Goal: Communication & Community: Answer question/provide support

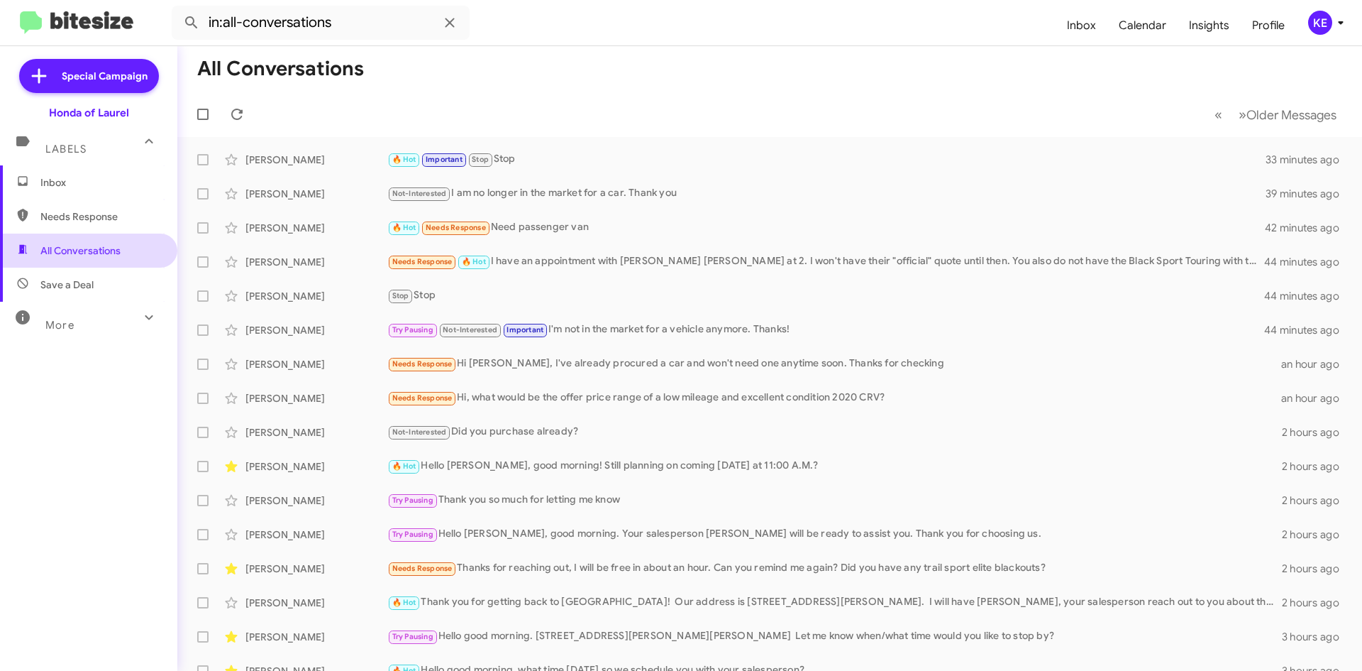
click at [84, 247] on span "All Conversations" at bounding box center [80, 250] width 80 height 14
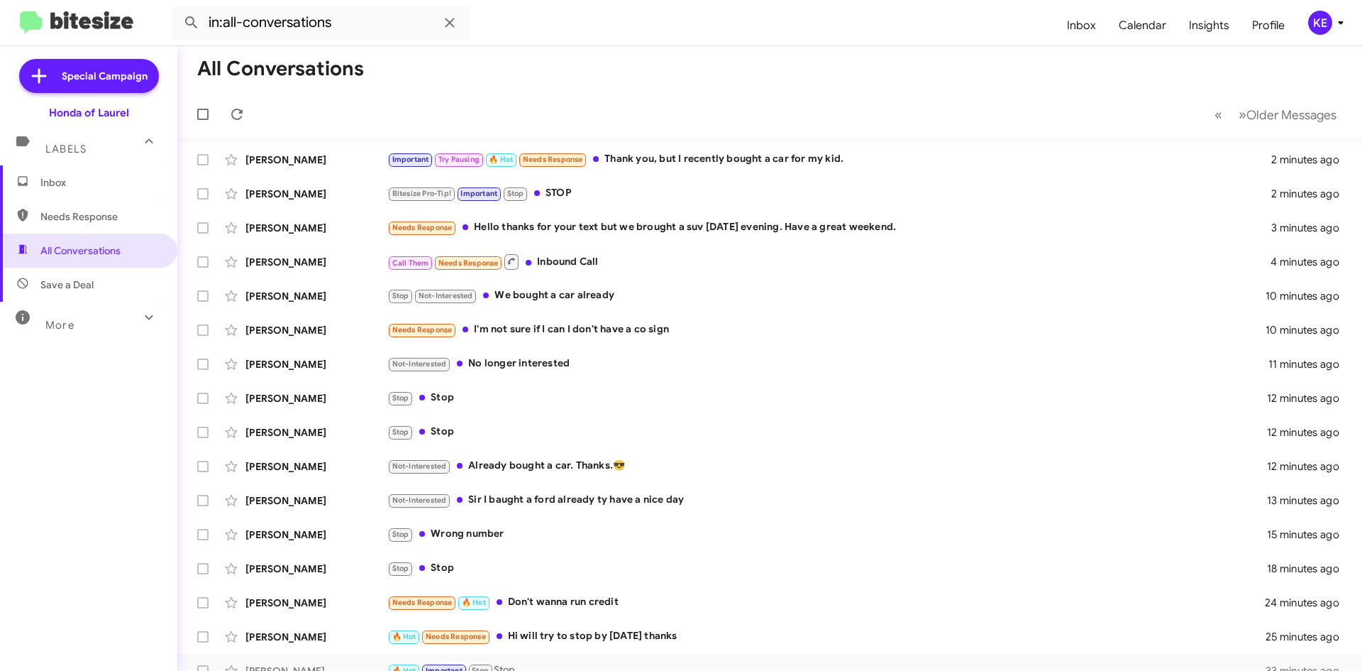
click at [55, 185] on span "Inbox" at bounding box center [100, 182] width 121 height 14
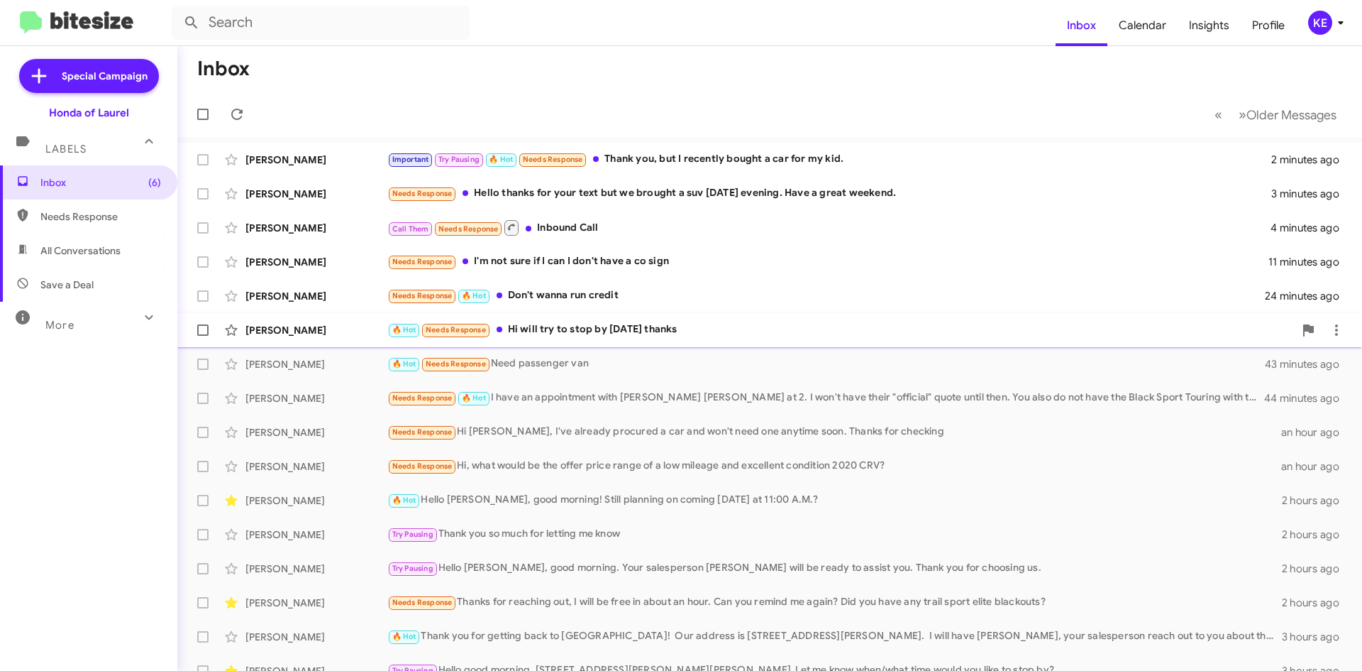
click at [308, 329] on div "[PERSON_NAME]" at bounding box center [317, 330] width 142 height 14
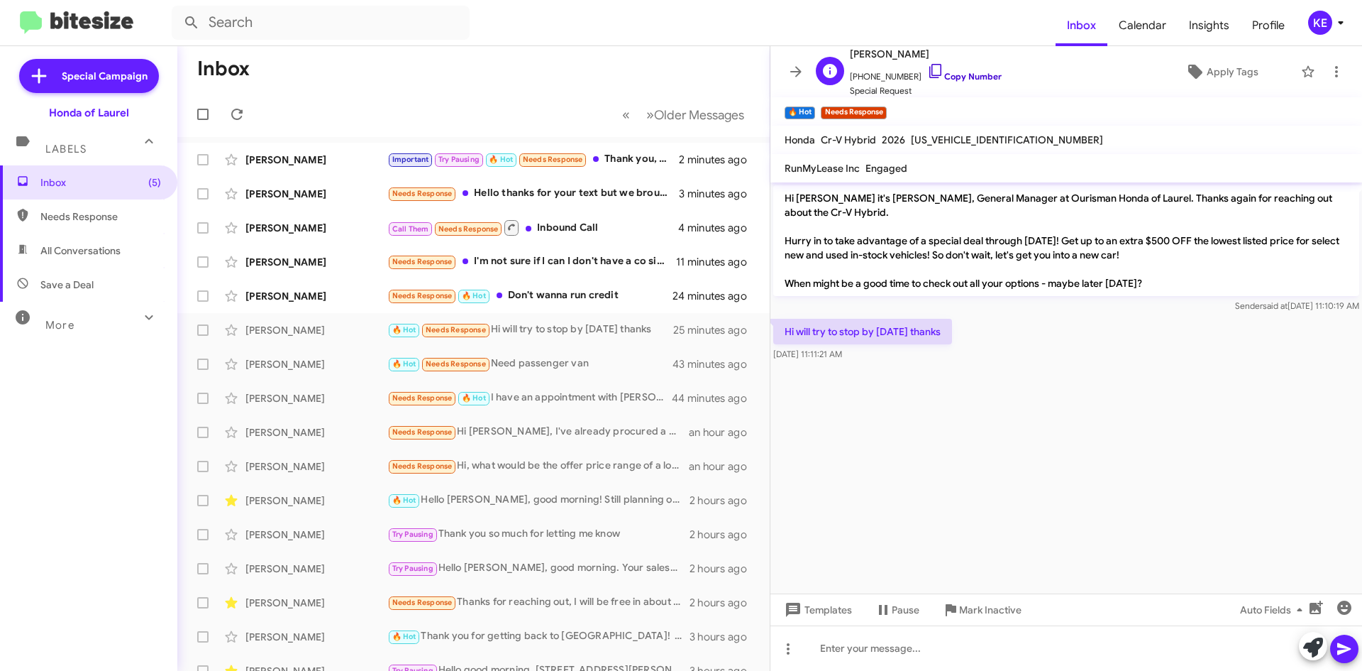
click at [928, 72] on link "Copy Number" at bounding box center [964, 76] width 75 height 11
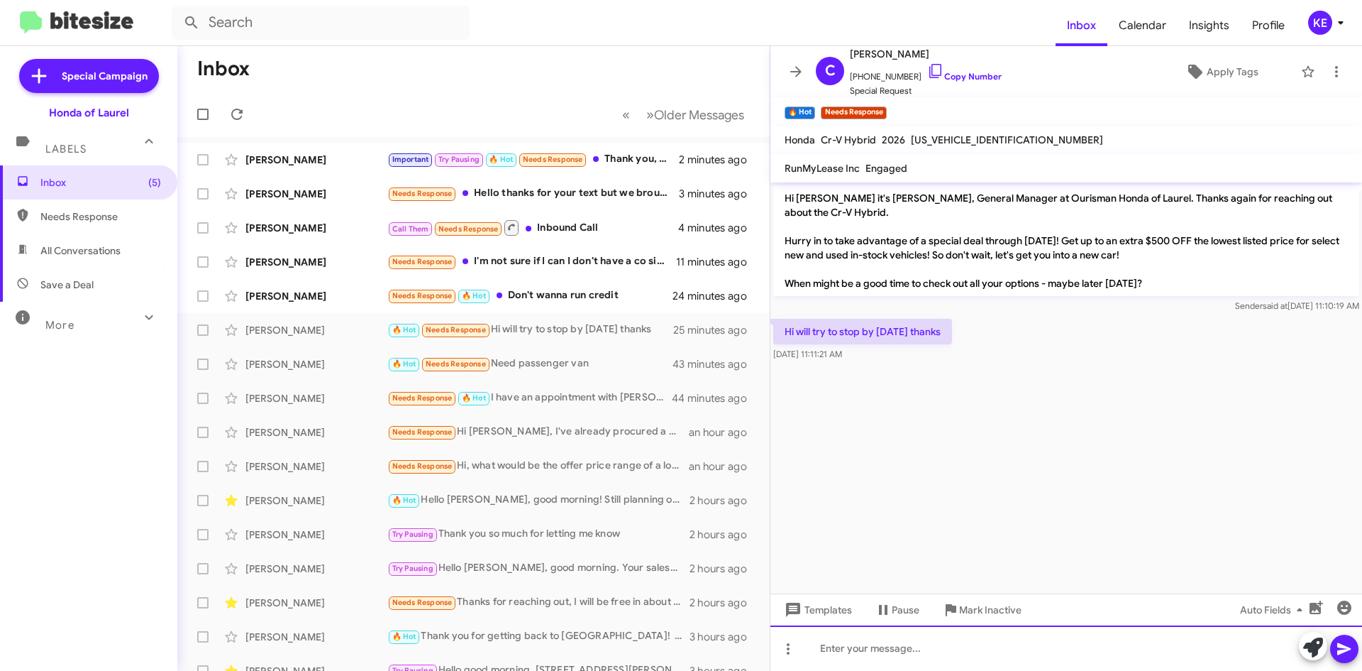
click at [903, 647] on div at bounding box center [1067, 647] width 592 height 45
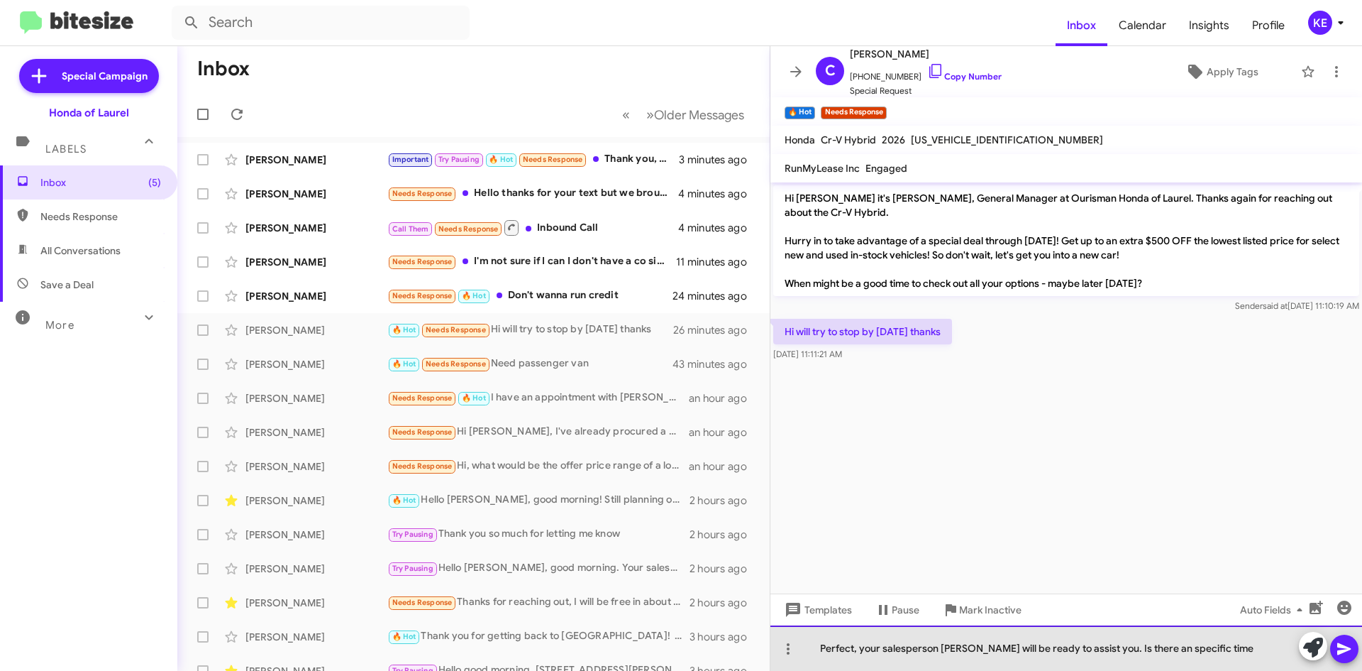
click at [1272, 653] on div "Perfect, your salesperson [PERSON_NAME] will be ready to assist you. Is there a…" at bounding box center [1067, 647] width 592 height 45
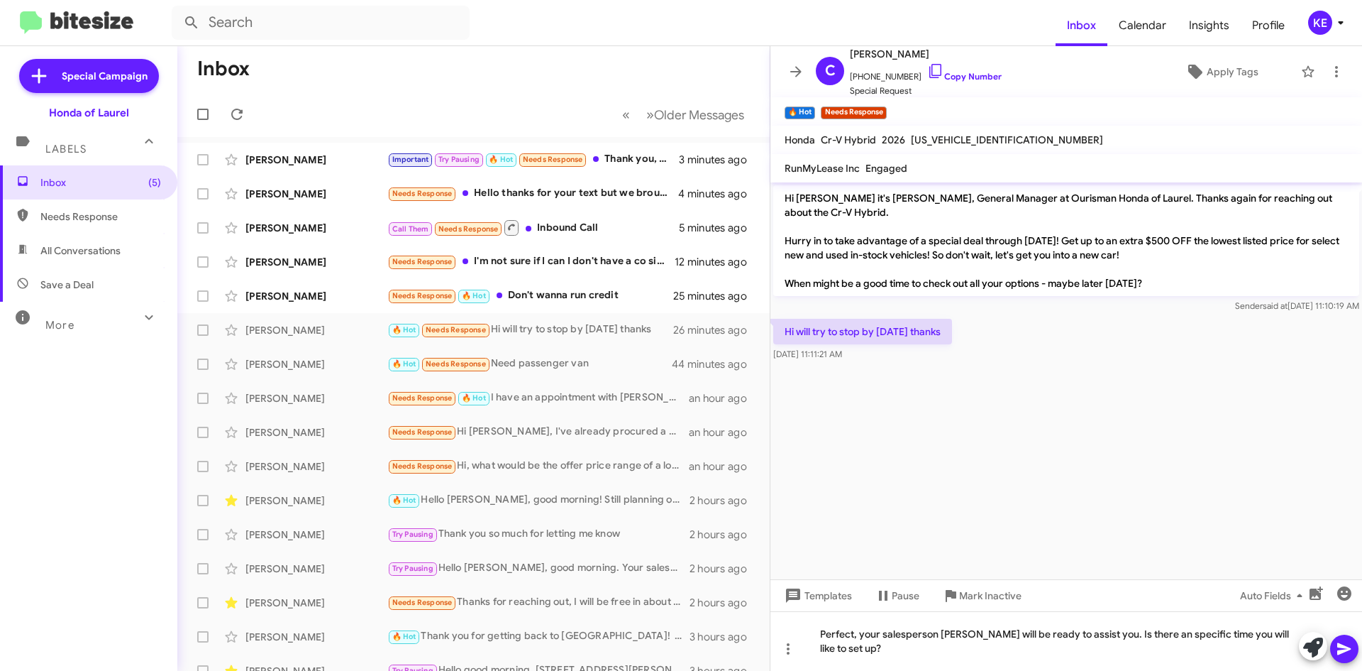
click at [1347, 647] on icon at bounding box center [1344, 649] width 13 height 12
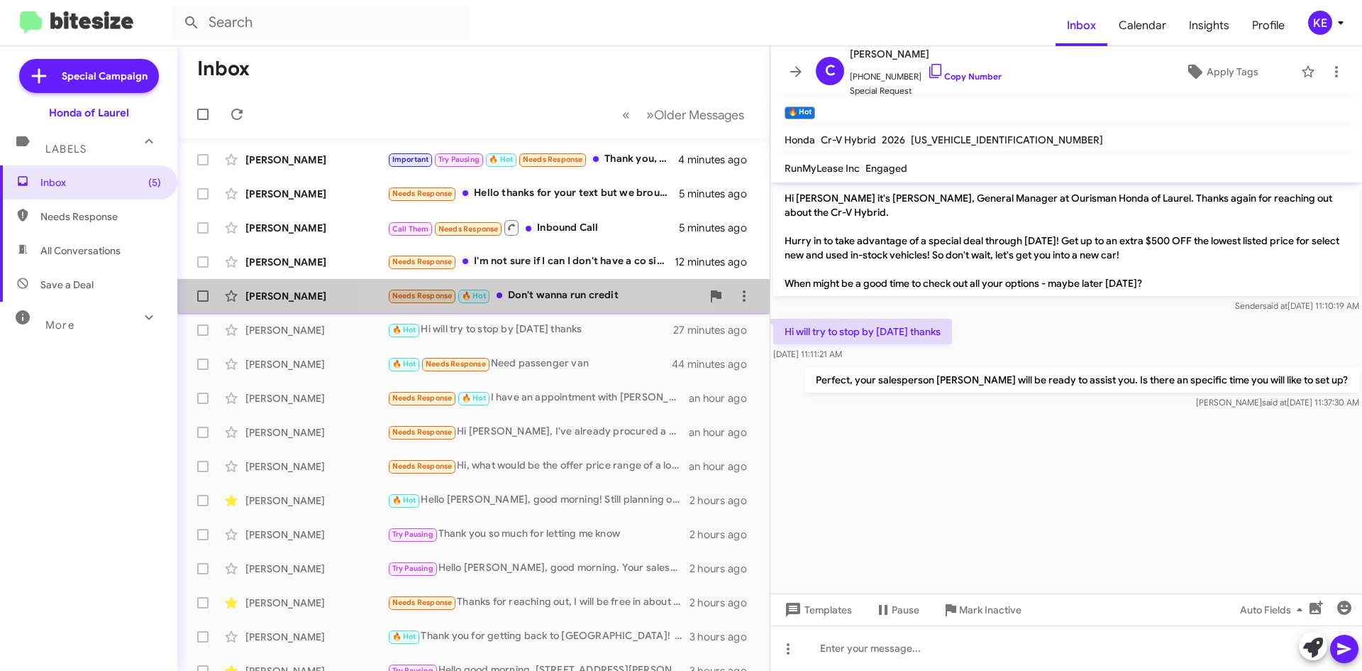
click at [549, 300] on div "Needs Response 🔥 Hot Don't wanna run credit" at bounding box center [544, 295] width 314 height 16
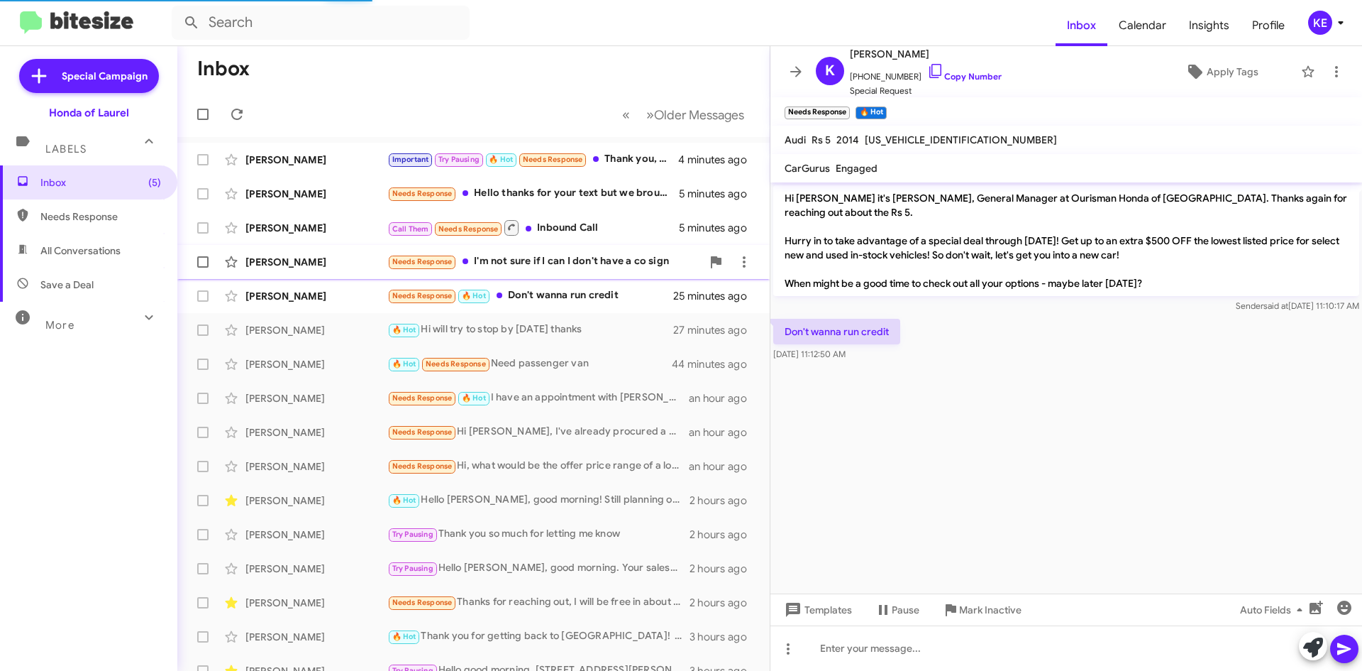
click at [548, 267] on div "Needs Response I'm not sure if I can I don't have a co sign" at bounding box center [544, 261] width 314 height 16
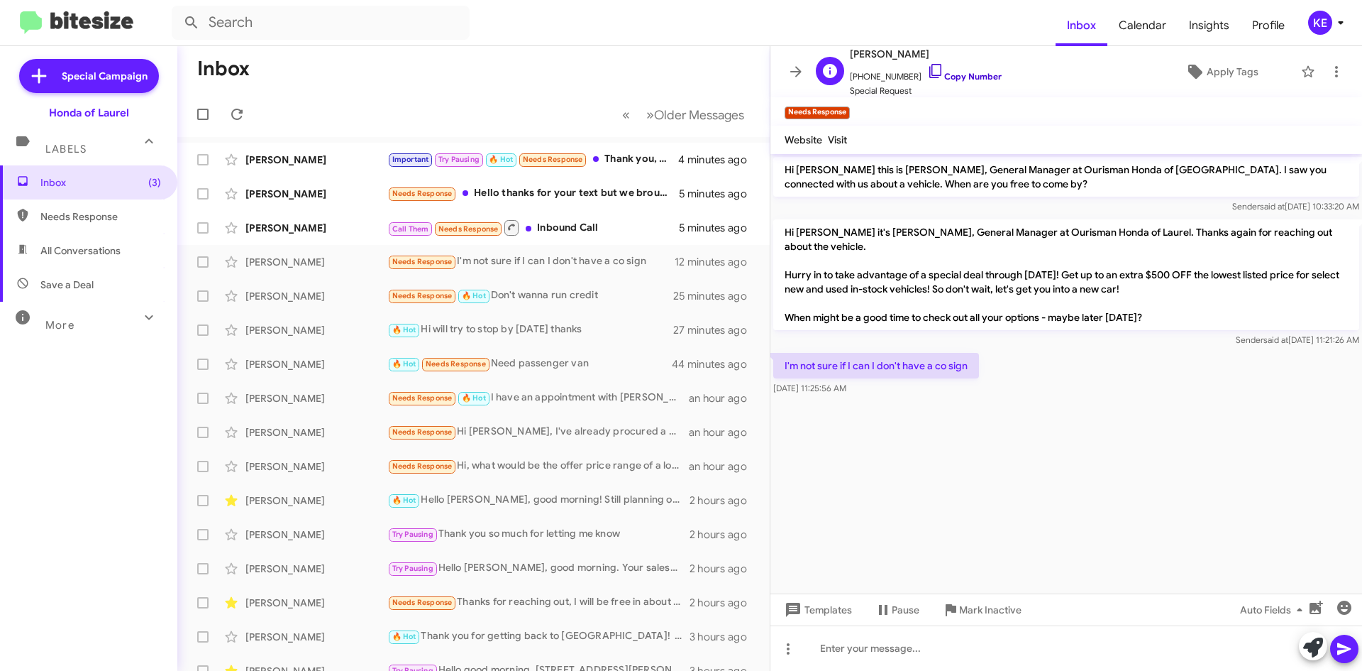
click at [927, 69] on icon at bounding box center [935, 70] width 17 height 17
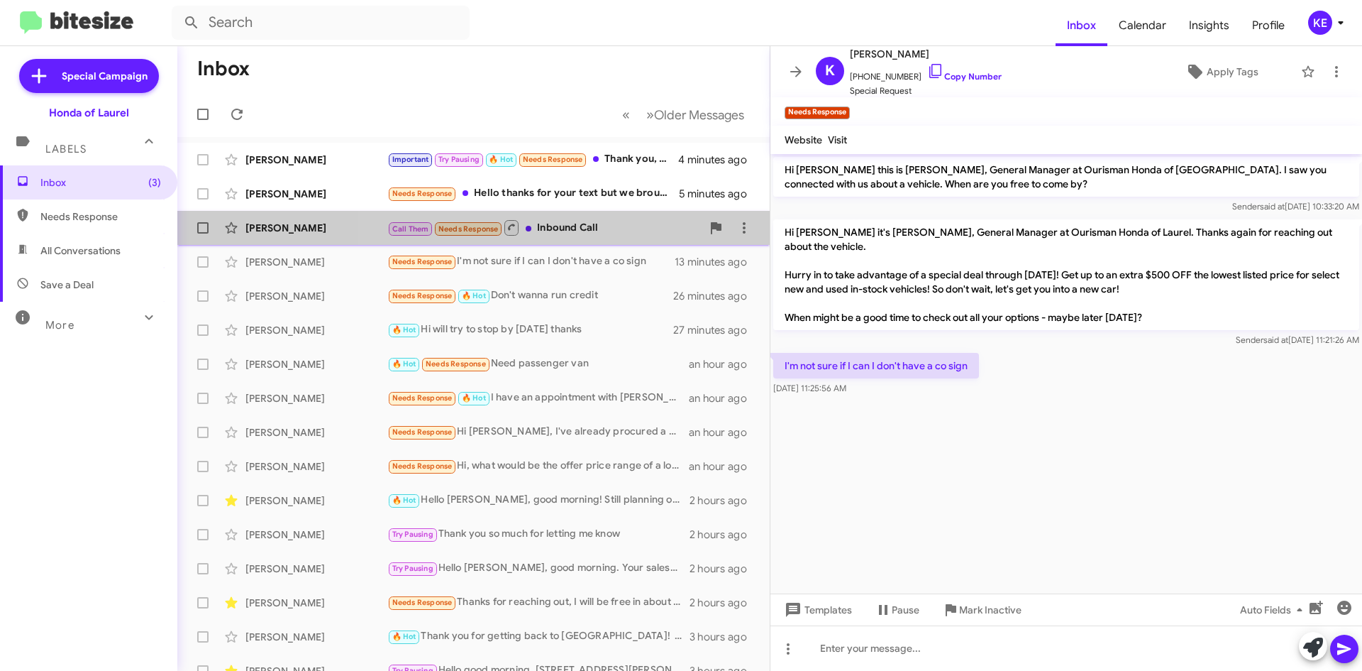
click at [589, 231] on div "Call Them Needs Response Inbound Call" at bounding box center [544, 228] width 314 height 18
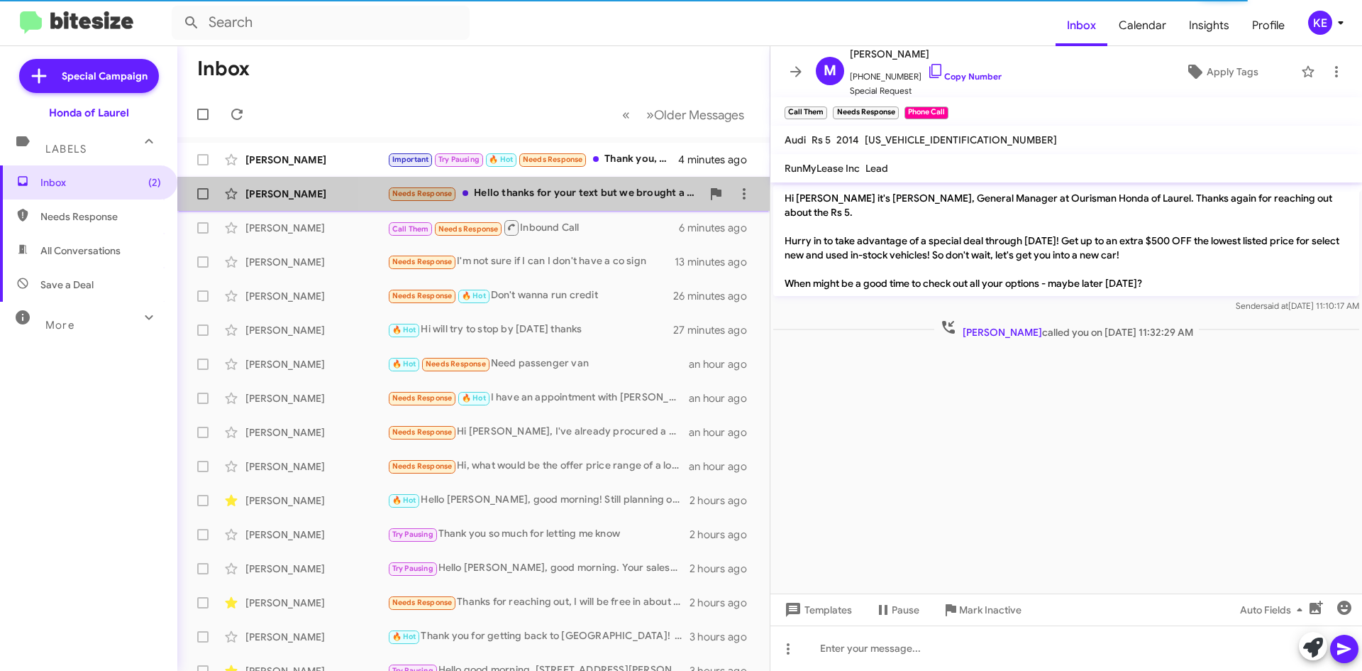
click at [601, 198] on div "Needs Response Hello thanks for your text but we brought a suv [DATE] evening. …" at bounding box center [544, 193] width 314 height 16
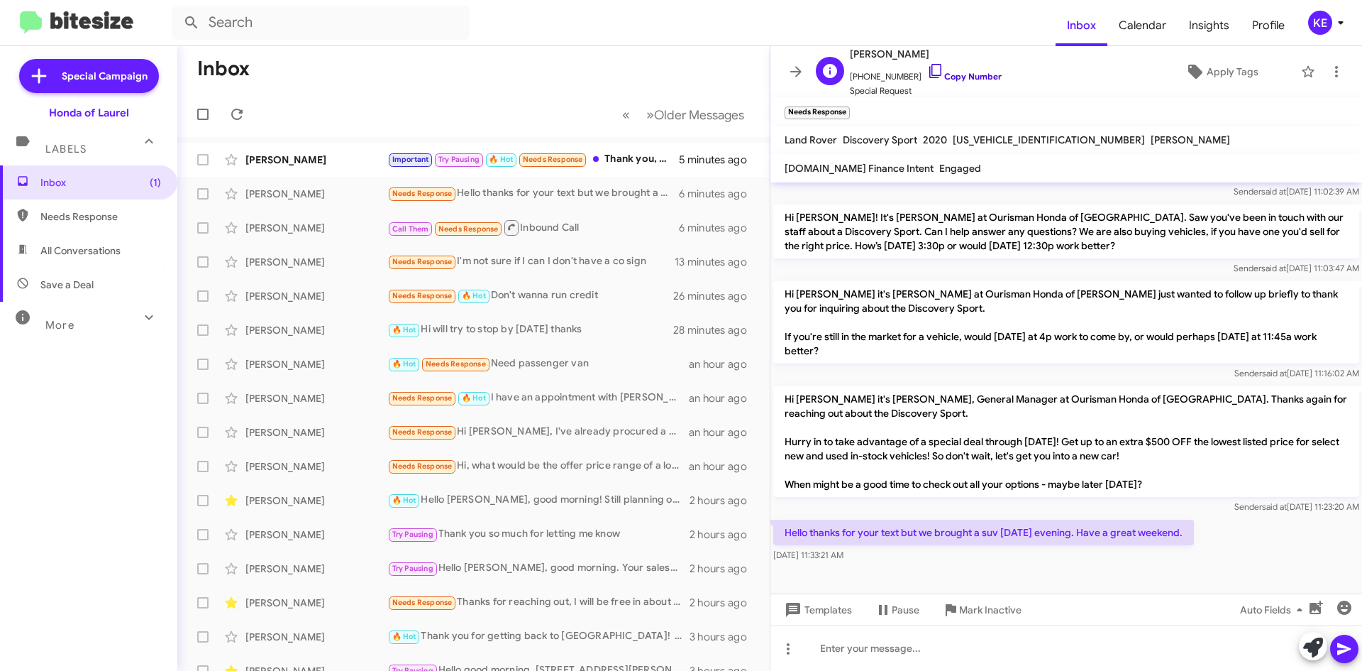
click at [927, 74] on icon at bounding box center [935, 70] width 17 height 17
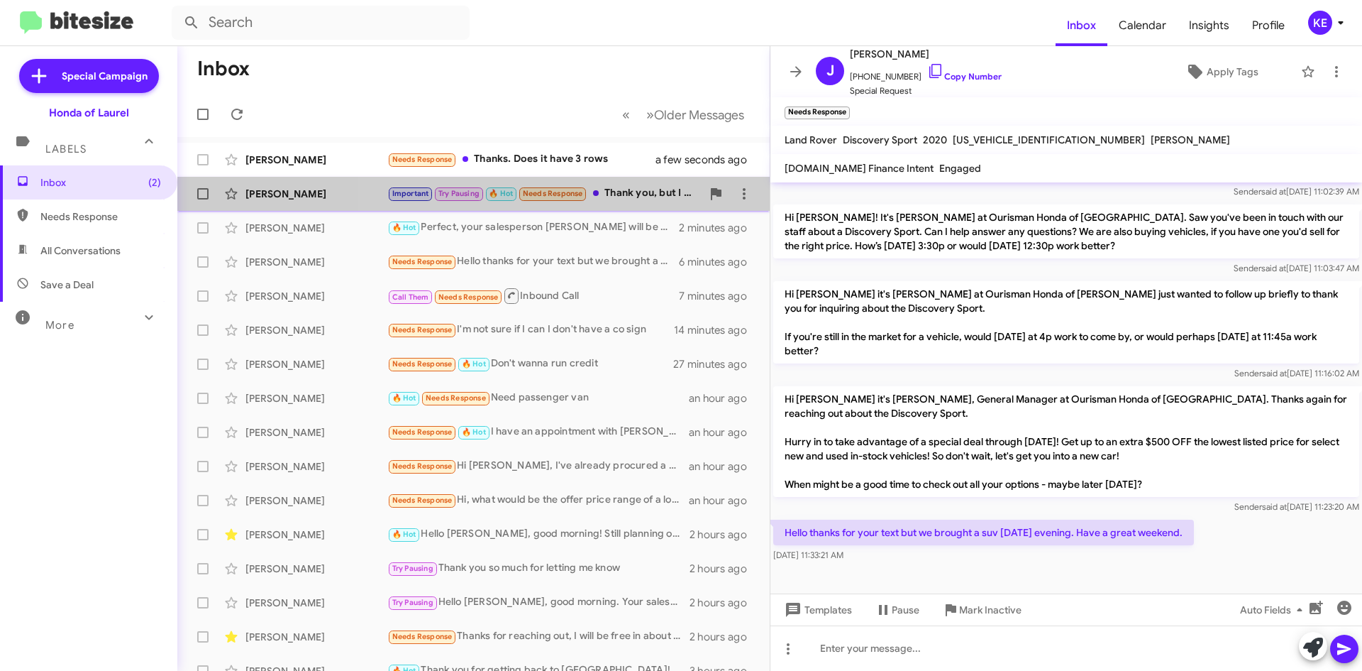
click at [626, 195] on div "Important Try Pausing 🔥 Hot Needs Response Thank you, but I recently bought a c…" at bounding box center [544, 193] width 314 height 16
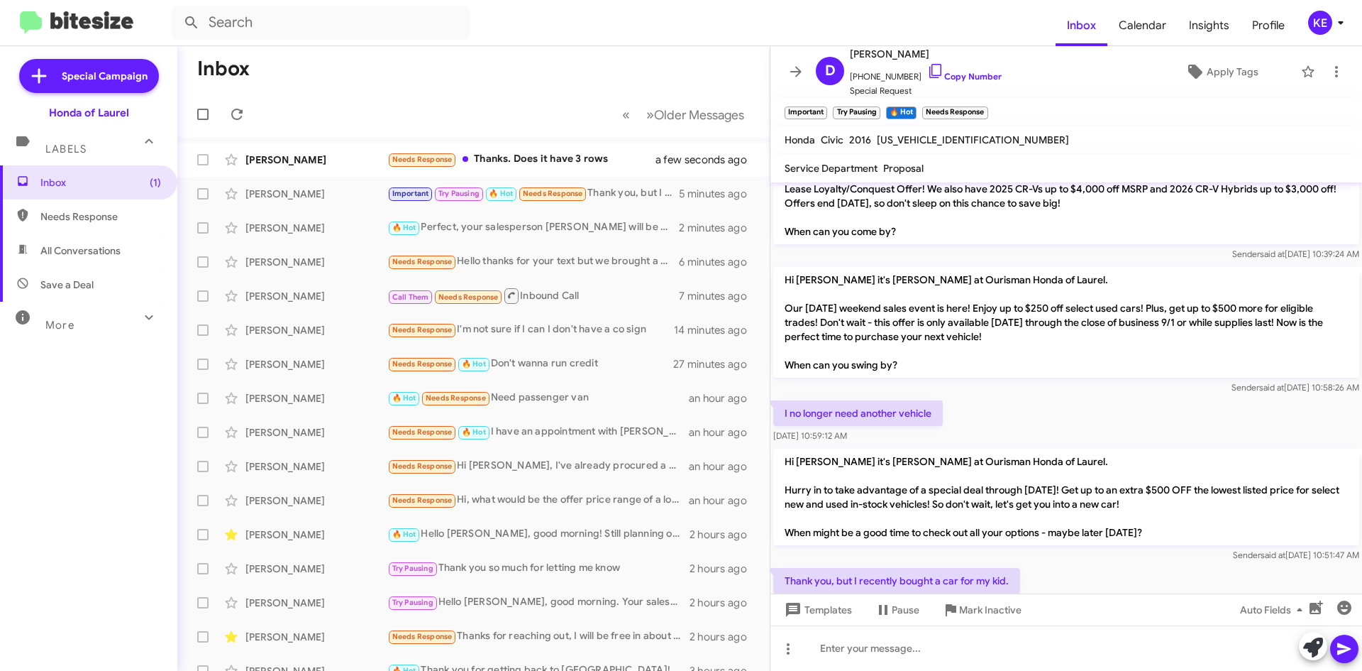
scroll to position [1022, 0]
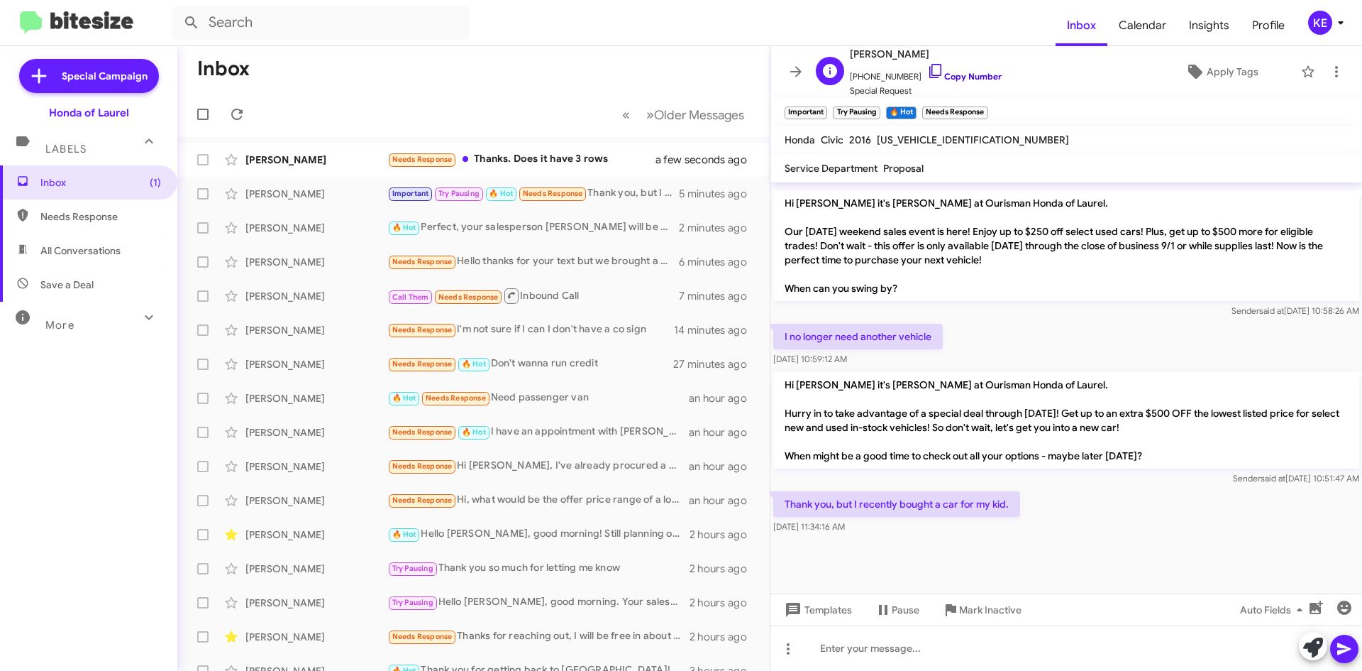
click at [927, 68] on icon at bounding box center [935, 70] width 17 height 17
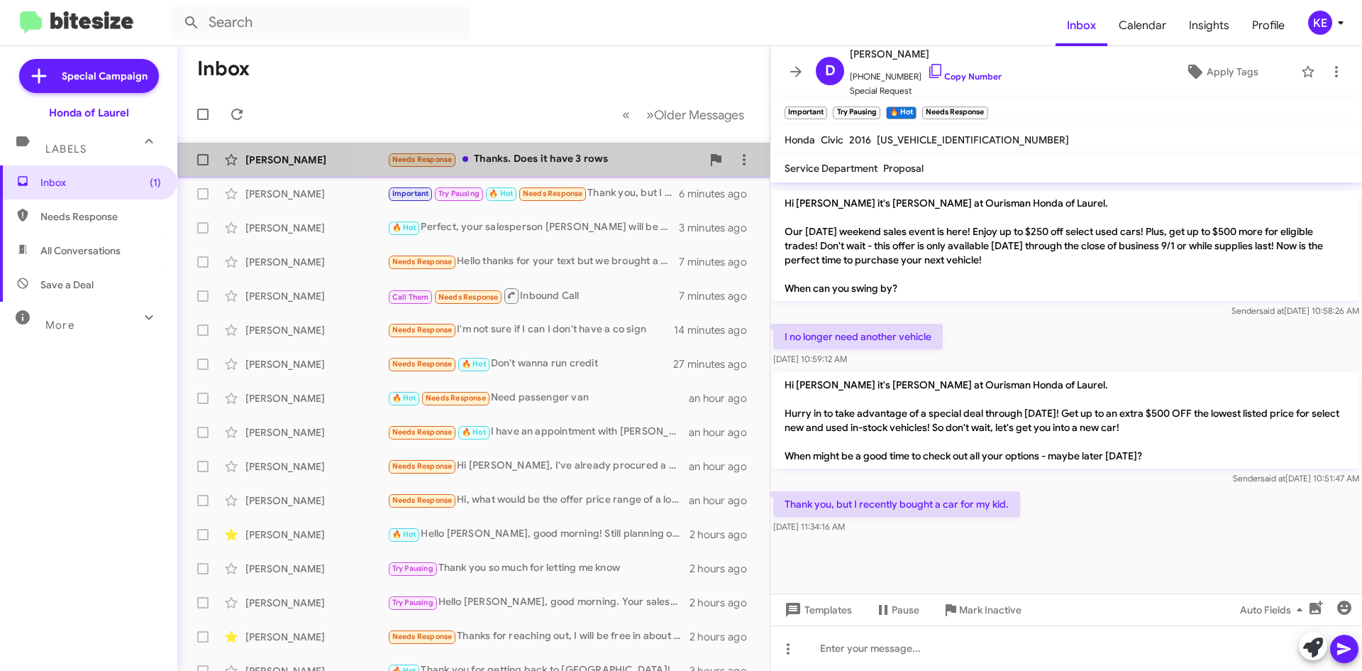
click at [549, 164] on div "Needs Response Thanks. Does it have 3 rows" at bounding box center [544, 159] width 314 height 16
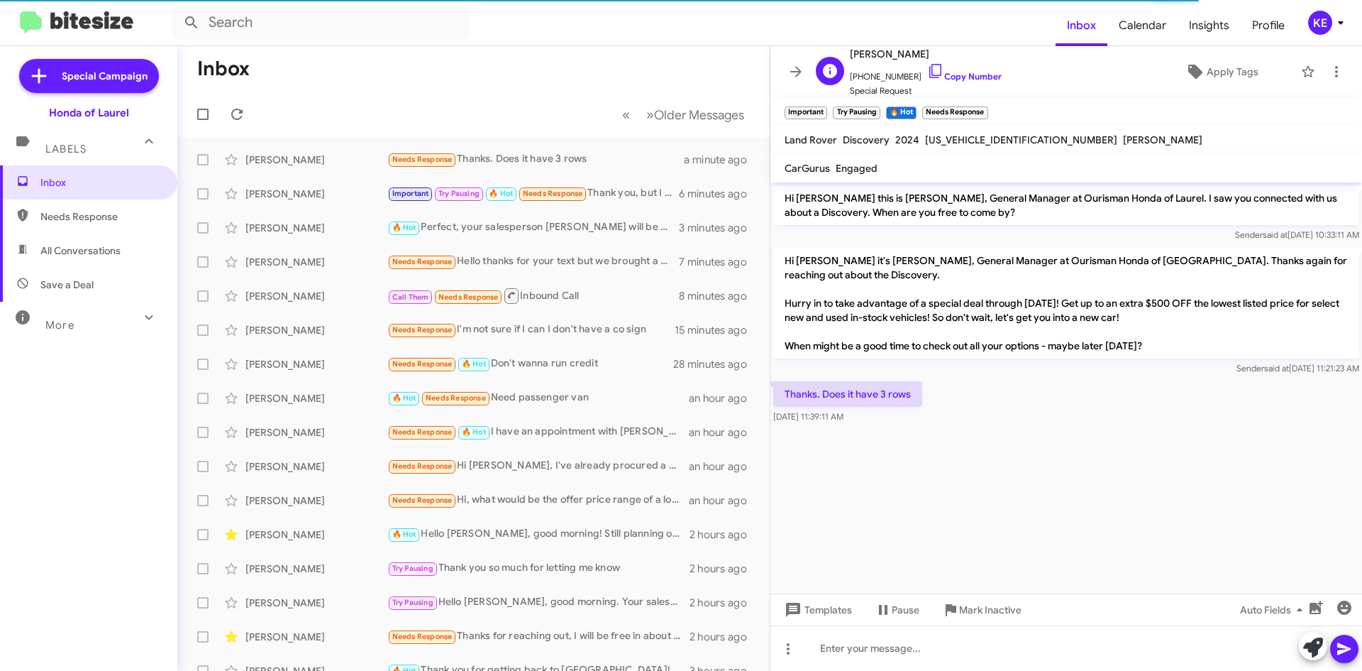
click at [933, 65] on span "[PHONE_NUMBER] Copy Number" at bounding box center [926, 72] width 152 height 21
click at [927, 72] on icon at bounding box center [935, 70] width 17 height 17
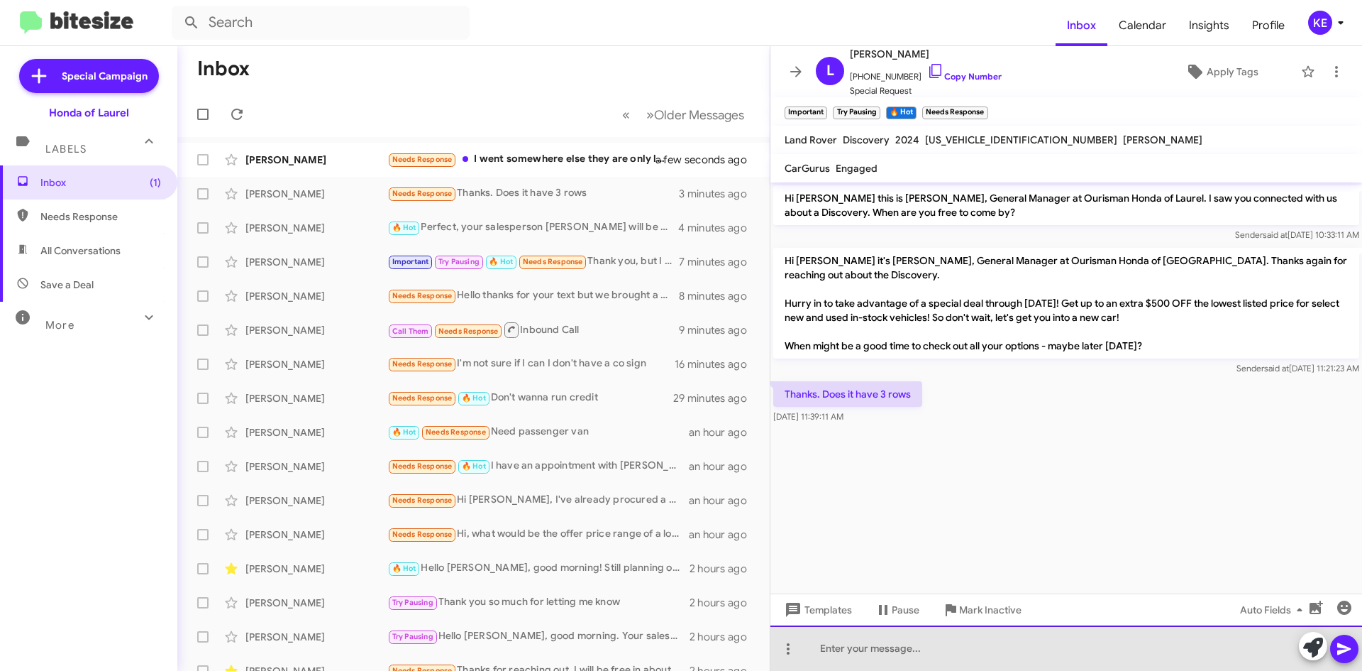
click at [893, 648] on div at bounding box center [1067, 647] width 592 height 45
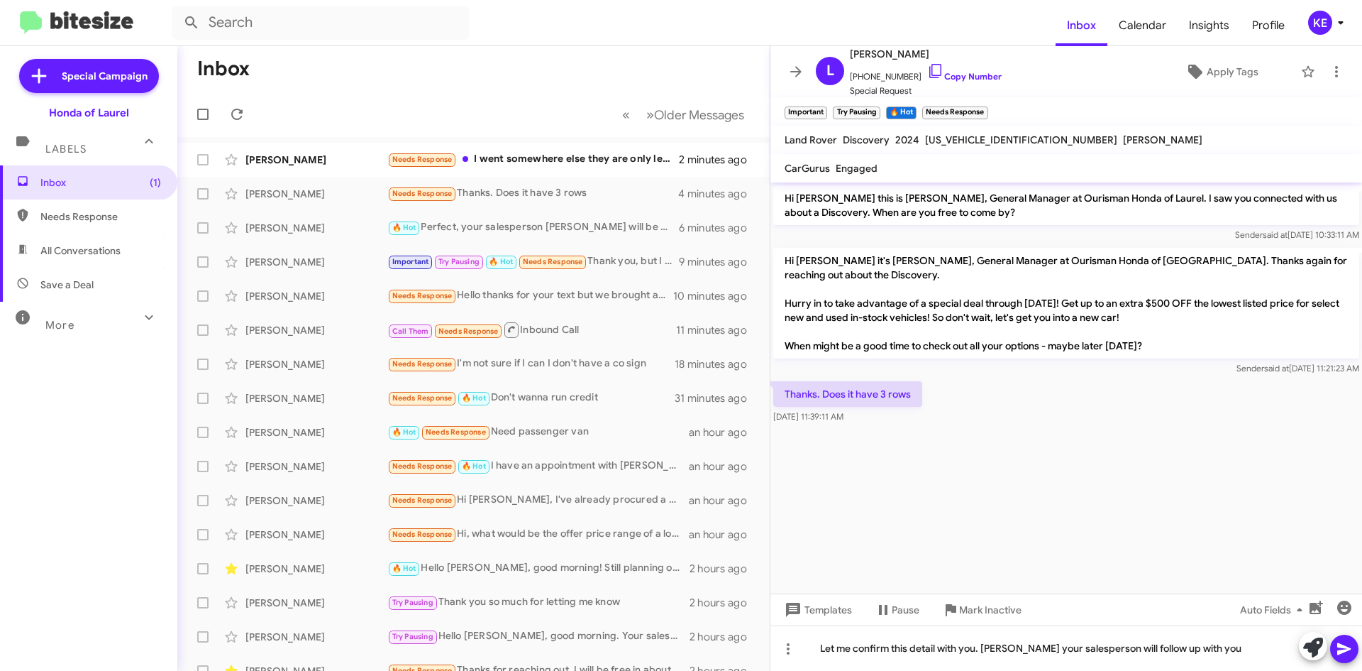
click at [1342, 653] on icon at bounding box center [1344, 648] width 17 height 17
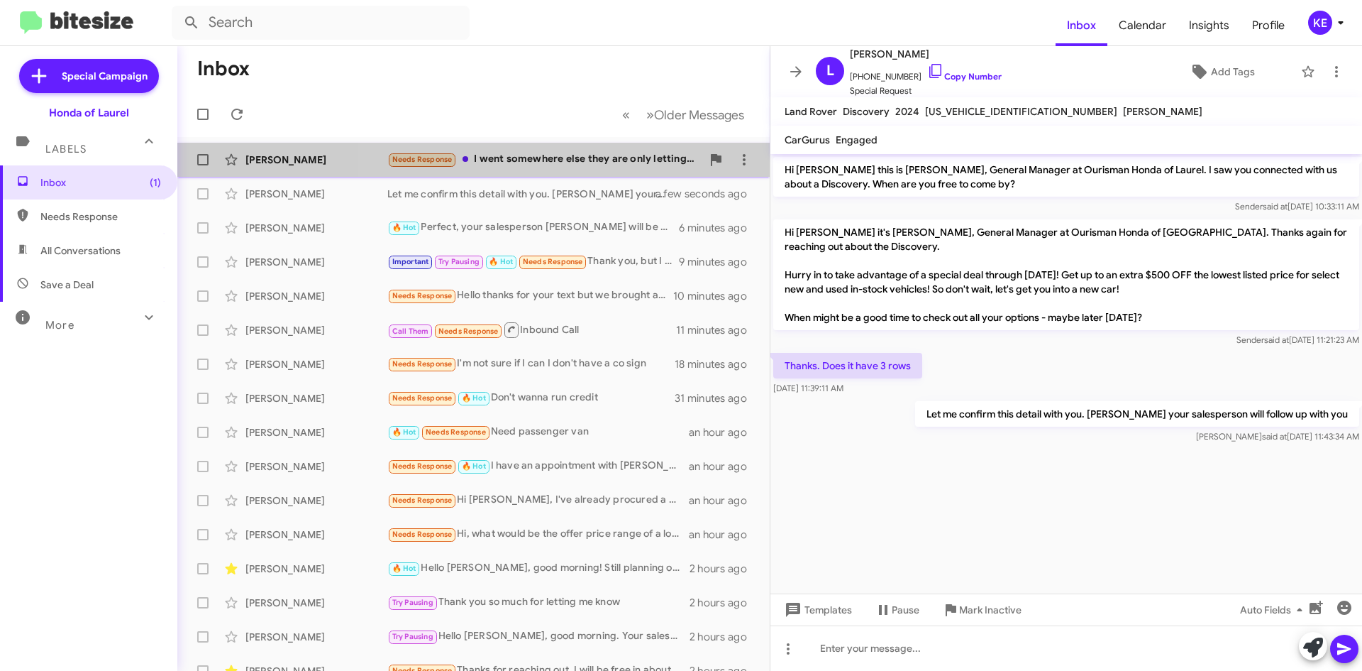
click at [566, 162] on div "Needs Response I went somewhere else they are only letting me put down 500.00 d…" at bounding box center [544, 159] width 314 height 16
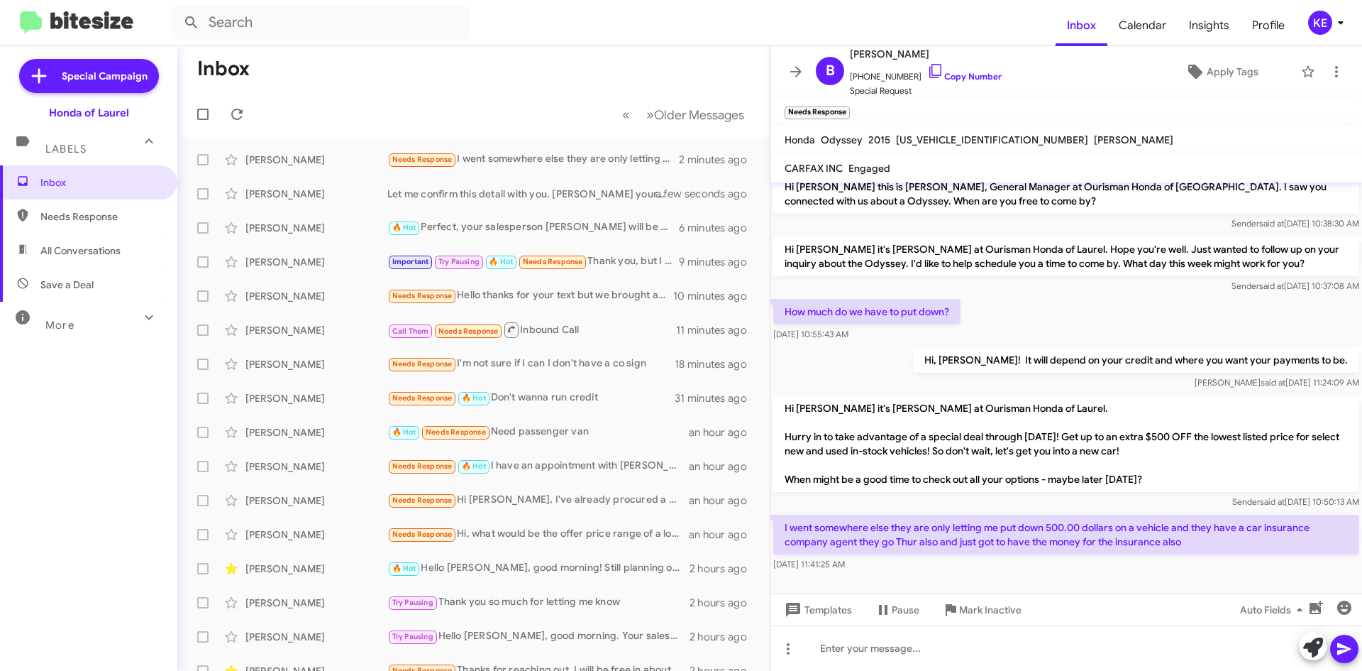
scroll to position [13, 0]
click at [927, 72] on icon at bounding box center [935, 70] width 17 height 17
click at [797, 72] on icon at bounding box center [795, 71] width 11 height 11
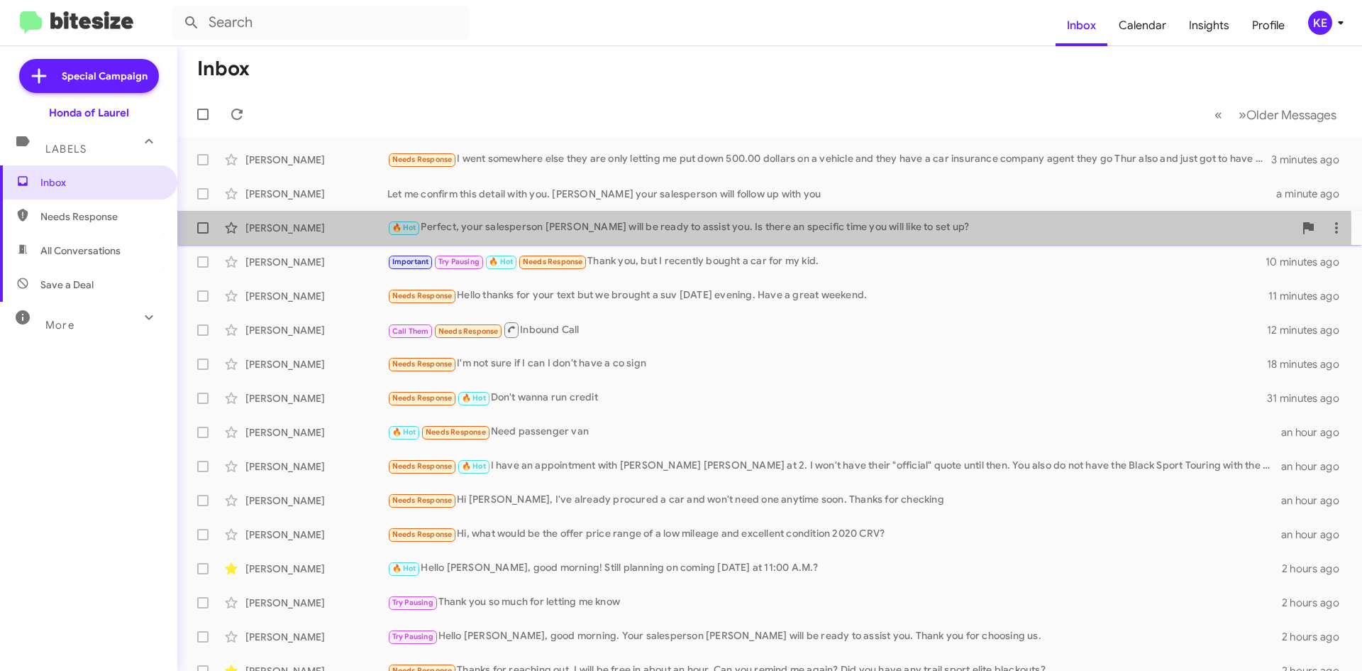
click at [574, 231] on div "🔥 Hot Perfect, your salesperson [PERSON_NAME] will be ready to assist you. Is t…" at bounding box center [840, 227] width 907 height 16
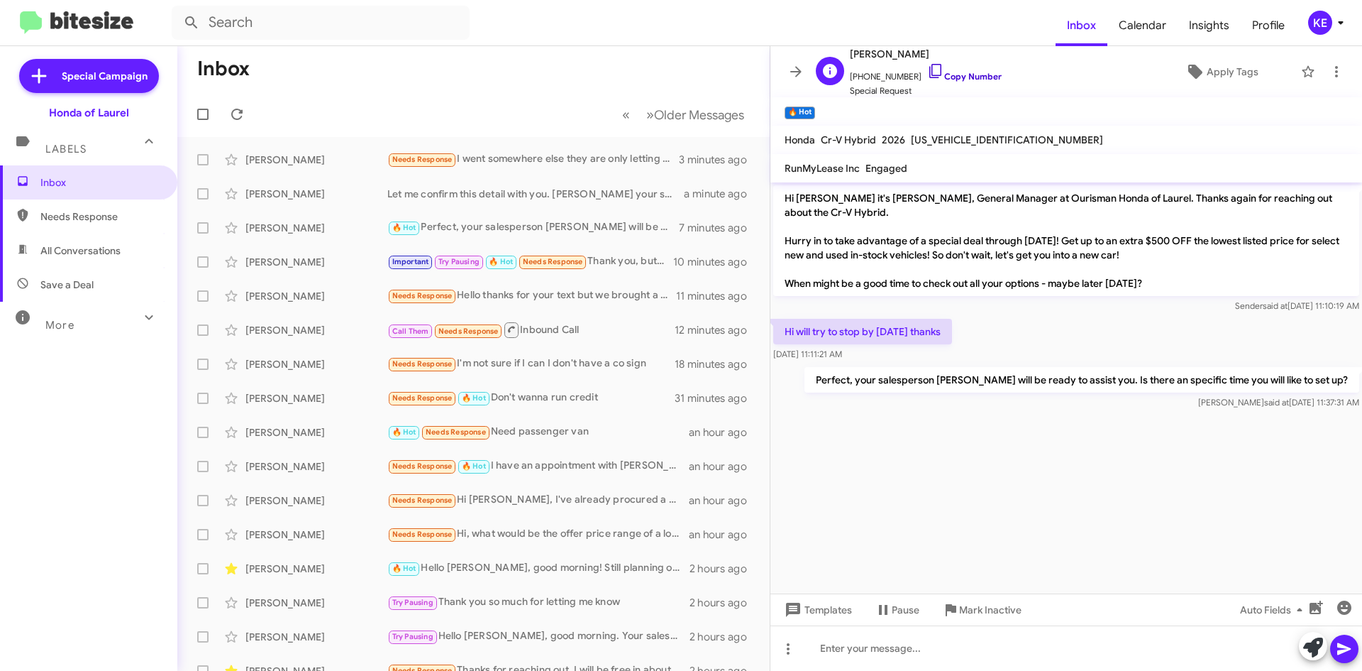
click at [927, 70] on icon at bounding box center [935, 70] width 17 height 17
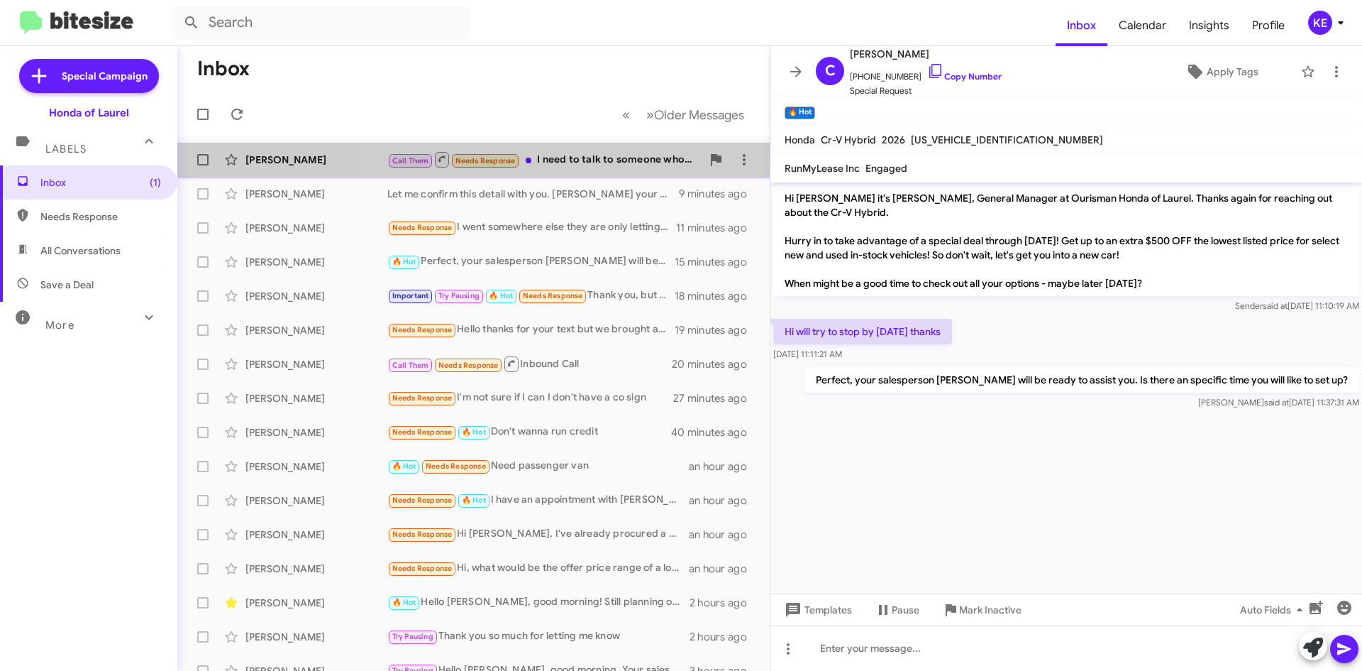
click at [590, 154] on div "Call Them Needs Response I need to talk to someone who speaks Spanish" at bounding box center [544, 159] width 314 height 18
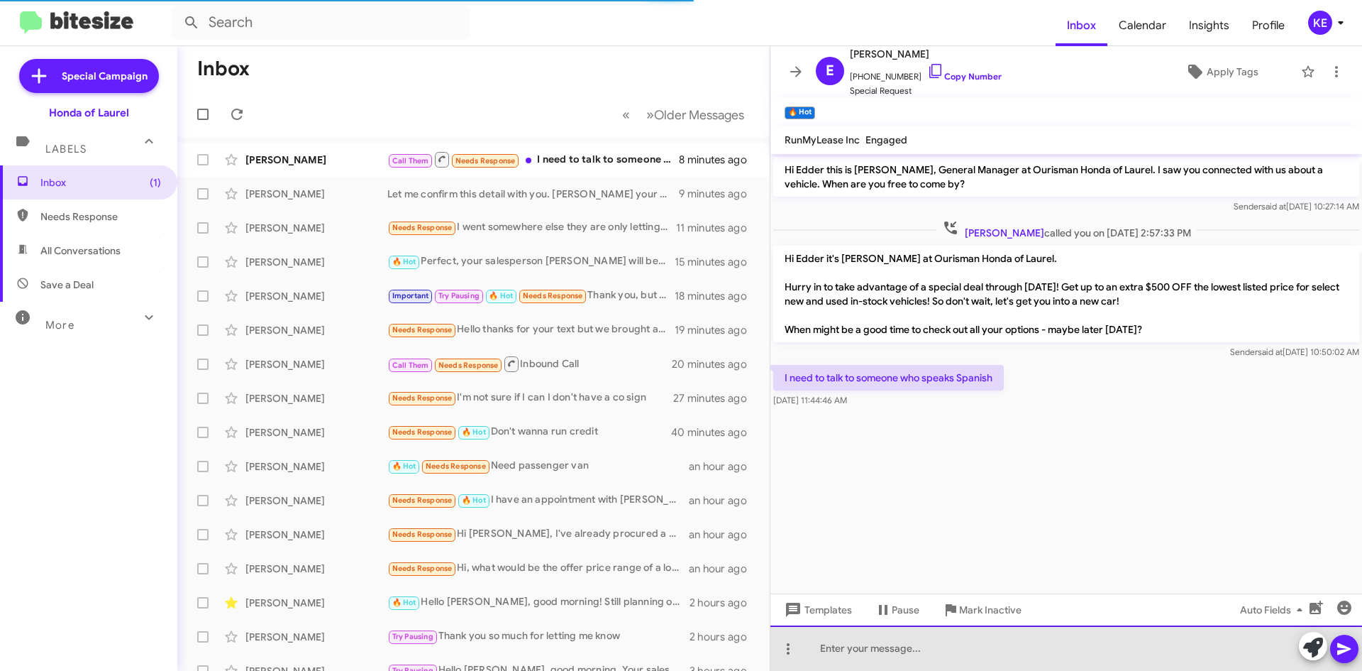
click at [1000, 655] on div at bounding box center [1067, 647] width 592 height 45
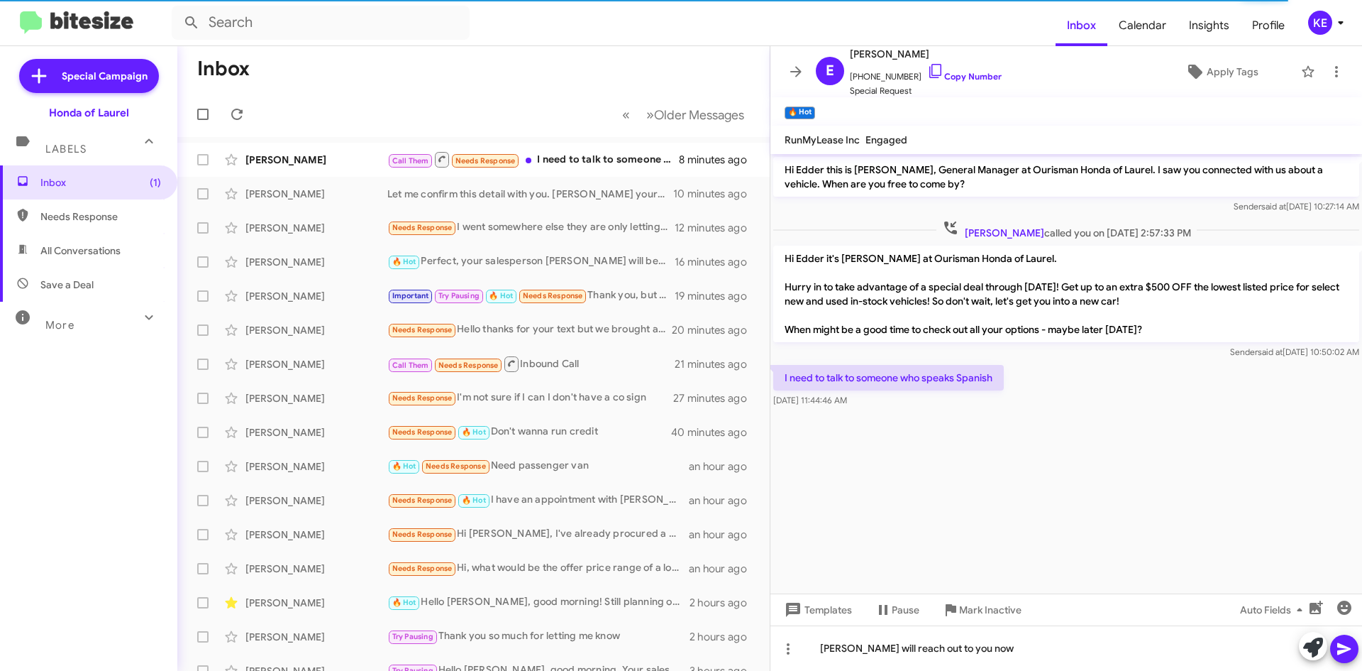
drag, startPoint x: 1345, startPoint y: 654, endPoint x: 1338, endPoint y: 658, distance: 8.7
click at [1343, 655] on icon at bounding box center [1344, 648] width 17 height 17
click at [927, 72] on icon at bounding box center [935, 70] width 17 height 17
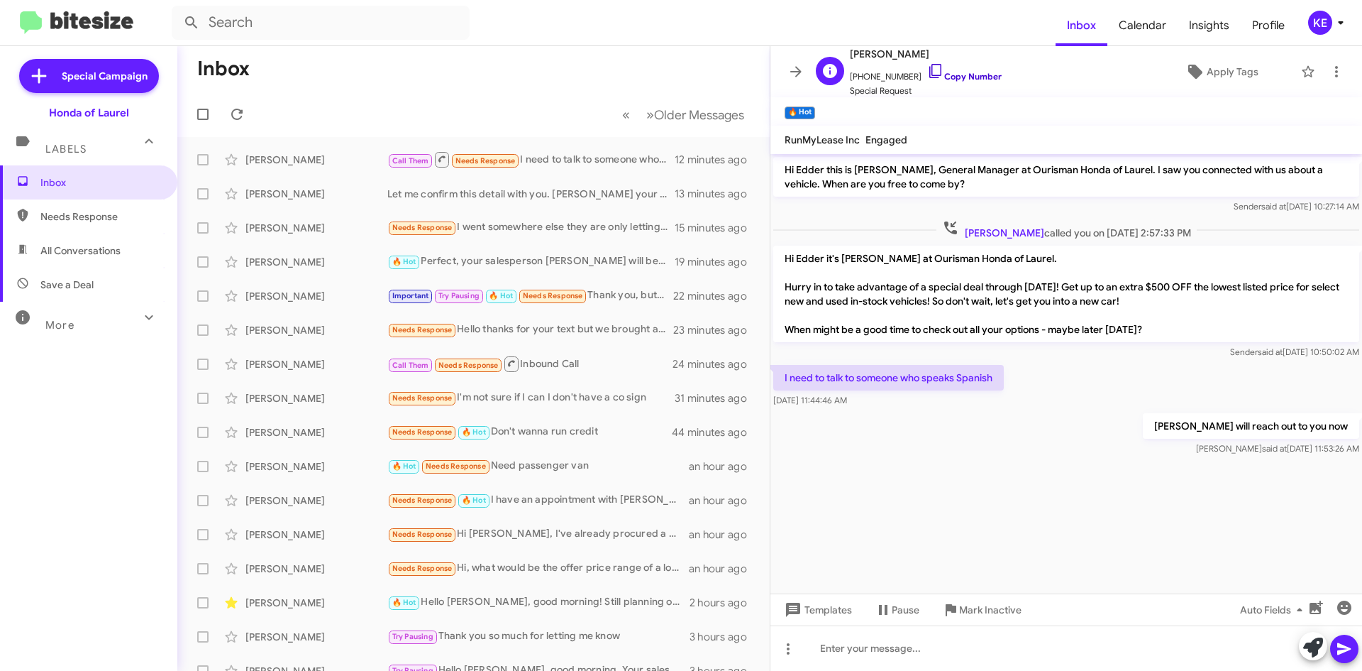
click at [927, 72] on icon at bounding box center [935, 70] width 17 height 17
click at [798, 71] on icon at bounding box center [795, 71] width 11 height 11
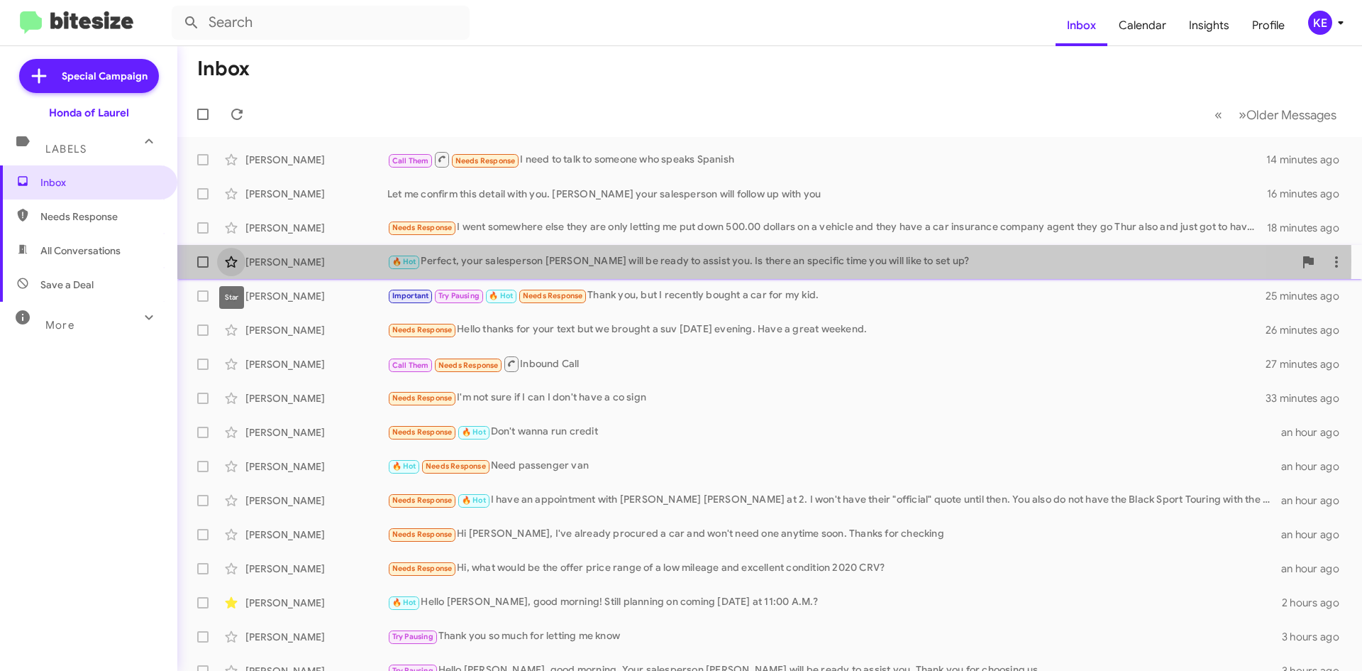
click at [231, 262] on icon at bounding box center [231, 261] width 17 height 17
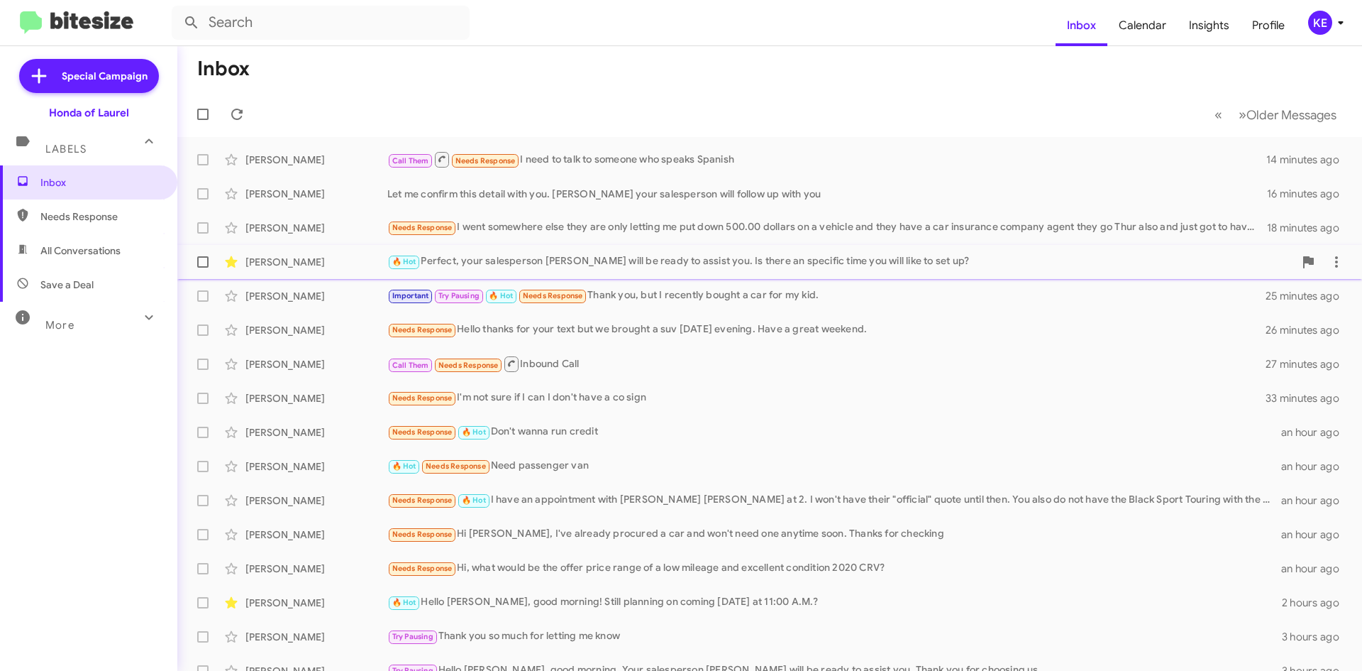
click at [289, 260] on div "[PERSON_NAME]" at bounding box center [317, 262] width 142 height 14
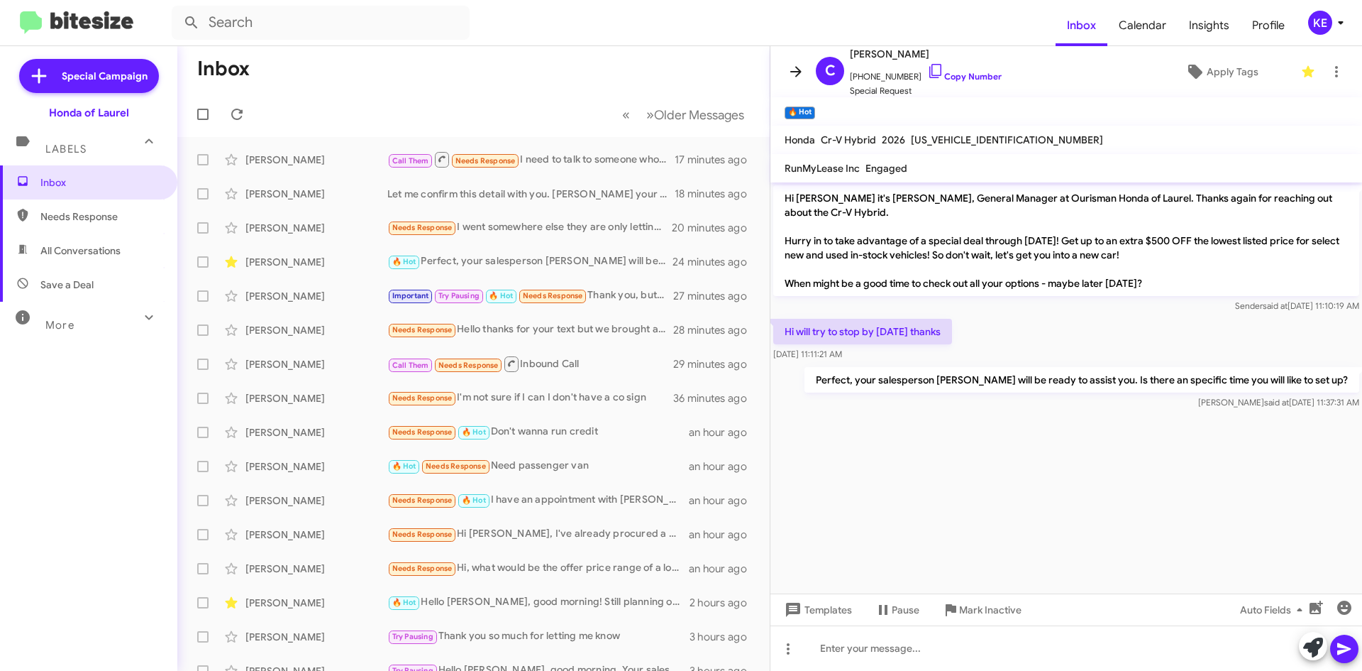
click at [788, 72] on icon at bounding box center [796, 71] width 17 height 17
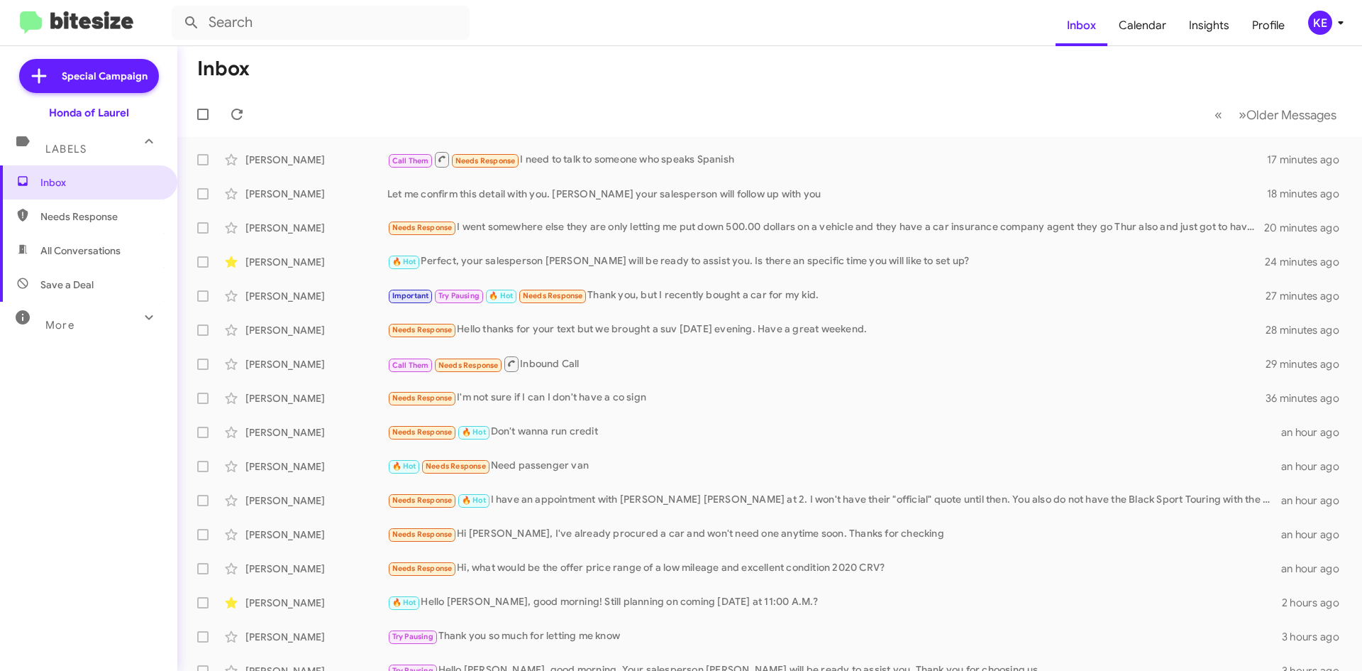
click at [45, 255] on span "All Conversations" at bounding box center [80, 250] width 80 height 14
type input "in:all-conversations"
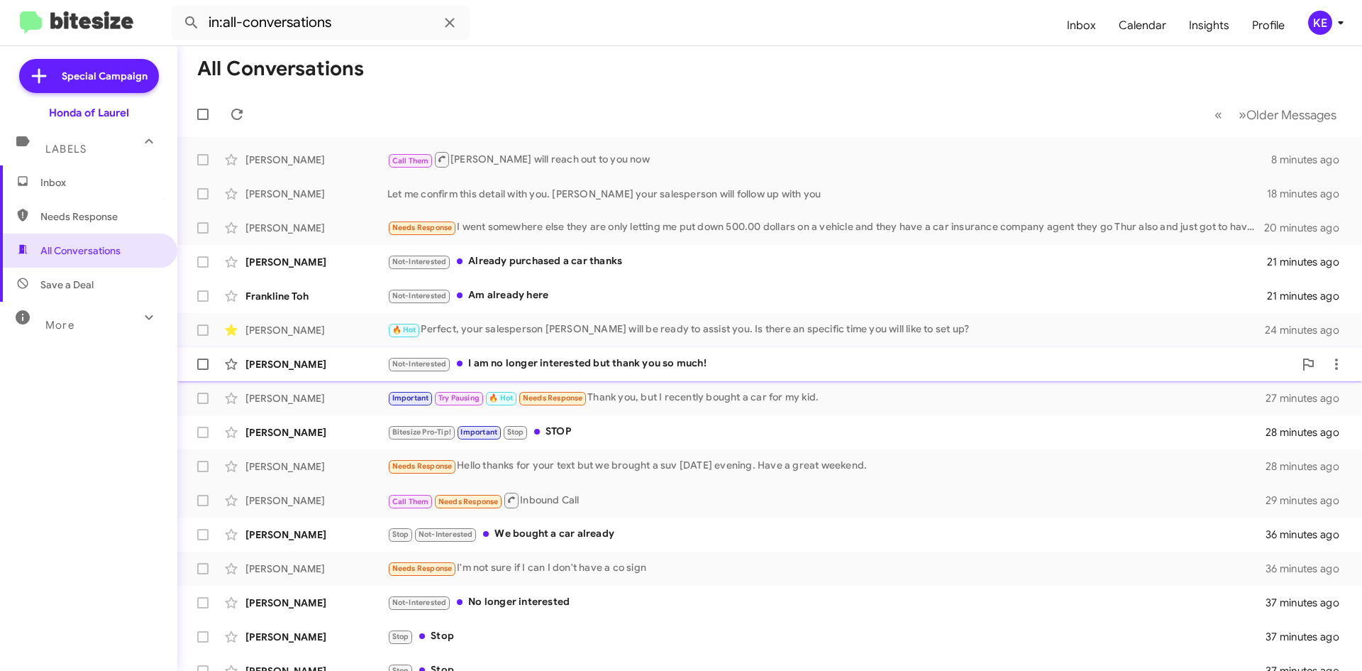
click at [265, 368] on div "[PERSON_NAME]" at bounding box center [317, 364] width 142 height 14
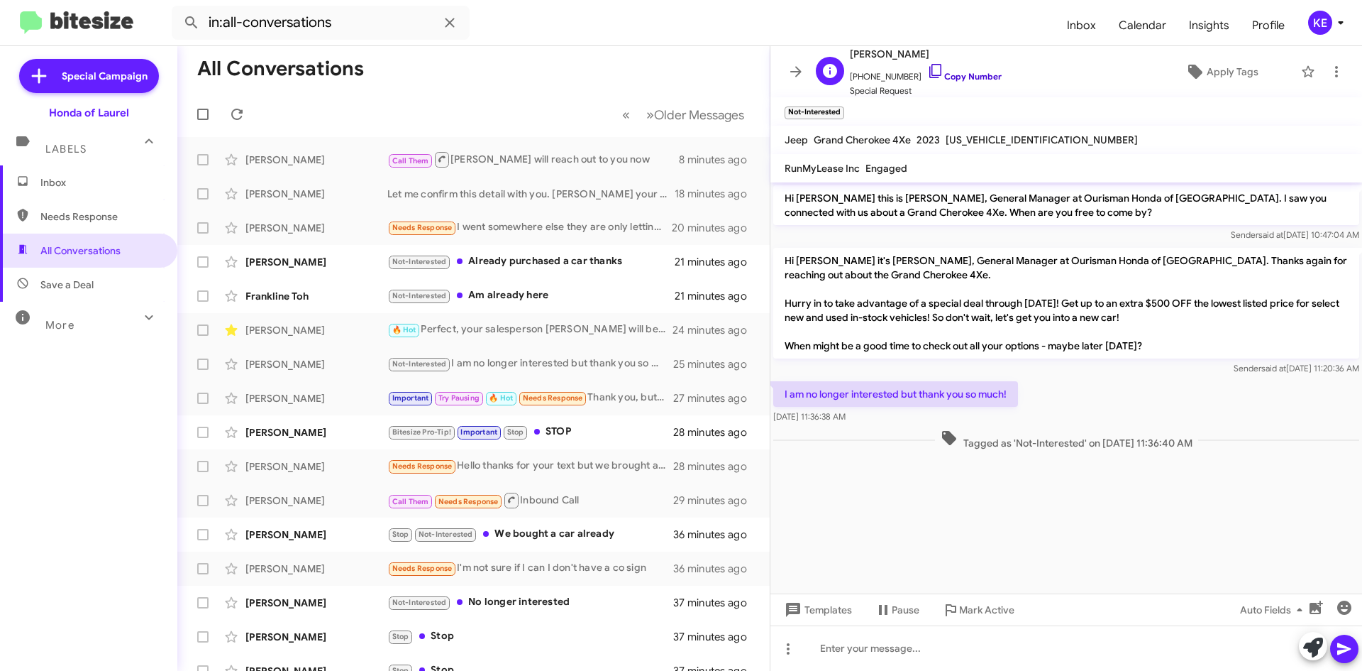
click at [927, 70] on icon at bounding box center [935, 70] width 17 height 17
click at [523, 294] on div "Not-Interested Am already here" at bounding box center [544, 295] width 314 height 16
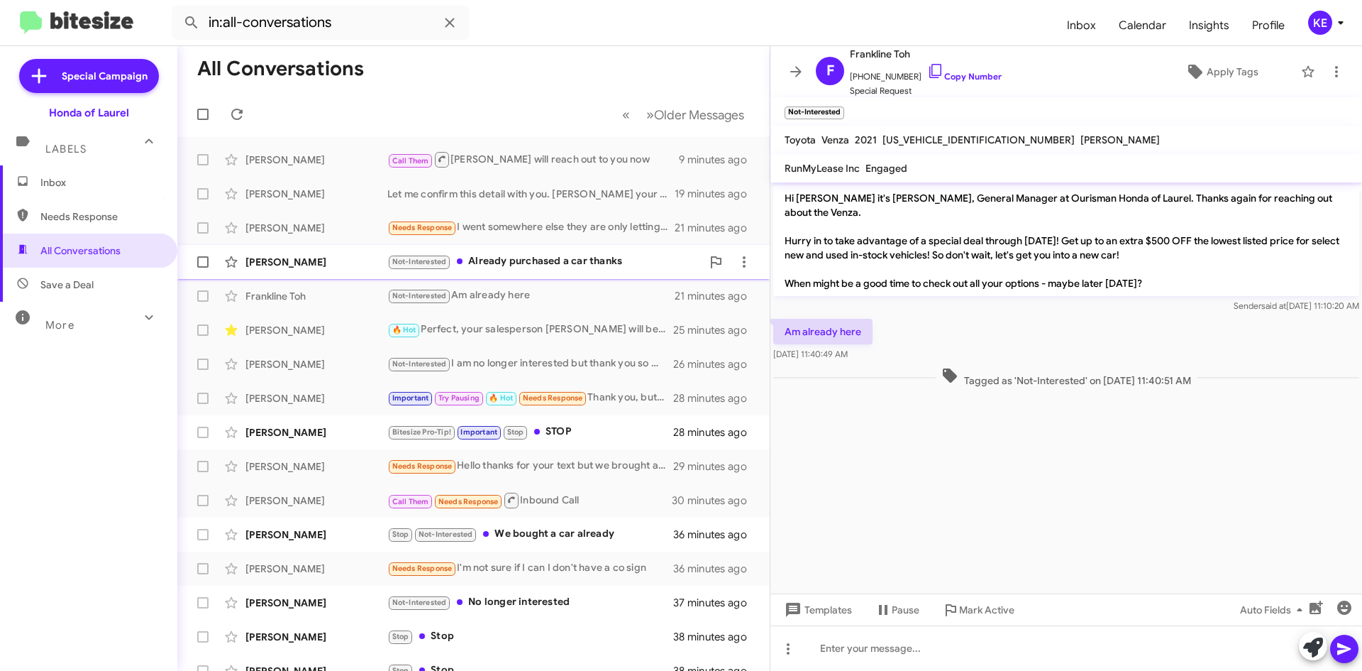
click at [521, 263] on div "Not-Interested Already purchased a car thanks" at bounding box center [544, 261] width 314 height 16
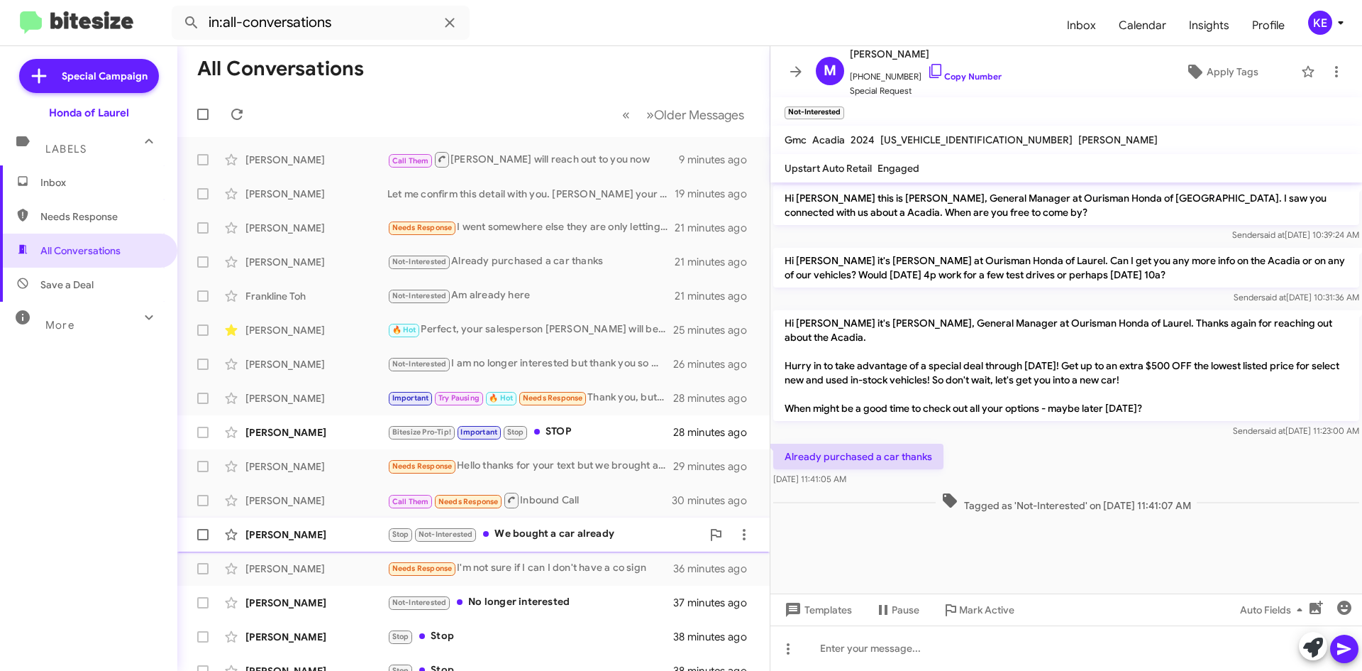
click at [561, 540] on div "Stop Not-Interested We bought a car already" at bounding box center [544, 534] width 314 height 16
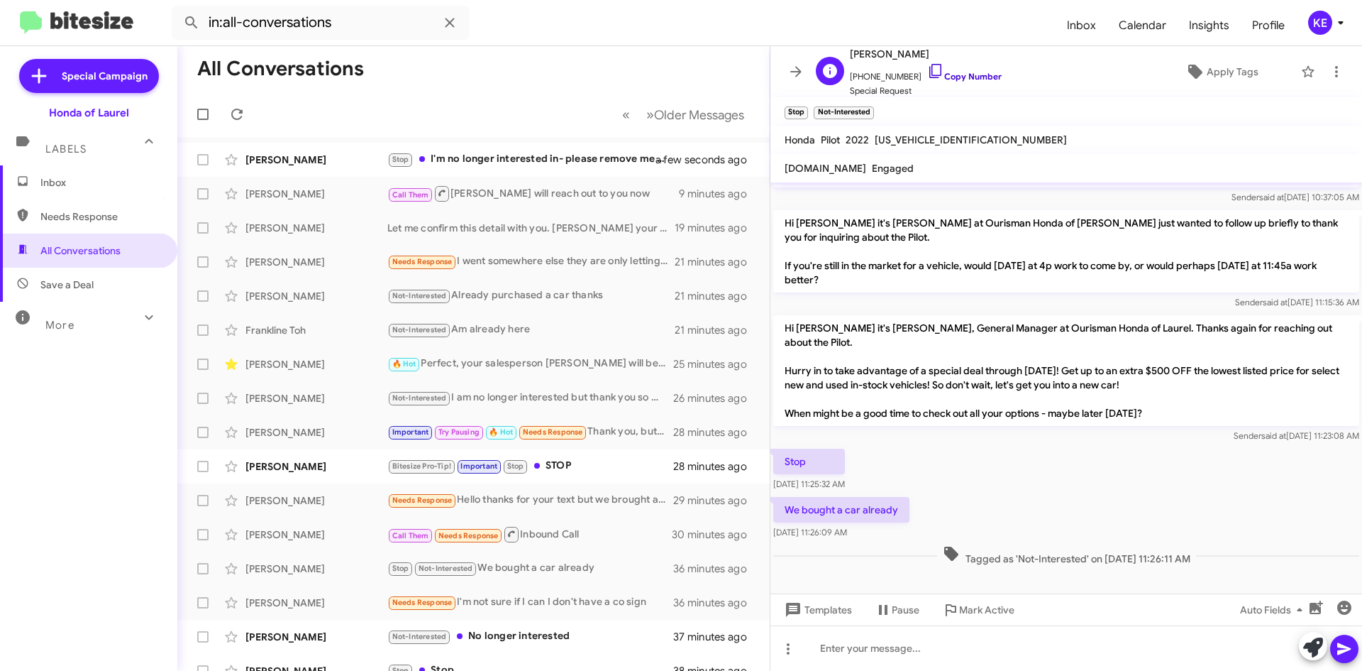
click at [927, 70] on icon at bounding box center [935, 70] width 17 height 17
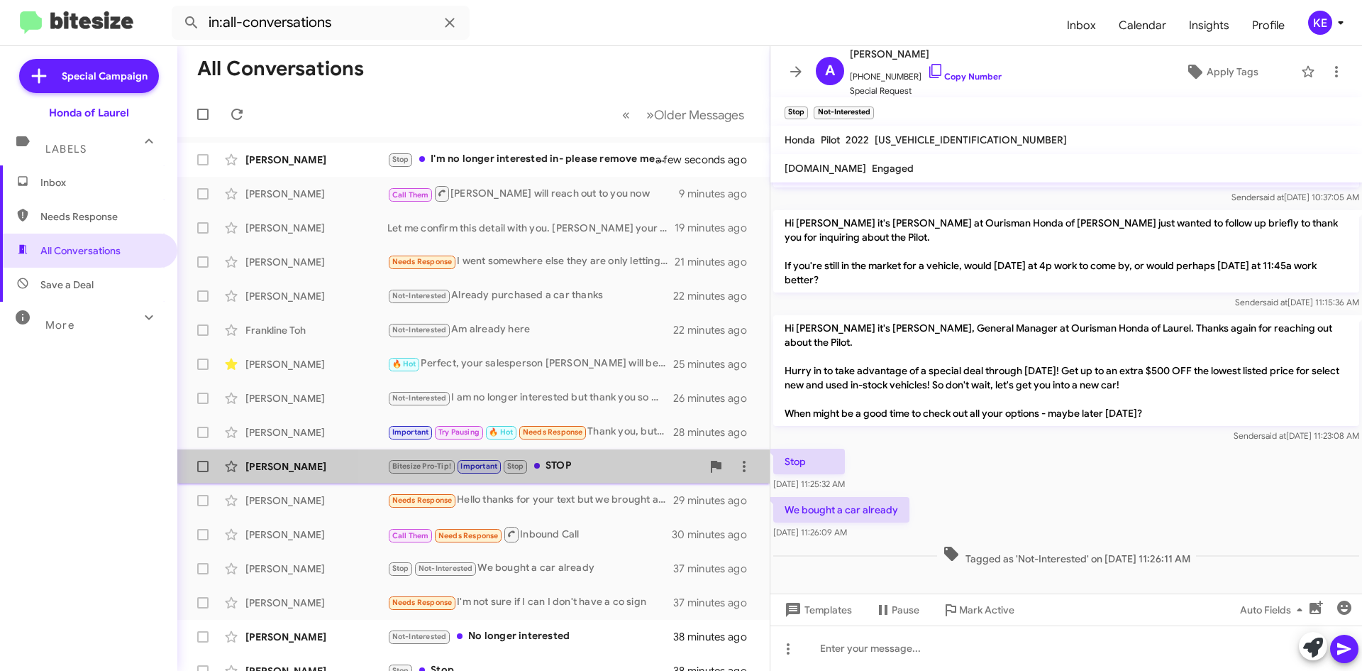
click at [571, 465] on div "Bitesize Pro-Tip! Important Stop STOP" at bounding box center [544, 466] width 314 height 16
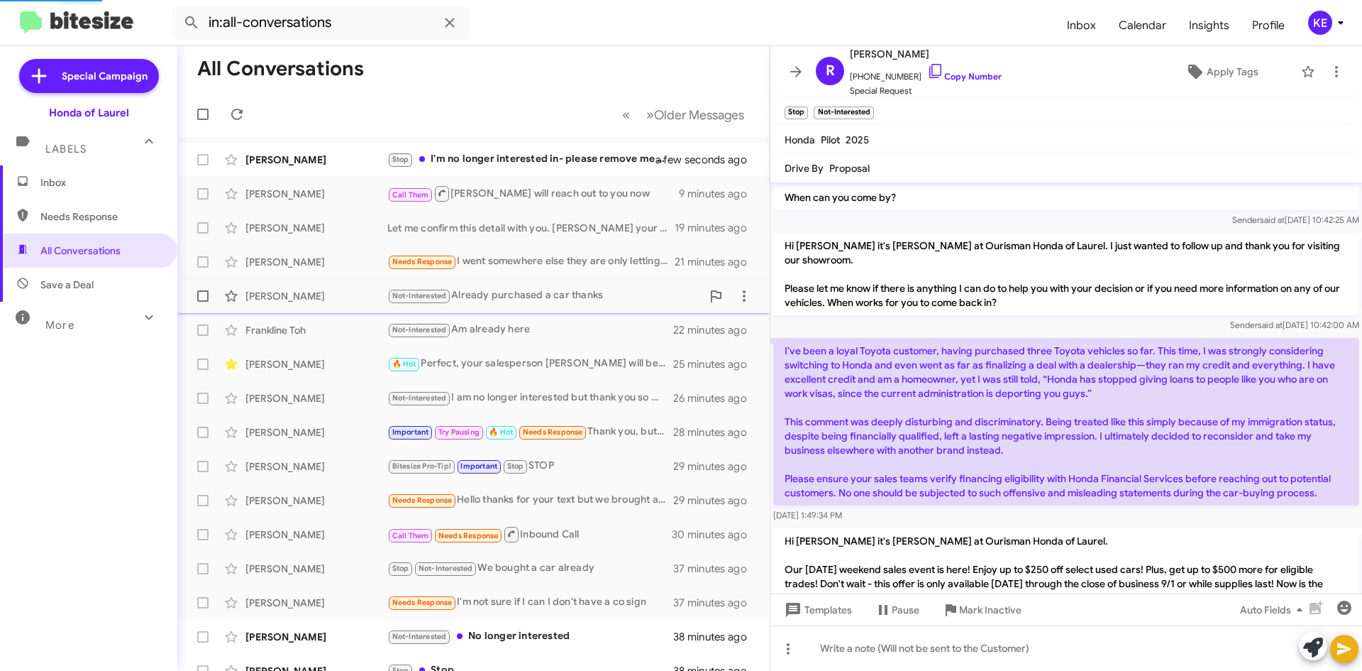
scroll to position [624, 0]
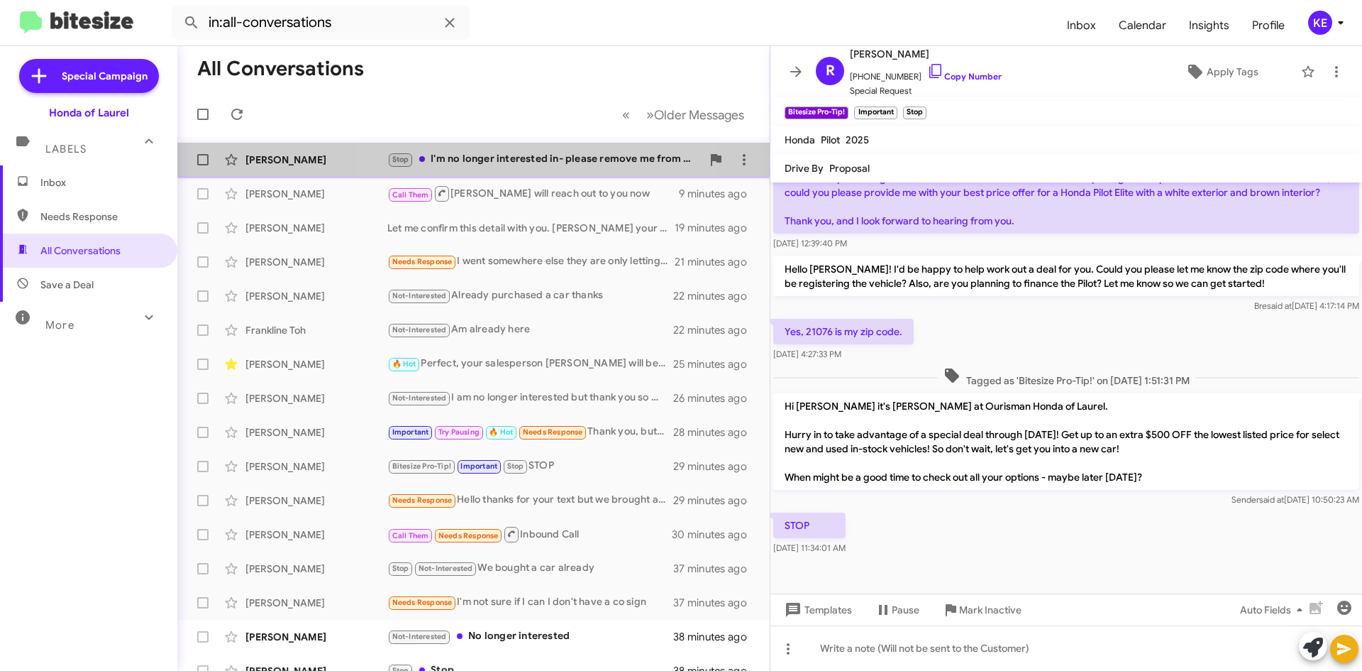
click at [484, 158] on div "Stop I'm no longer interested in- please remove me from your list" at bounding box center [544, 159] width 314 height 16
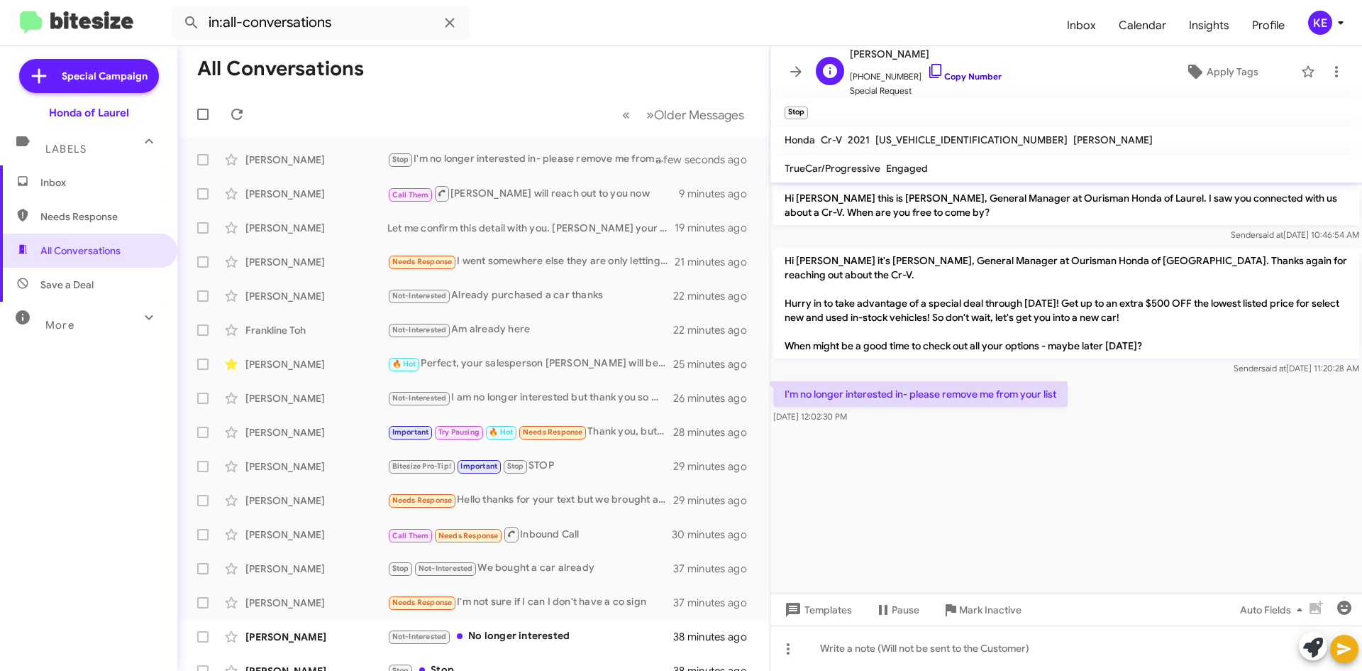
click at [927, 72] on icon at bounding box center [935, 70] width 17 height 17
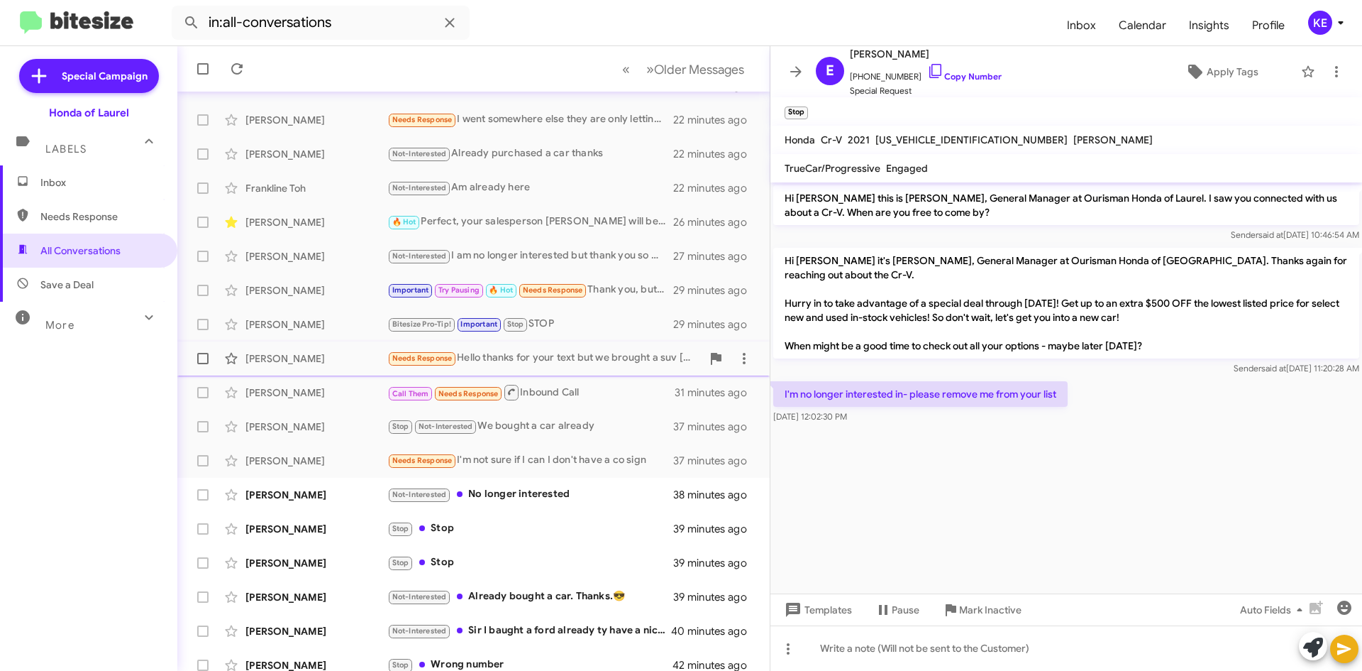
scroll to position [153, 0]
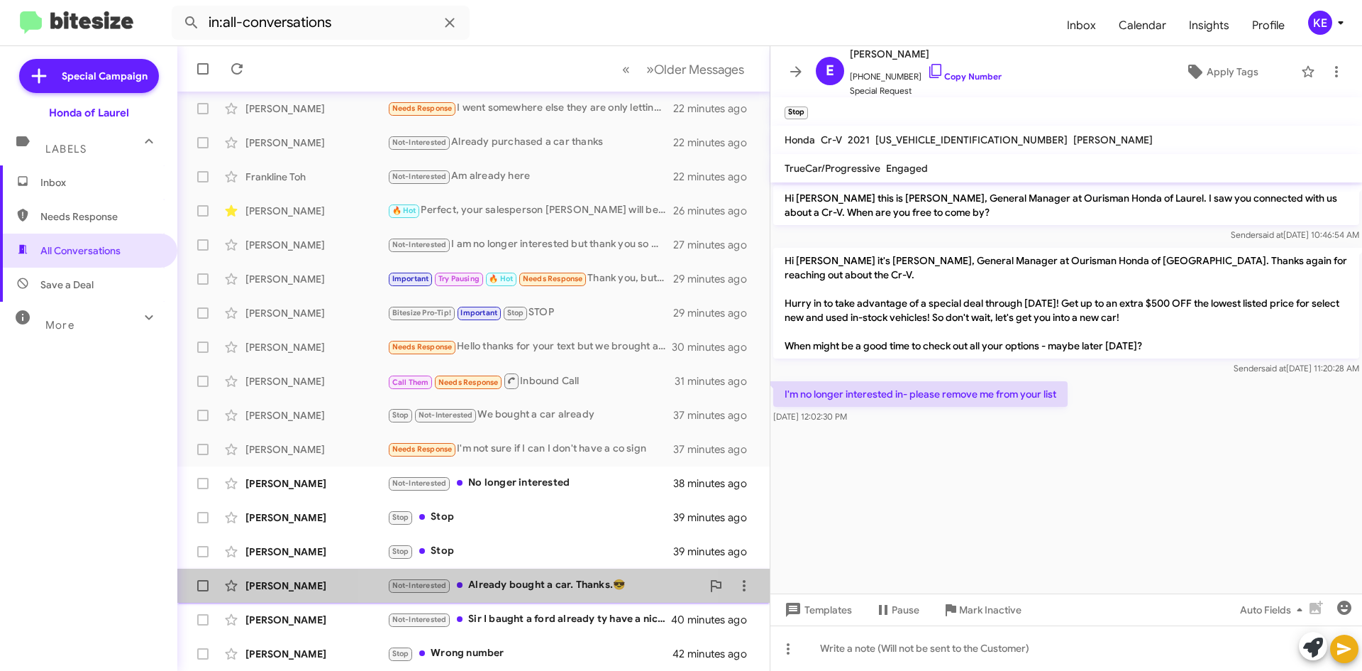
click at [553, 589] on div "Not-Interested Already bought a car. Thanks.😎" at bounding box center [544, 585] width 314 height 16
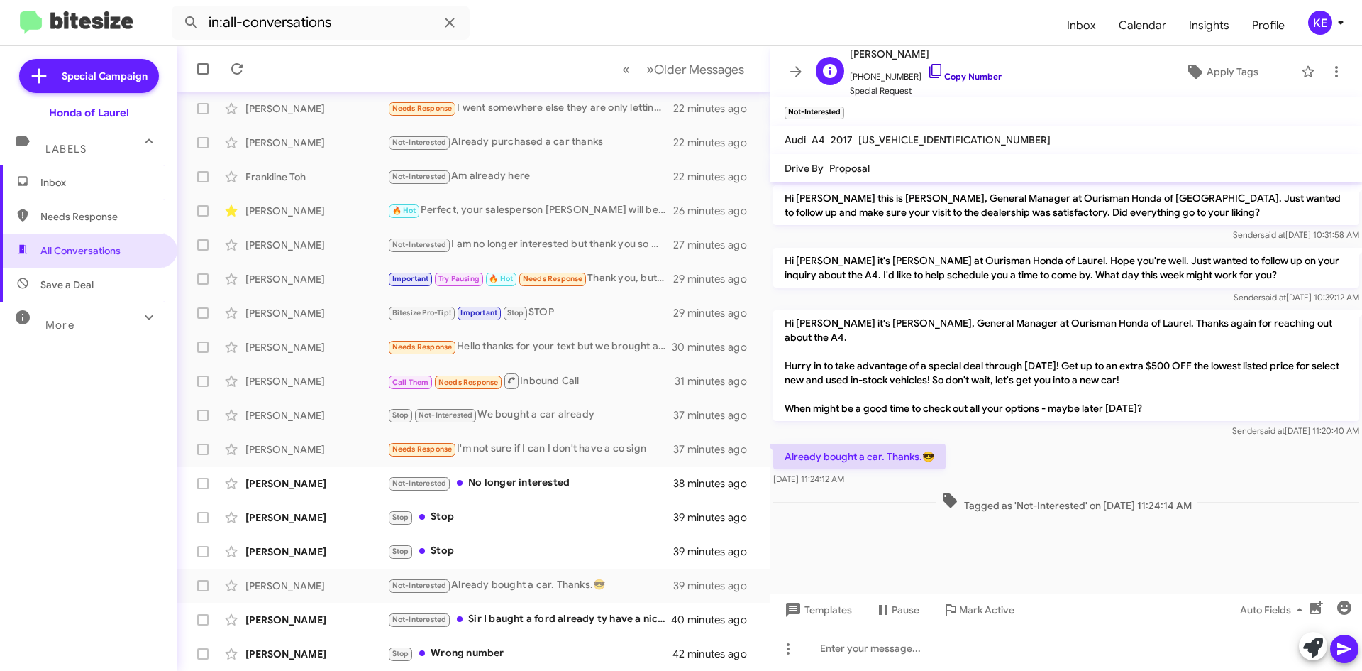
click at [927, 73] on icon at bounding box center [935, 70] width 17 height 17
click at [502, 649] on div "Stop Wrong number" at bounding box center [544, 653] width 314 height 16
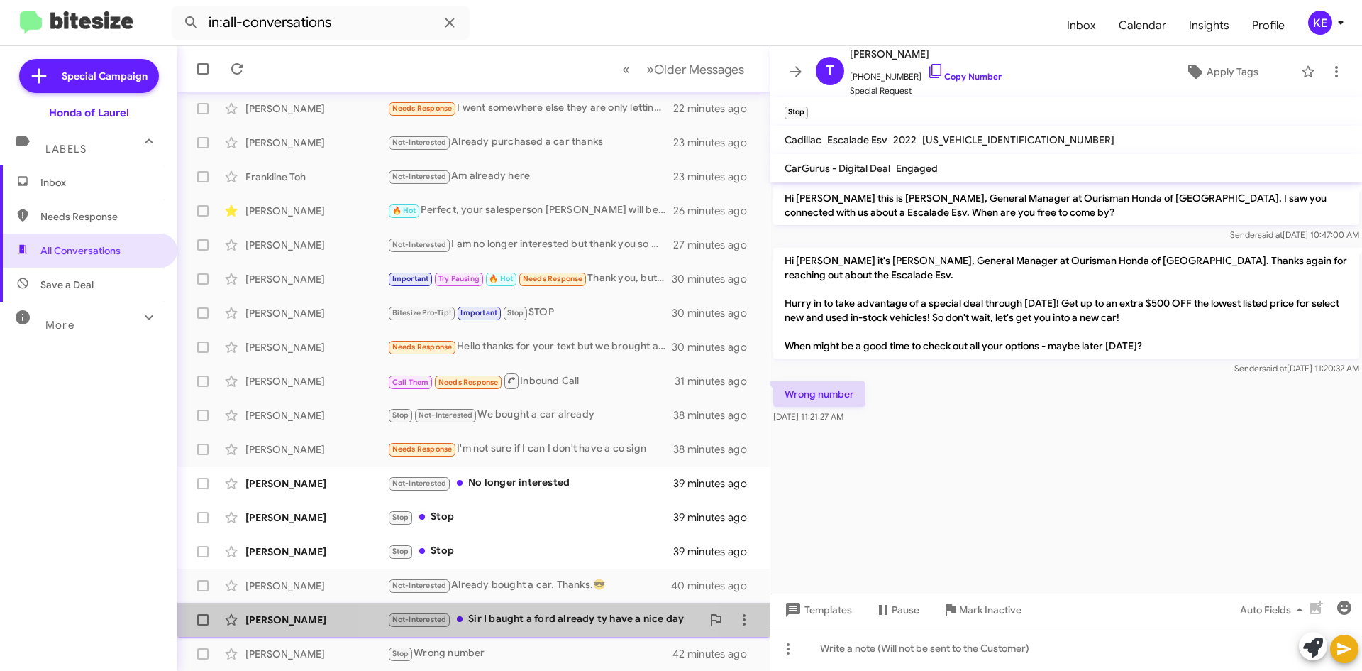
click at [529, 613] on div "Not-Interested Sir I baught a ford already ty have a nice day" at bounding box center [544, 619] width 314 height 16
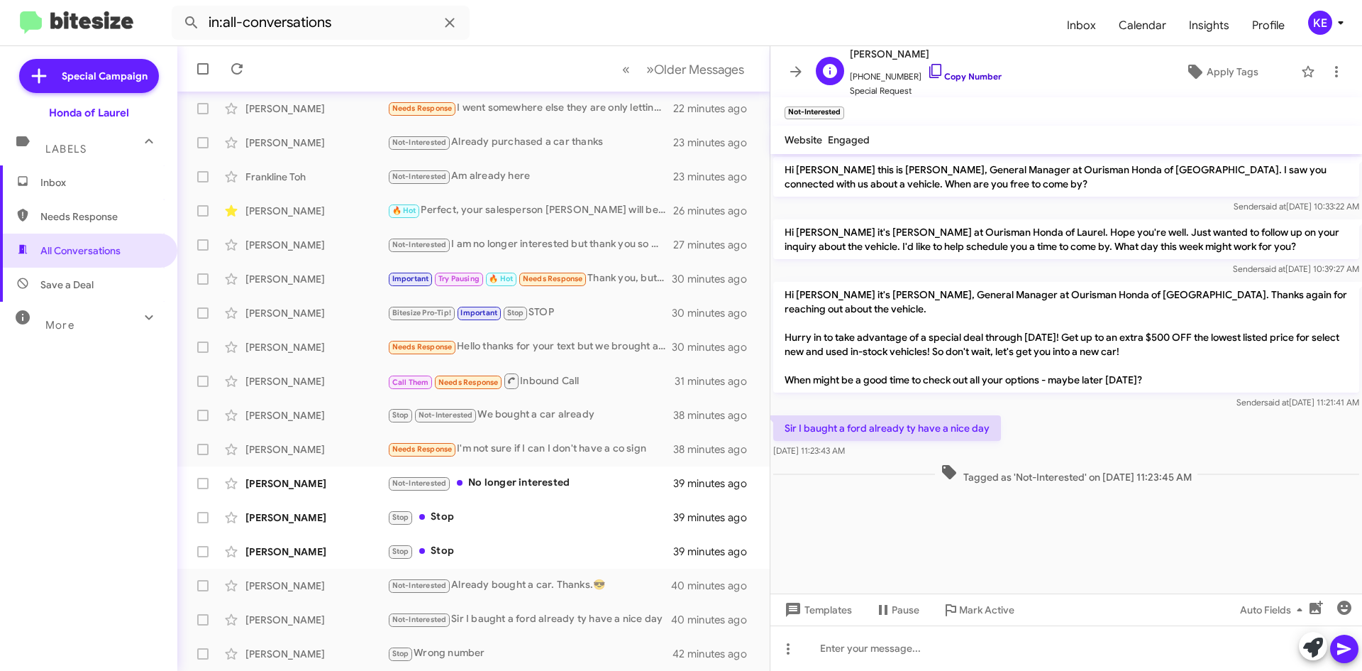
click at [927, 68] on icon at bounding box center [935, 70] width 17 height 17
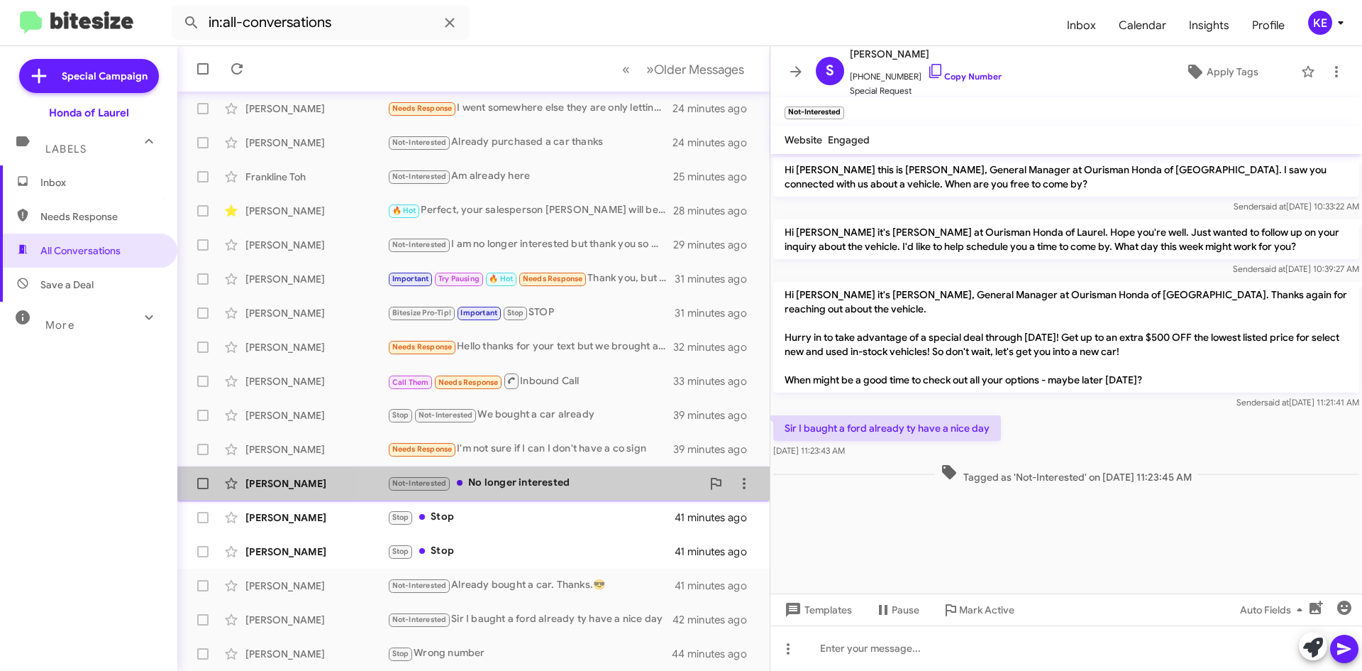
click at [532, 491] on div "Not-Interested No longer interested" at bounding box center [544, 483] width 314 height 16
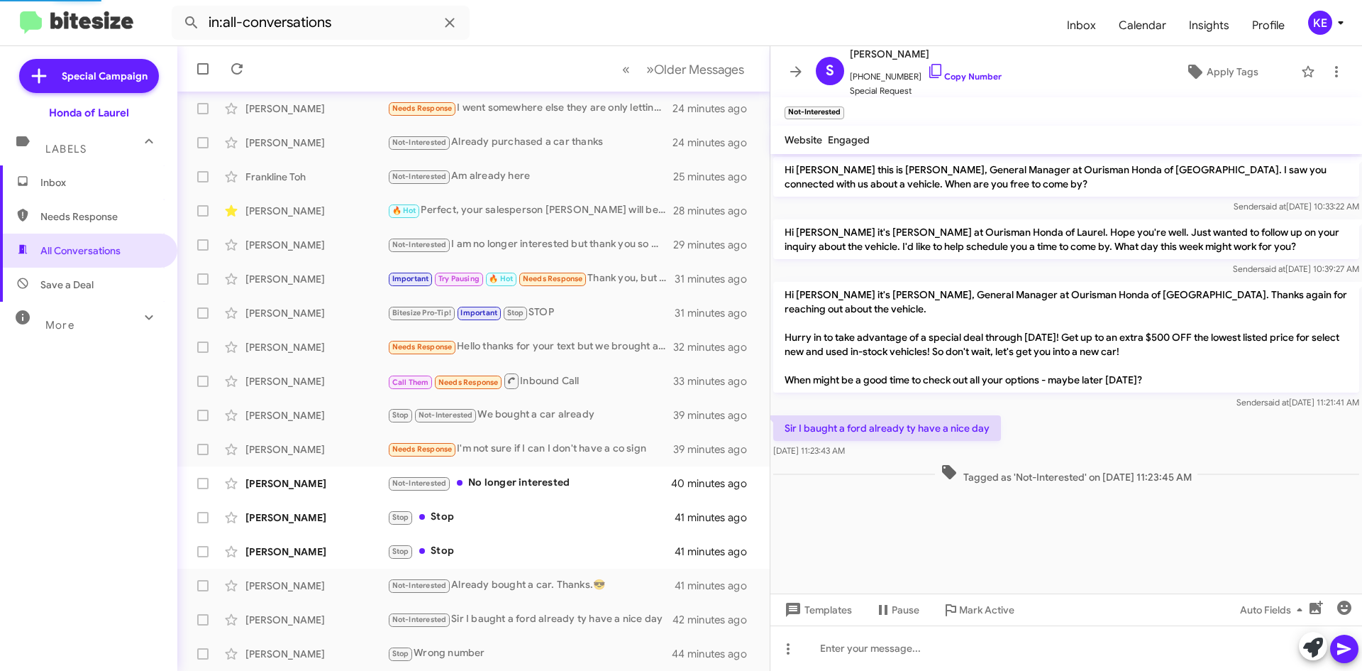
scroll to position [548, 0]
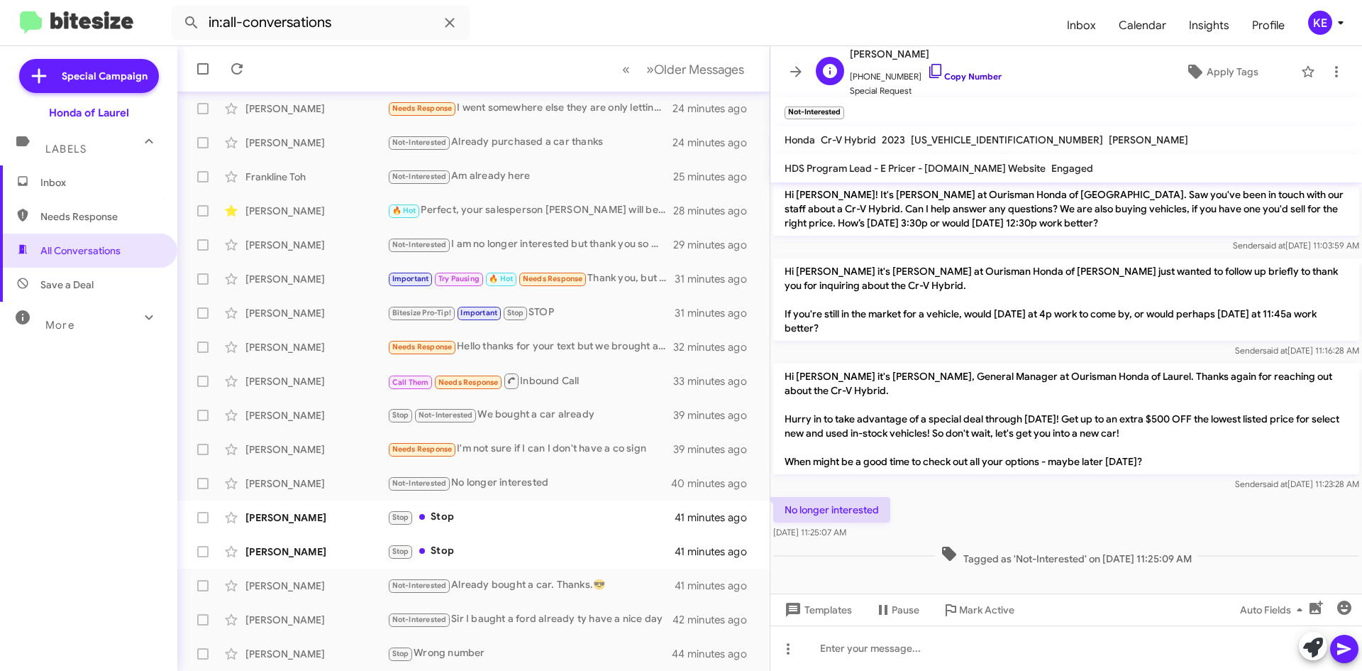
click at [927, 70] on icon at bounding box center [935, 70] width 17 height 17
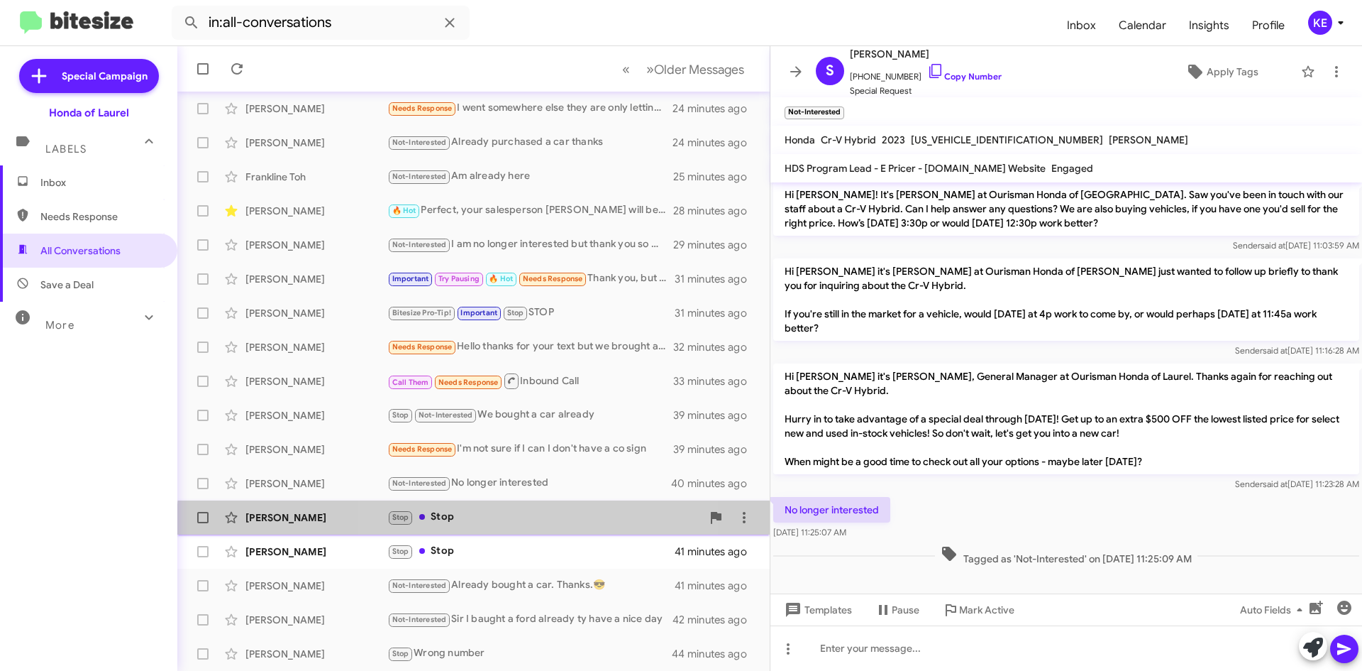
click at [535, 525] on div "Stop Stop" at bounding box center [544, 517] width 314 height 16
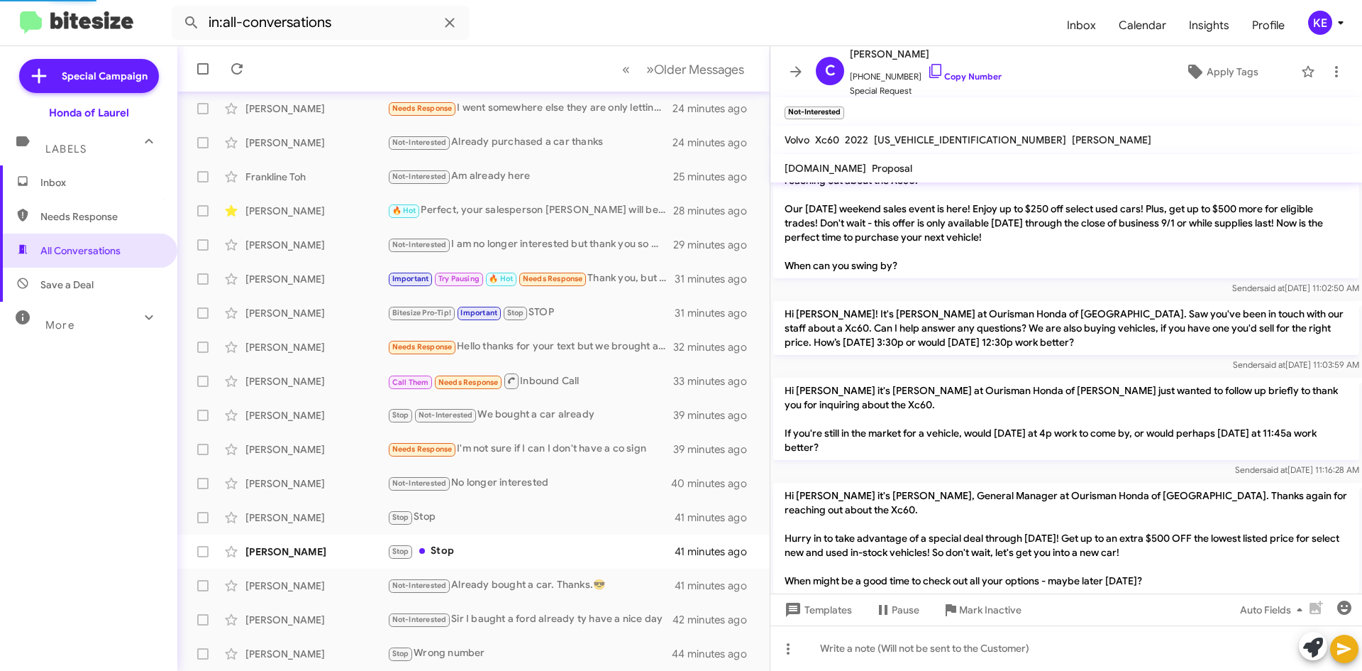
scroll to position [698, 0]
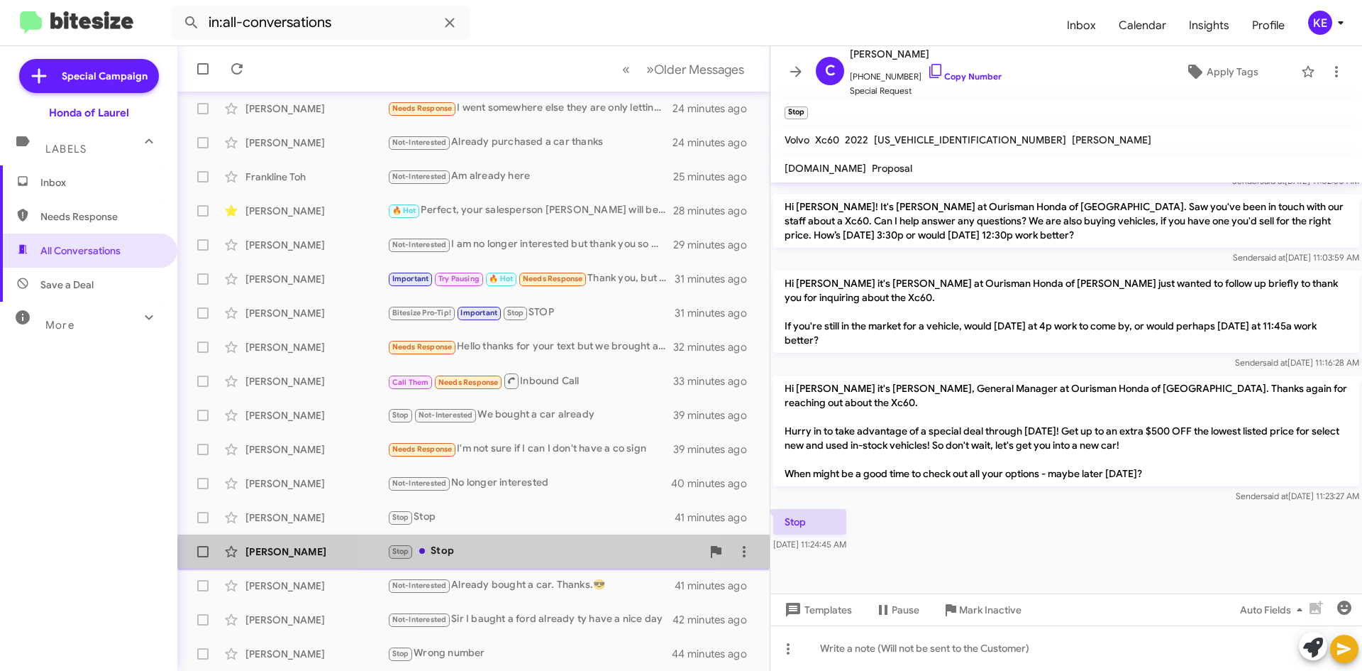
click at [546, 562] on div "[PERSON_NAME] Stop Stop 41 minutes ago" at bounding box center [474, 551] width 570 height 28
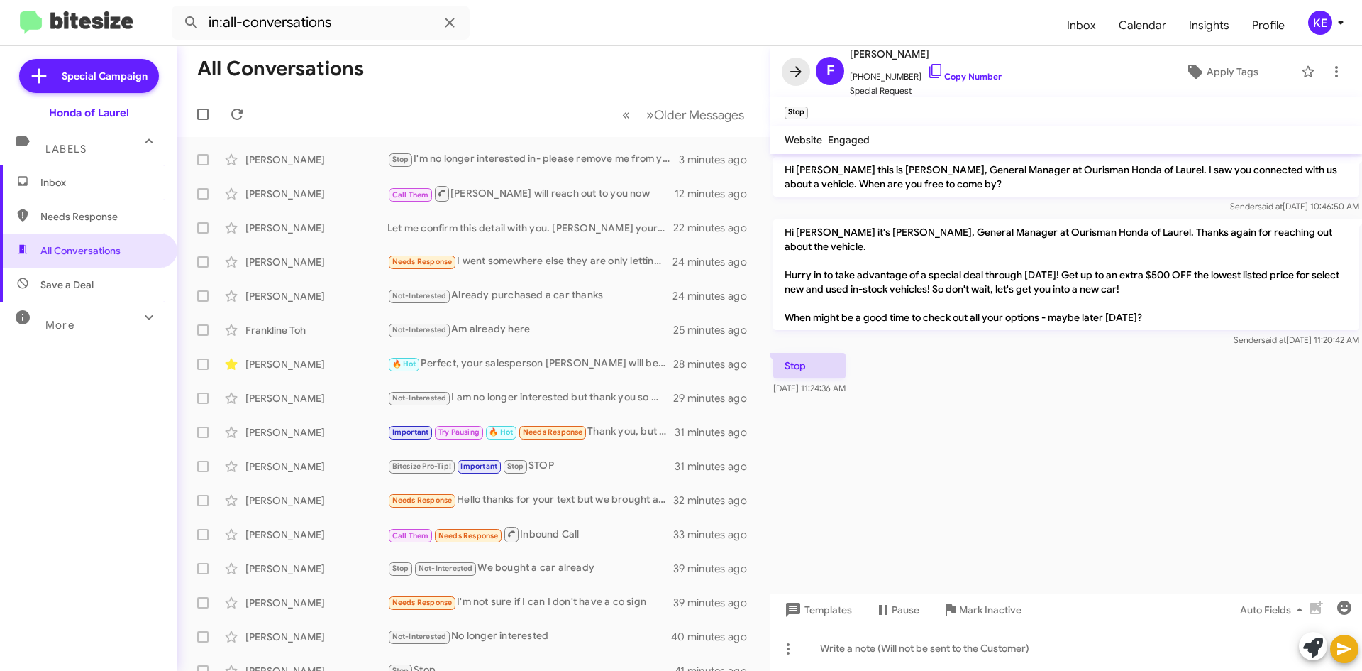
click at [792, 68] on icon at bounding box center [796, 71] width 17 height 17
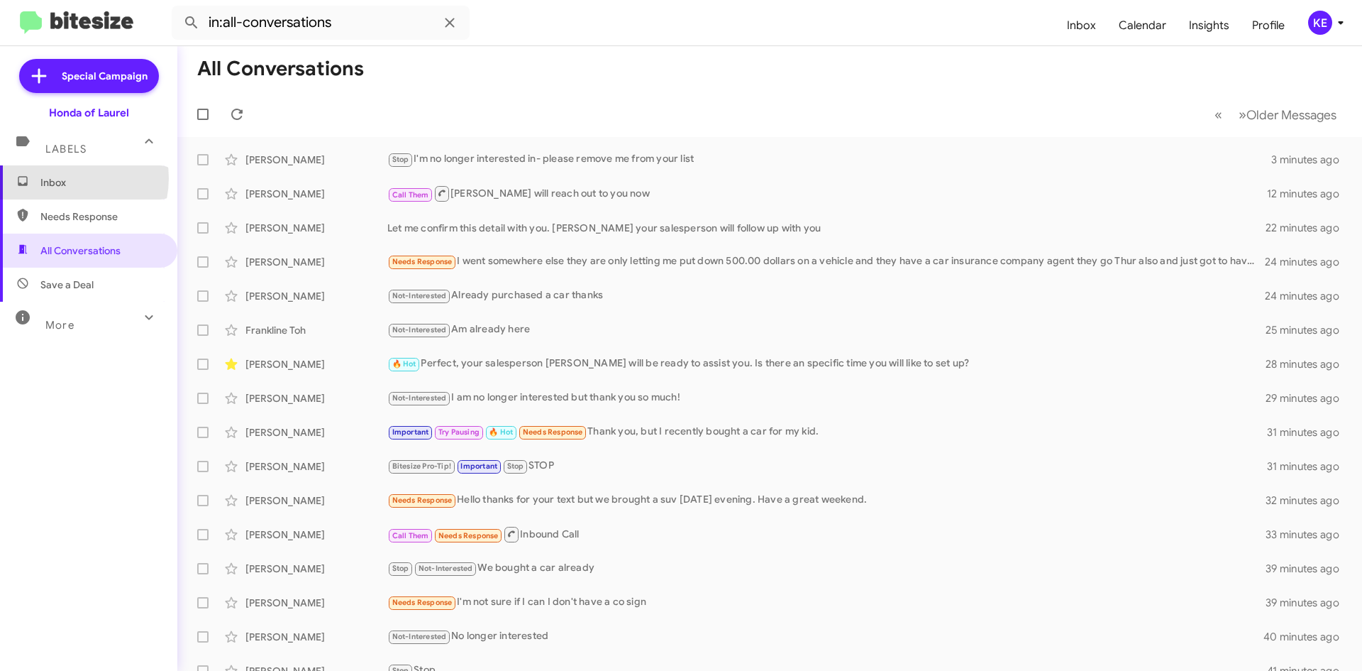
drag, startPoint x: 65, startPoint y: 178, endPoint x: 94, endPoint y: 180, distance: 29.2
click at [65, 177] on span "Inbox" at bounding box center [100, 182] width 121 height 14
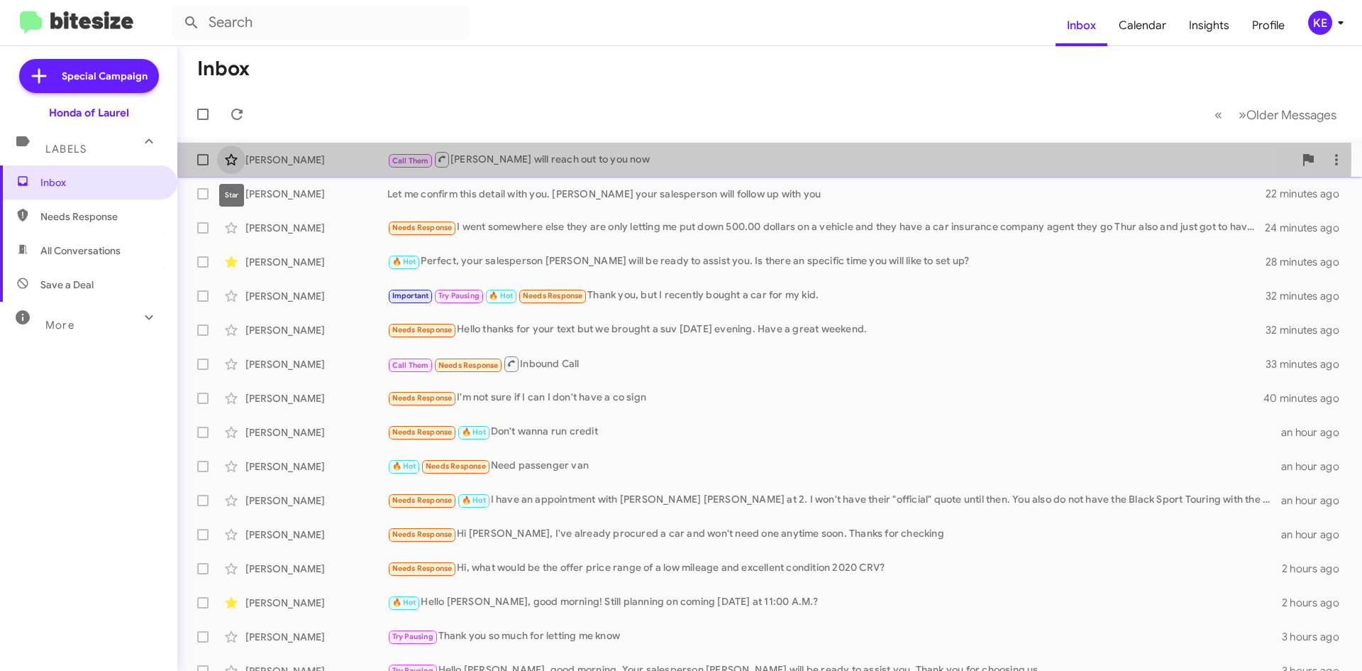
click at [231, 158] on icon at bounding box center [231, 159] width 17 height 17
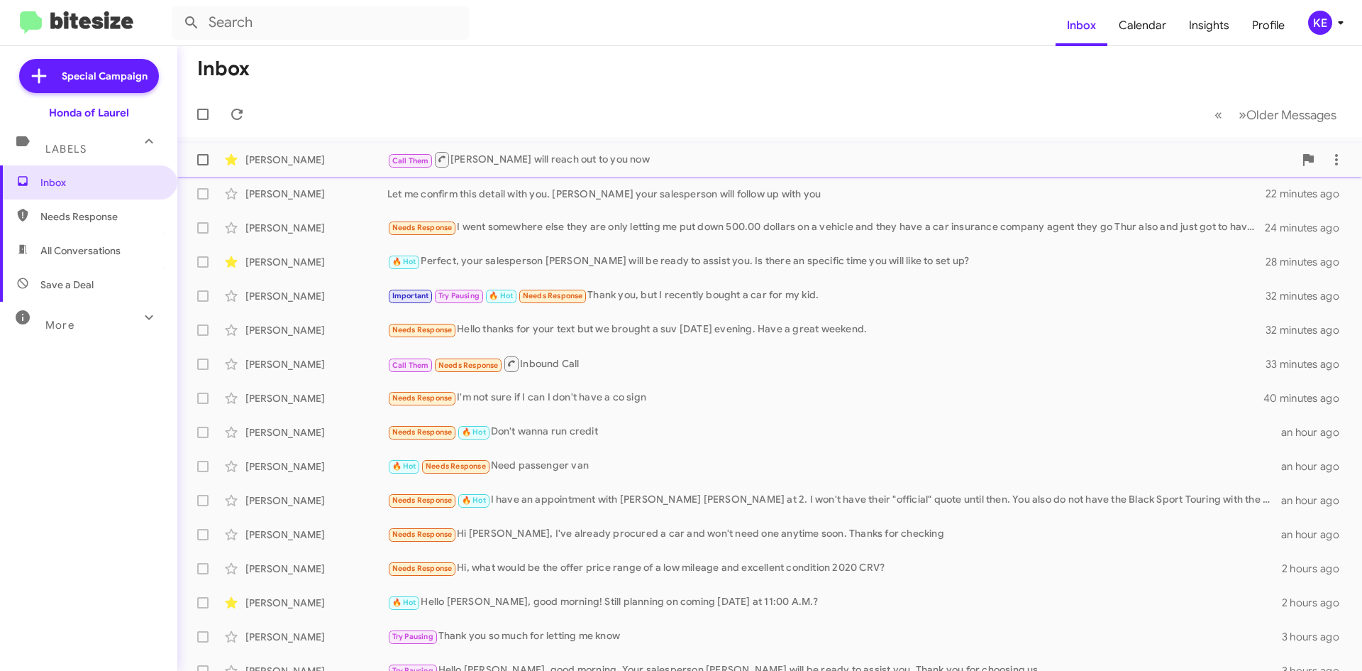
click at [80, 218] on span "Needs Response" at bounding box center [100, 216] width 121 height 14
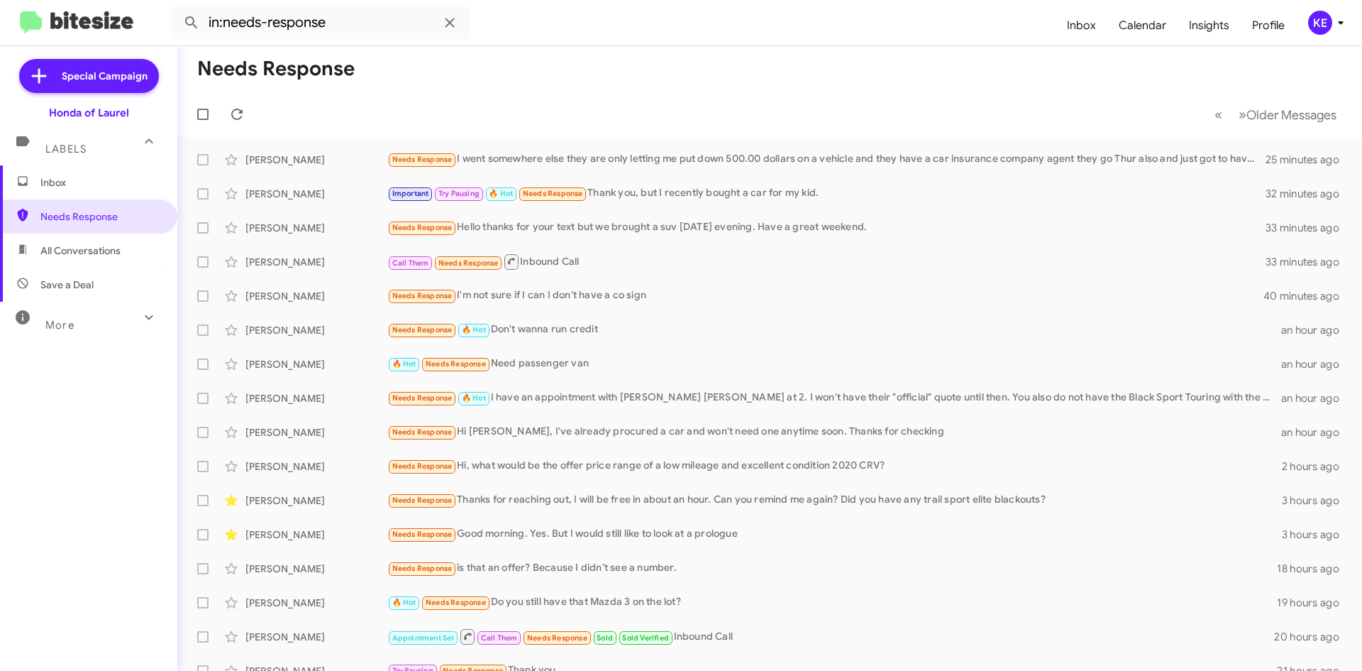
click at [143, 317] on icon at bounding box center [148, 317] width 17 height 17
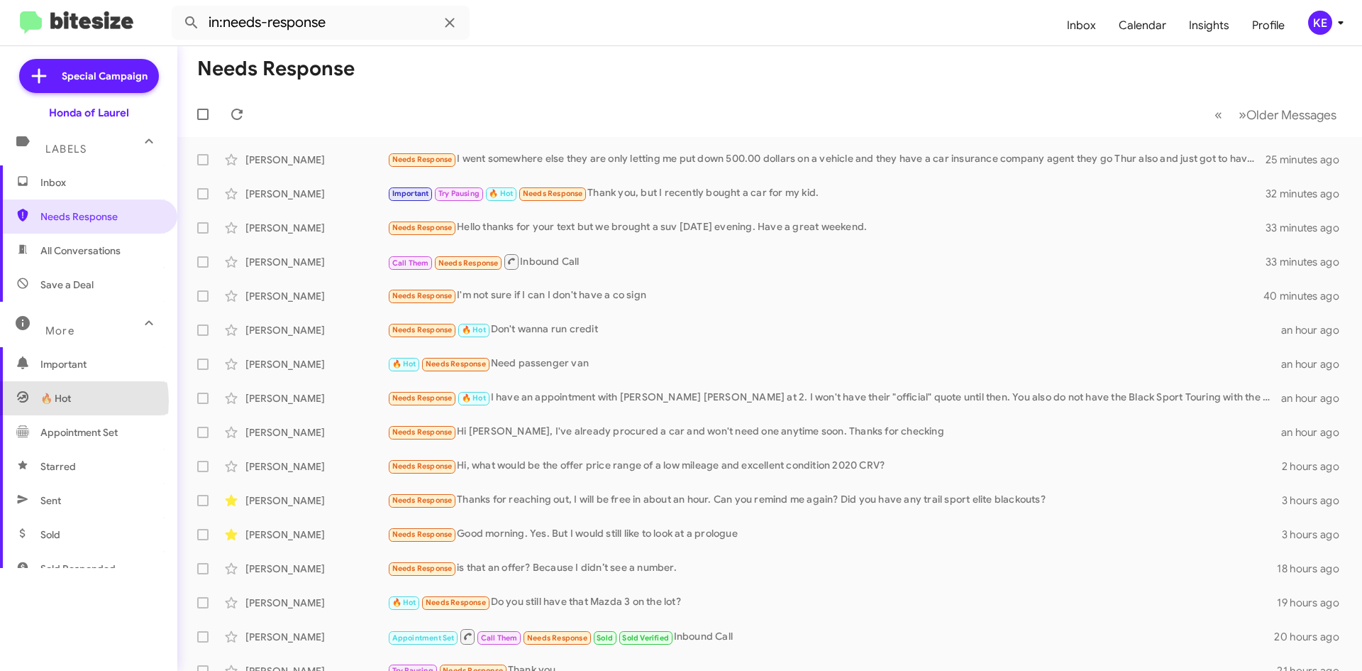
click at [65, 401] on span "🔥 Hot" at bounding box center [55, 398] width 31 height 14
type input "in:appointment"
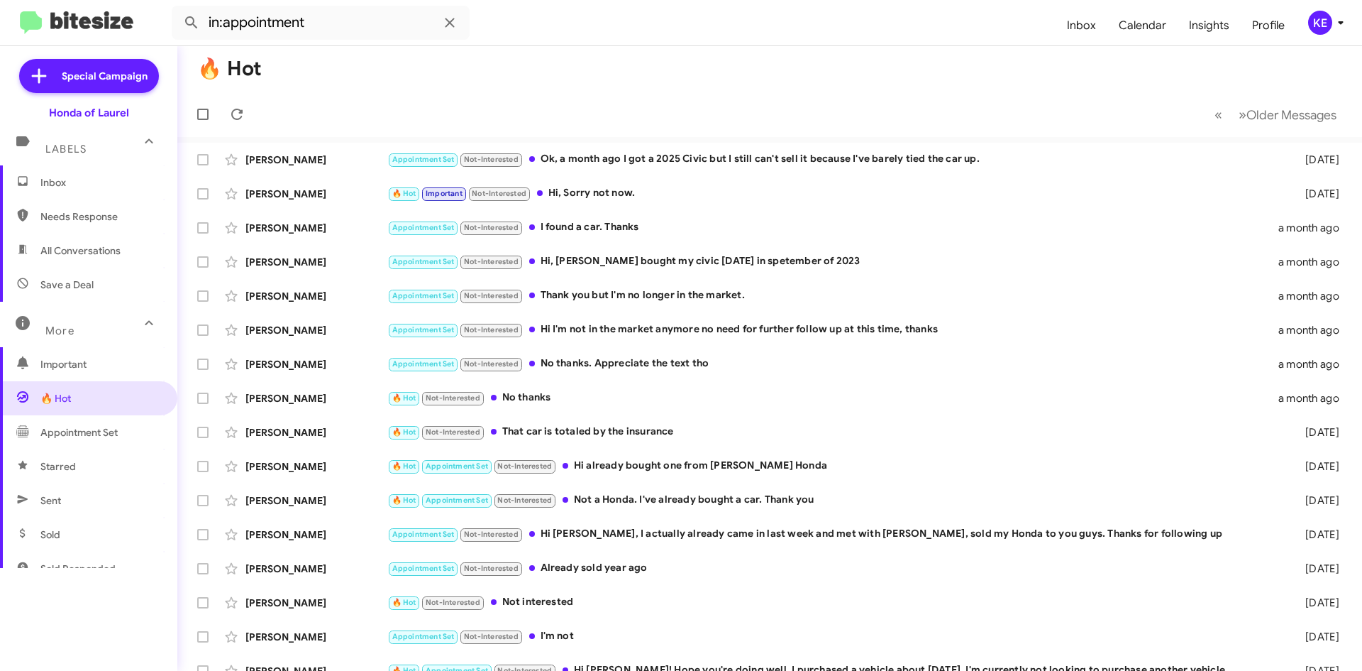
click at [79, 189] on span "Inbox" at bounding box center [100, 182] width 121 height 14
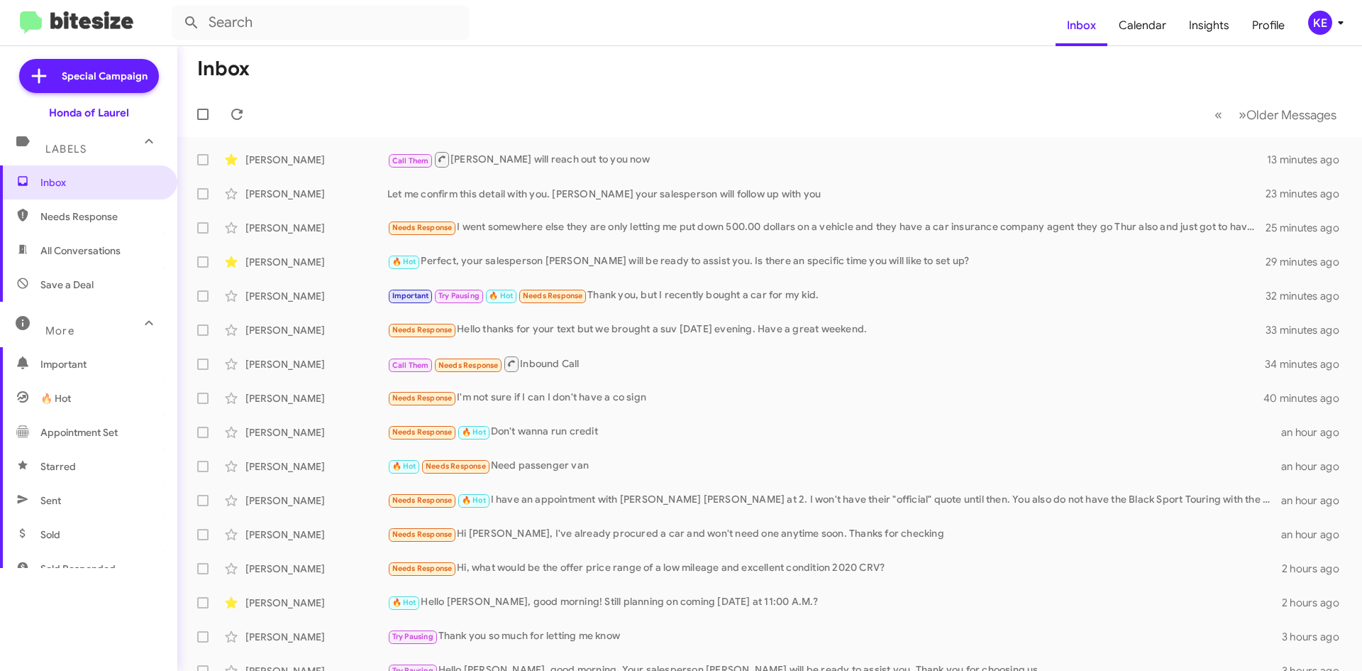
click at [138, 326] on mat-icon at bounding box center [149, 322] width 23 height 23
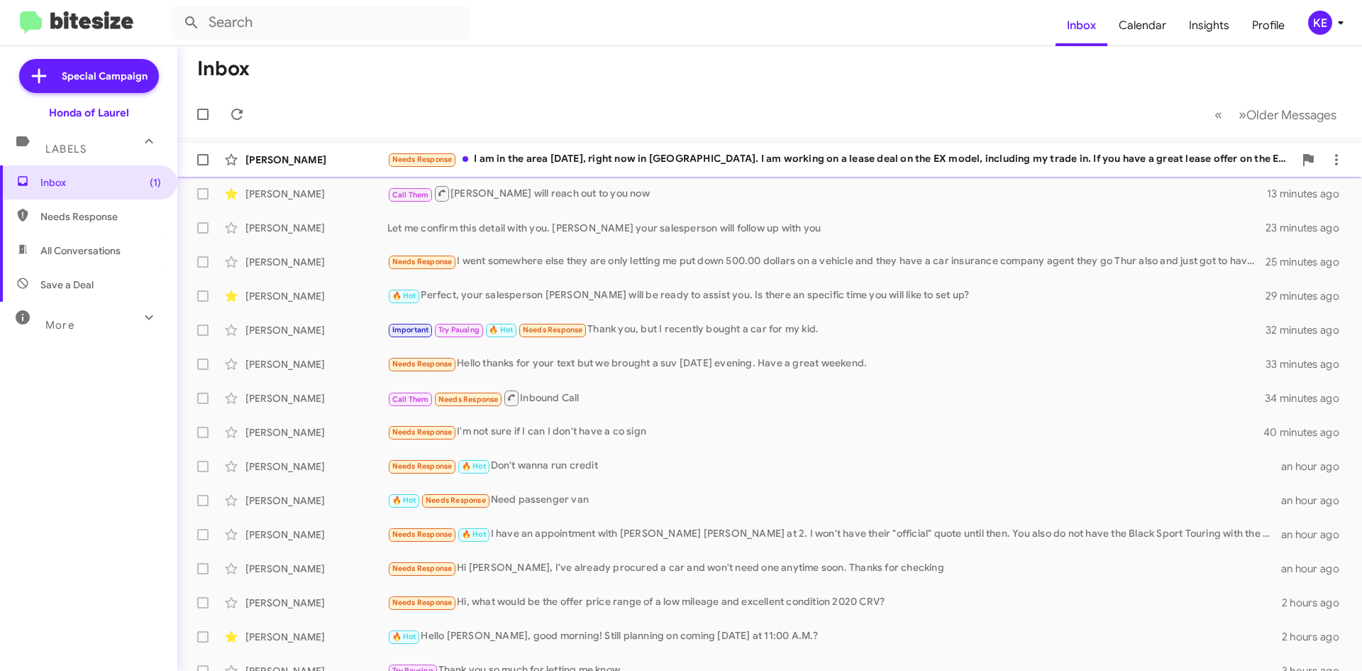
click at [580, 161] on div "Needs Response I am in the area [DATE], right now in [GEOGRAPHIC_DATA]. I am wo…" at bounding box center [840, 159] width 907 height 16
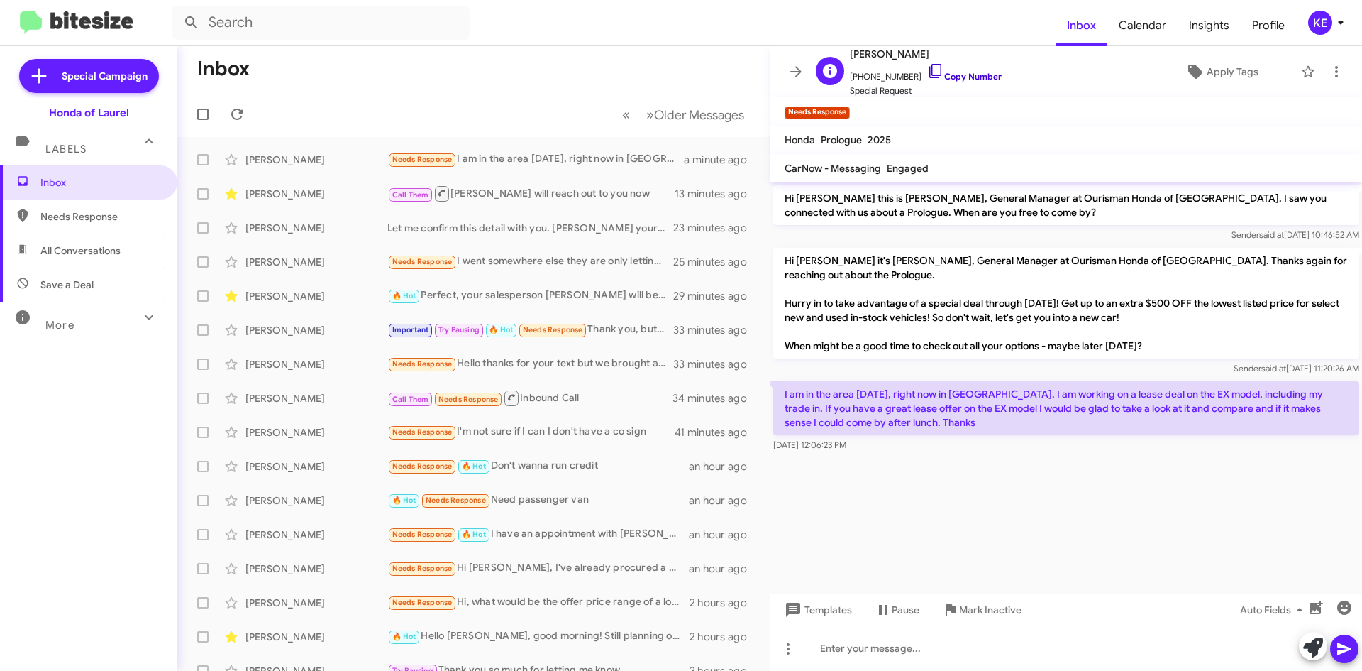
click at [927, 68] on icon at bounding box center [935, 70] width 17 height 17
click at [799, 73] on icon at bounding box center [795, 71] width 11 height 11
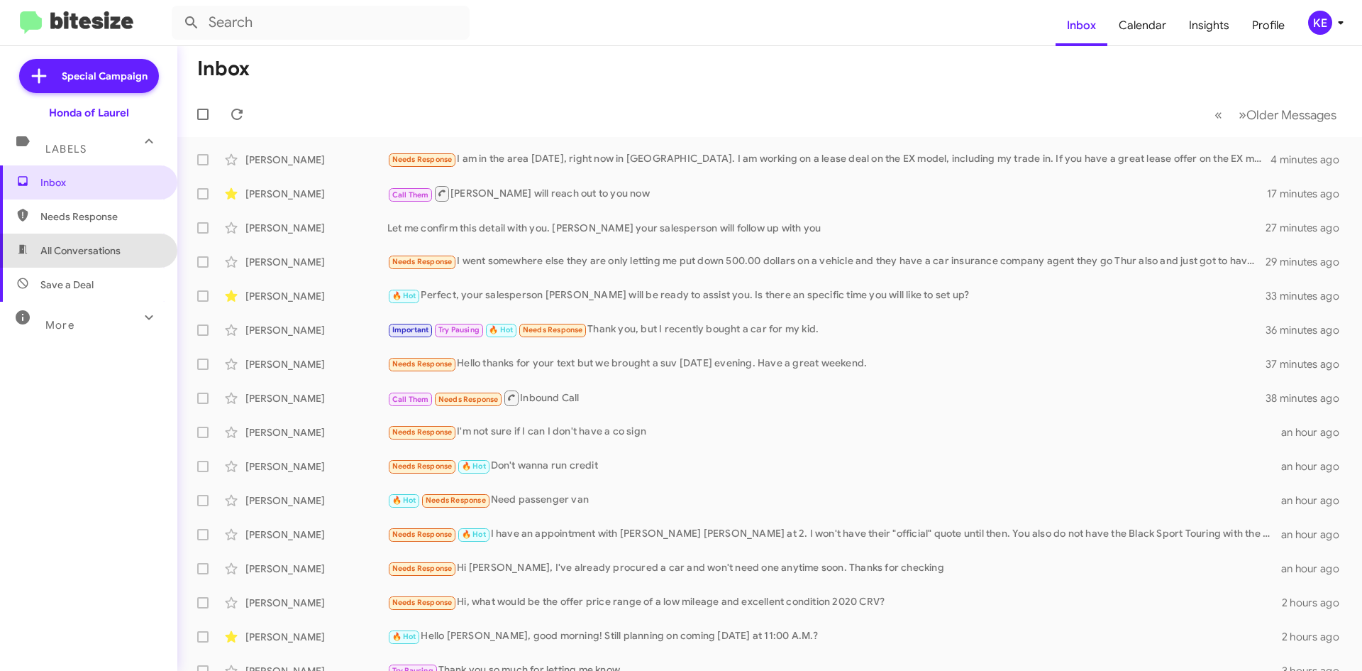
click at [112, 254] on span "All Conversations" at bounding box center [80, 250] width 80 height 14
type input "in:all-conversations"
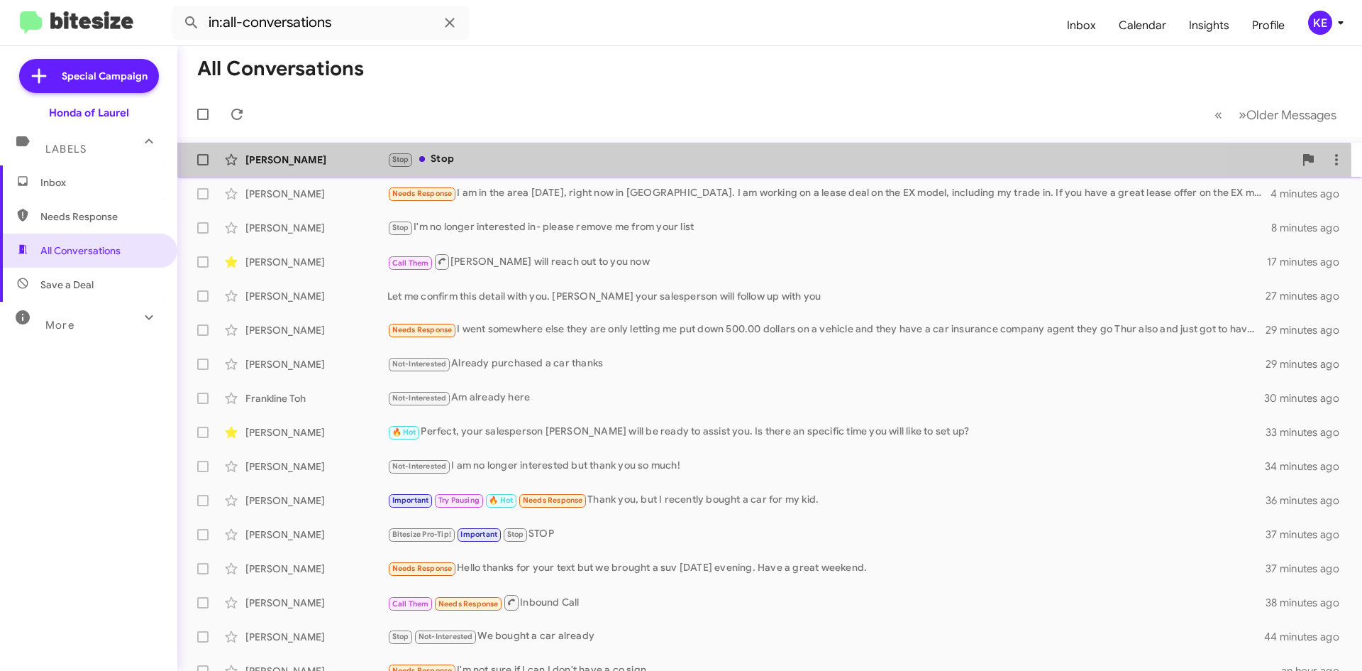
click at [568, 165] on div "Stop Stop" at bounding box center [840, 159] width 907 height 16
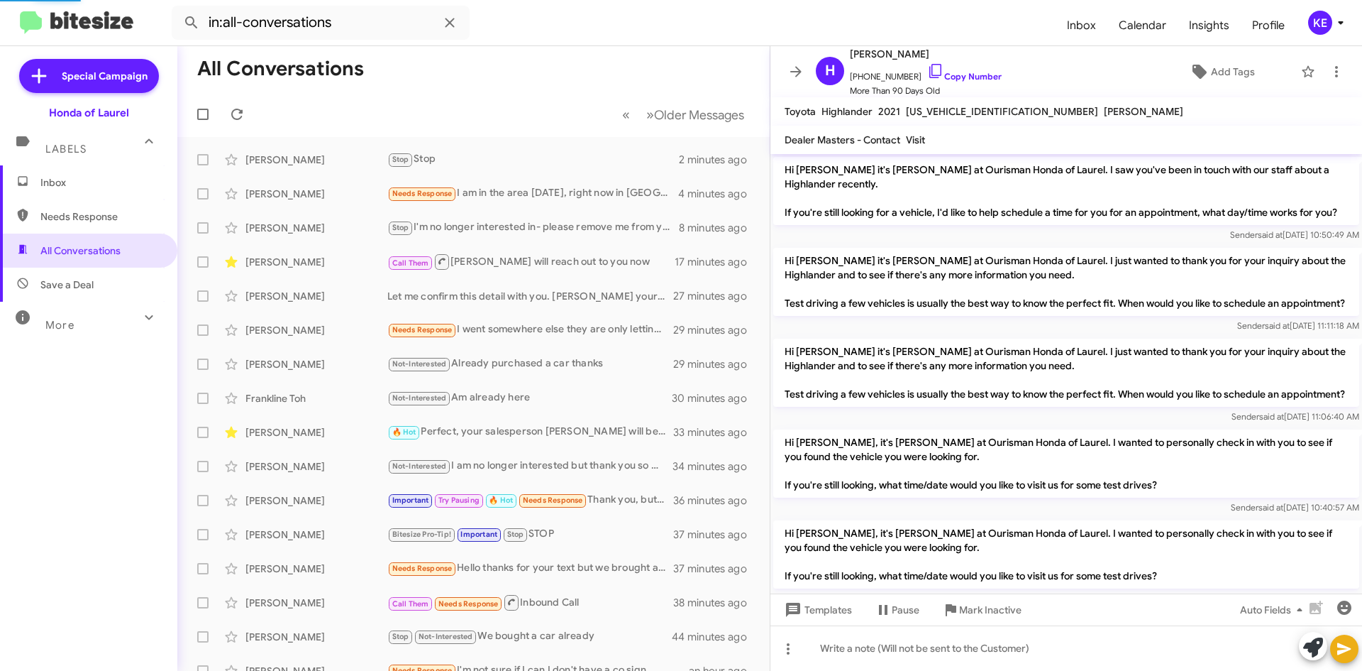
scroll to position [1462, 0]
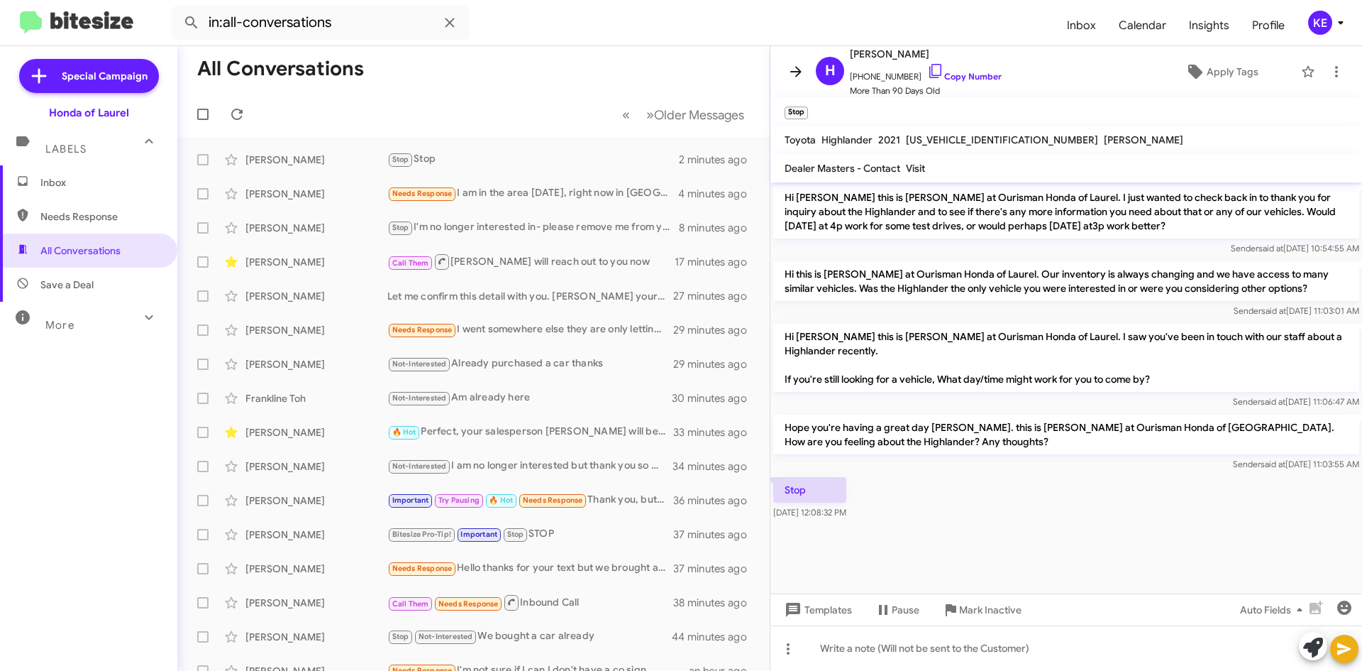
click at [797, 75] on icon at bounding box center [796, 71] width 17 height 17
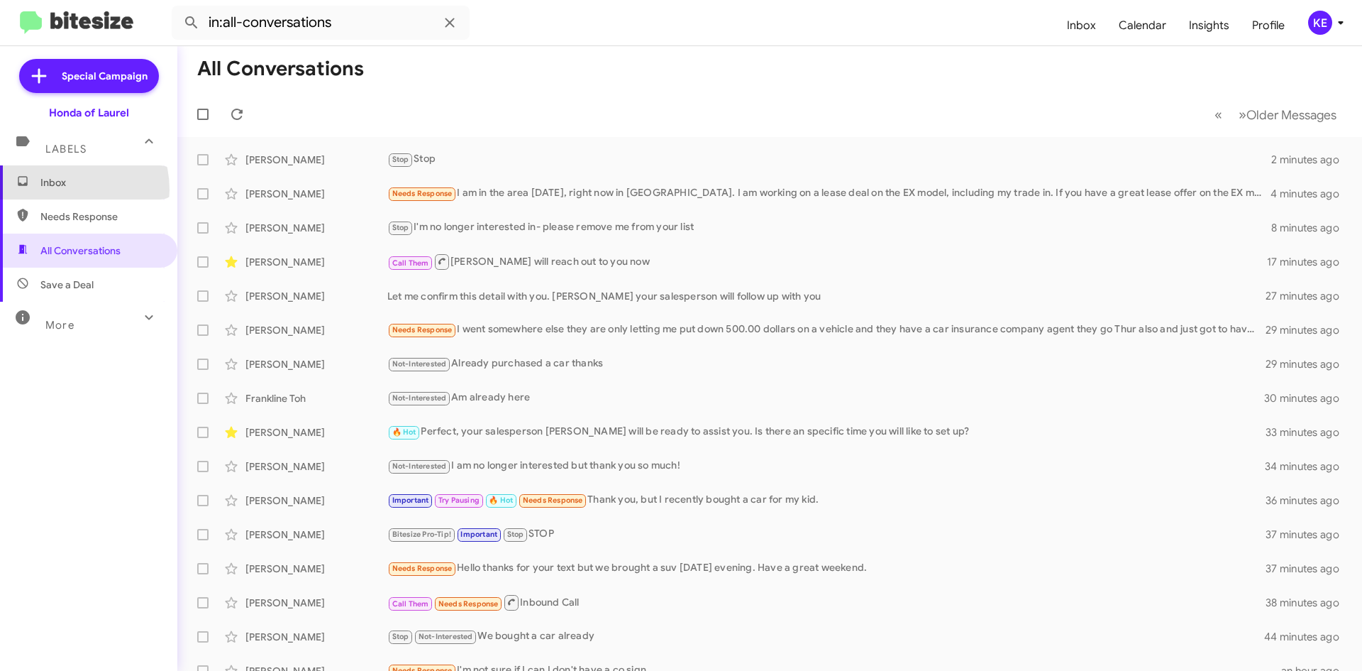
click at [62, 189] on span "Inbox" at bounding box center [88, 182] width 177 height 34
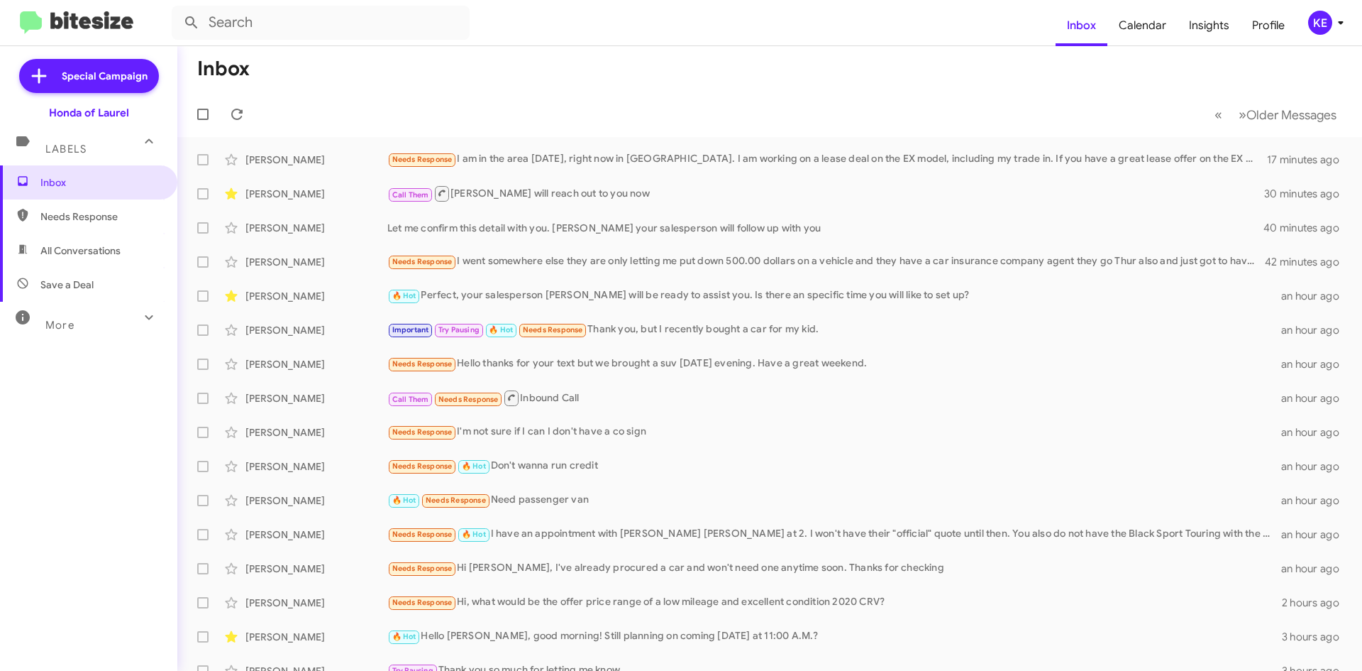
click at [57, 243] on span "All Conversations" at bounding box center [80, 250] width 80 height 14
type input "in:all-conversations"
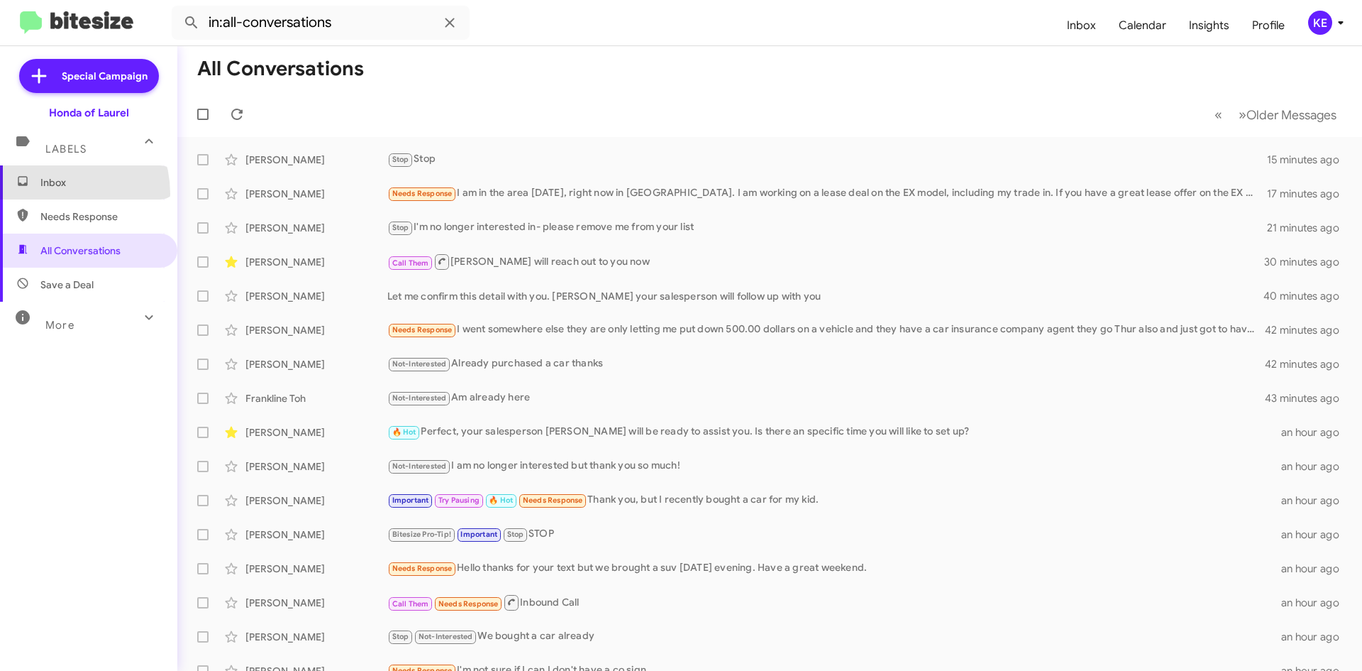
click at [52, 194] on span "Inbox" at bounding box center [88, 182] width 177 height 34
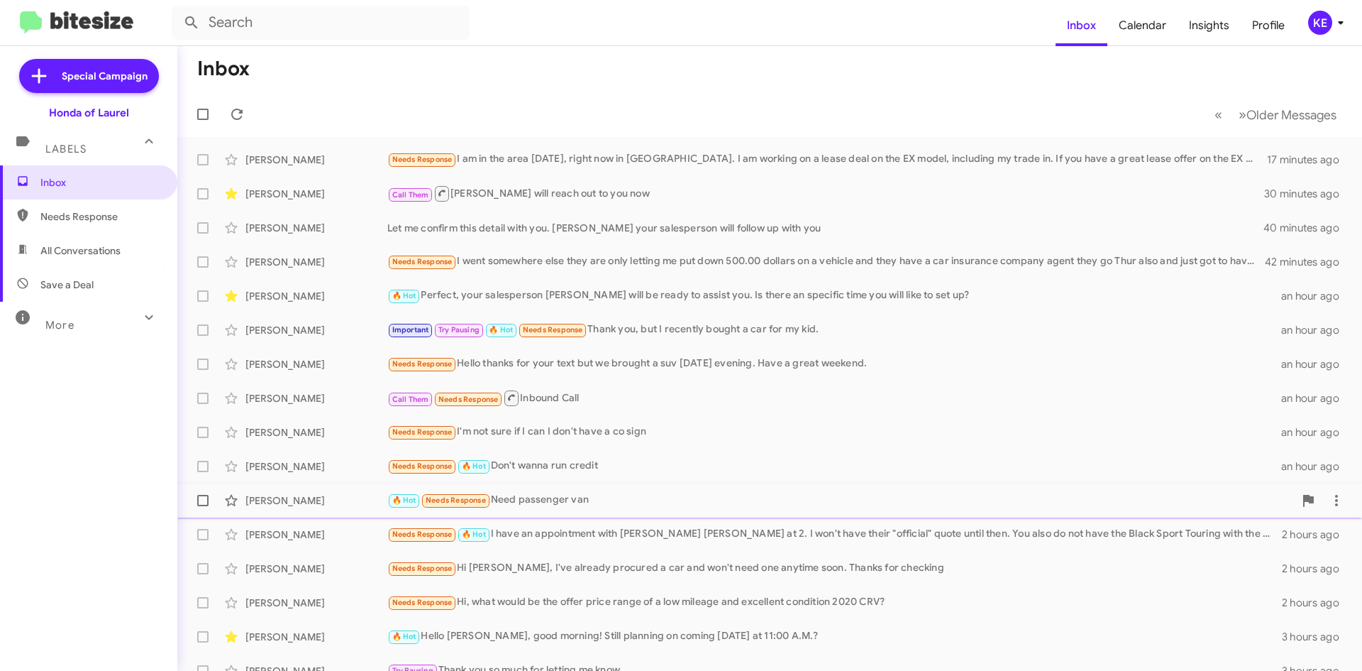
click at [591, 502] on div "🔥 Hot Needs Response Need passenger van" at bounding box center [840, 500] width 907 height 16
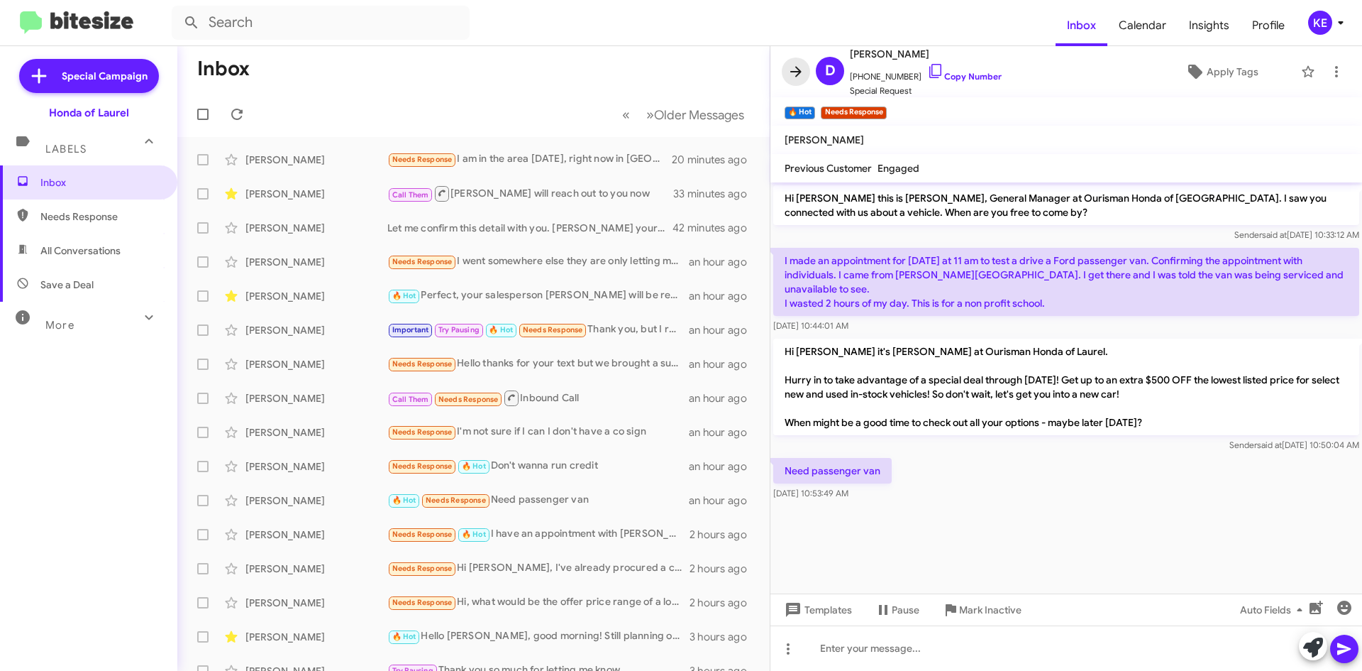
click at [804, 71] on icon at bounding box center [796, 71] width 17 height 17
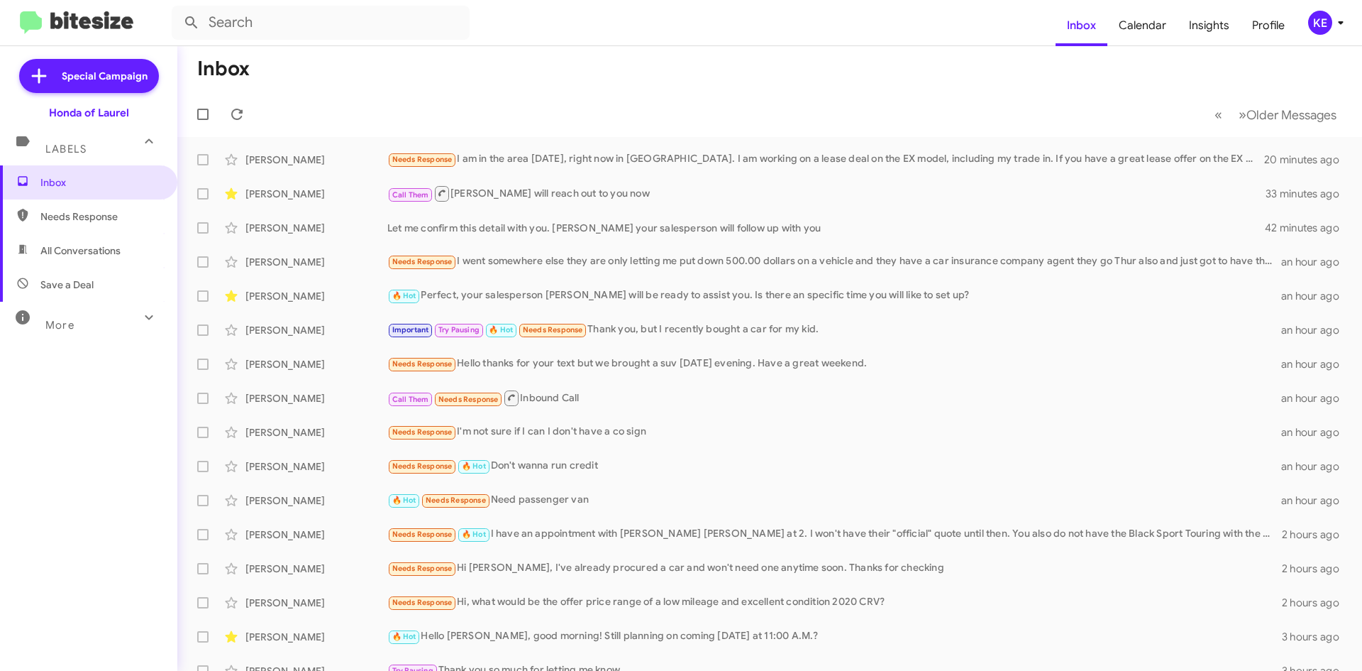
click at [87, 255] on span "All Conversations" at bounding box center [80, 250] width 80 height 14
type input "in:all-conversations"
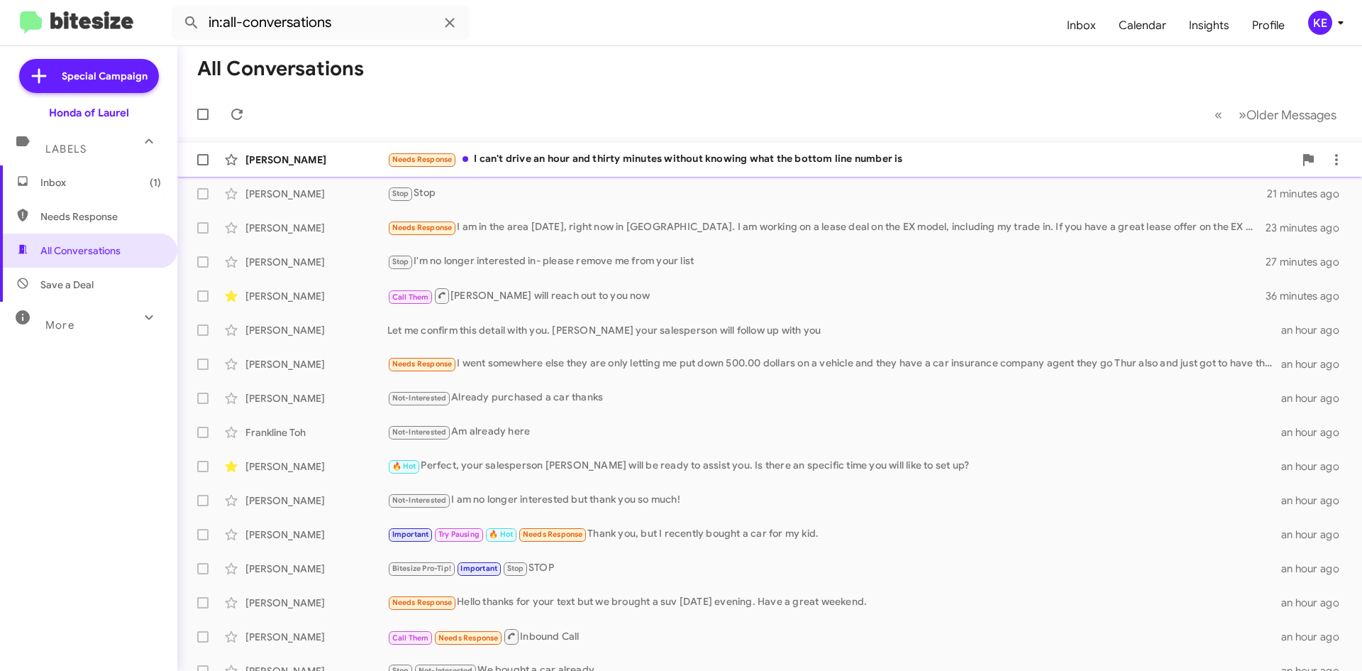
click at [529, 168] on div "[PERSON_NAME] Needs Response I can't drive an hour and thirty minutes without k…" at bounding box center [770, 159] width 1162 height 28
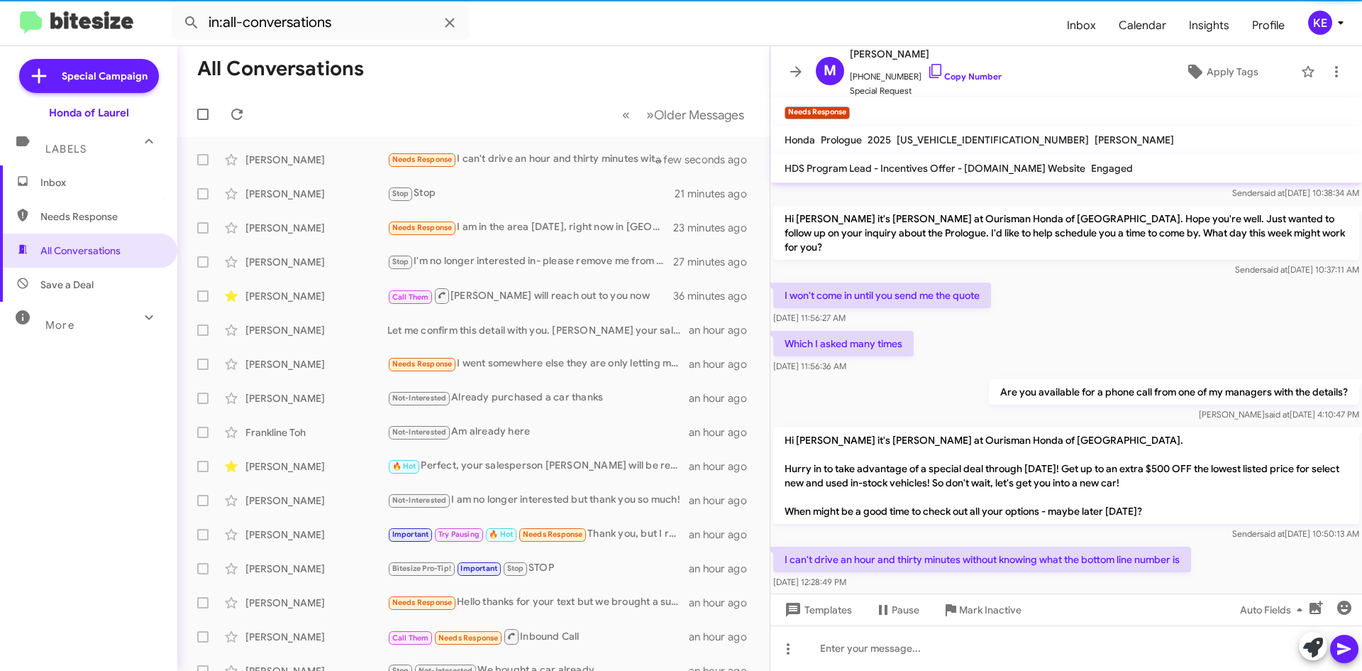
scroll to position [51, 0]
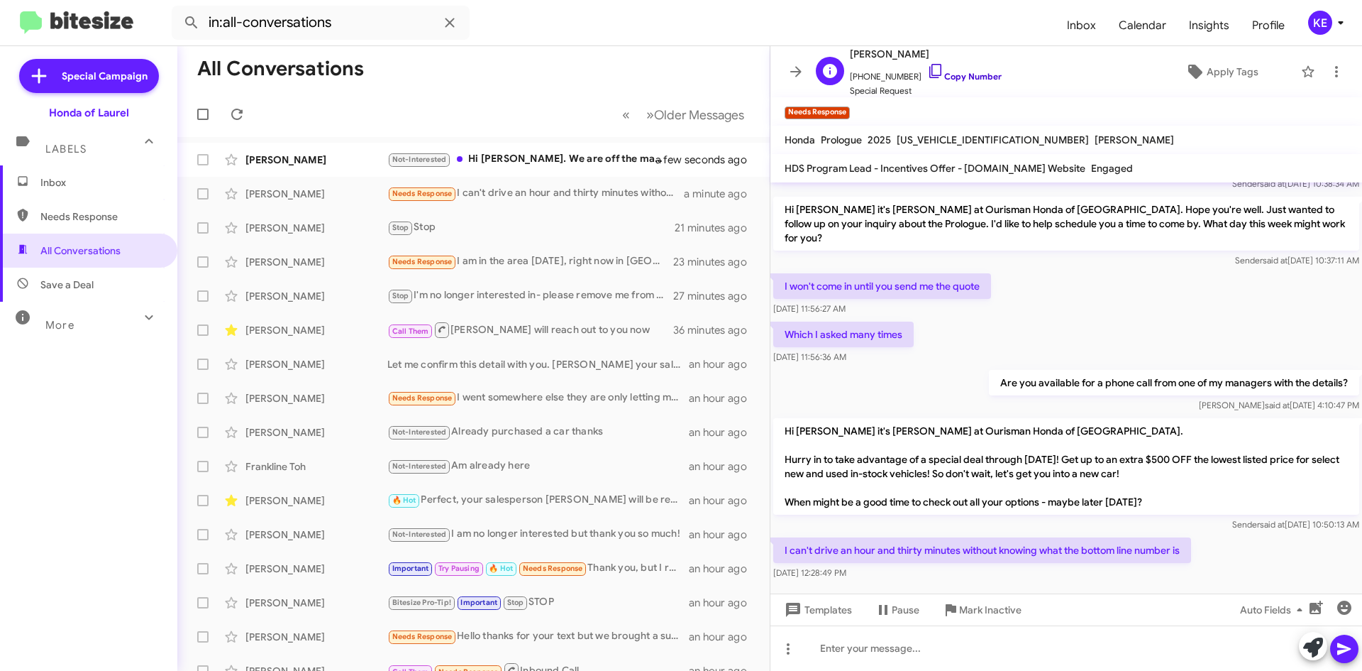
click at [927, 74] on icon at bounding box center [935, 70] width 17 height 17
drag, startPoint x: 1186, startPoint y: 530, endPoint x: 784, endPoint y: 537, distance: 402.4
click at [784, 537] on p "I can't drive an hour and thirty minutes without knowing what the bottom line n…" at bounding box center [982, 550] width 418 height 26
copy p "I can't drive an hour and thirty minutes without knowing what the bottom line n…"
click at [536, 165] on div "Not-Interested Hi [PERSON_NAME]. We are off the market" at bounding box center [544, 159] width 314 height 16
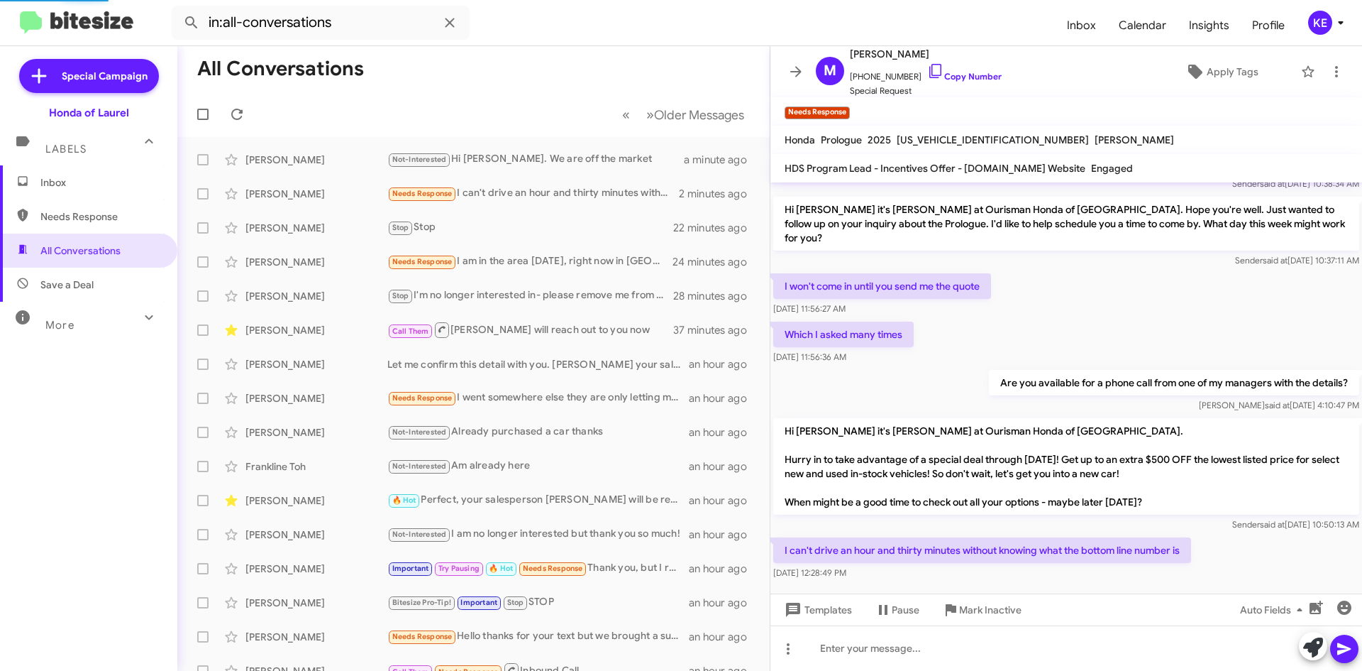
scroll to position [138, 0]
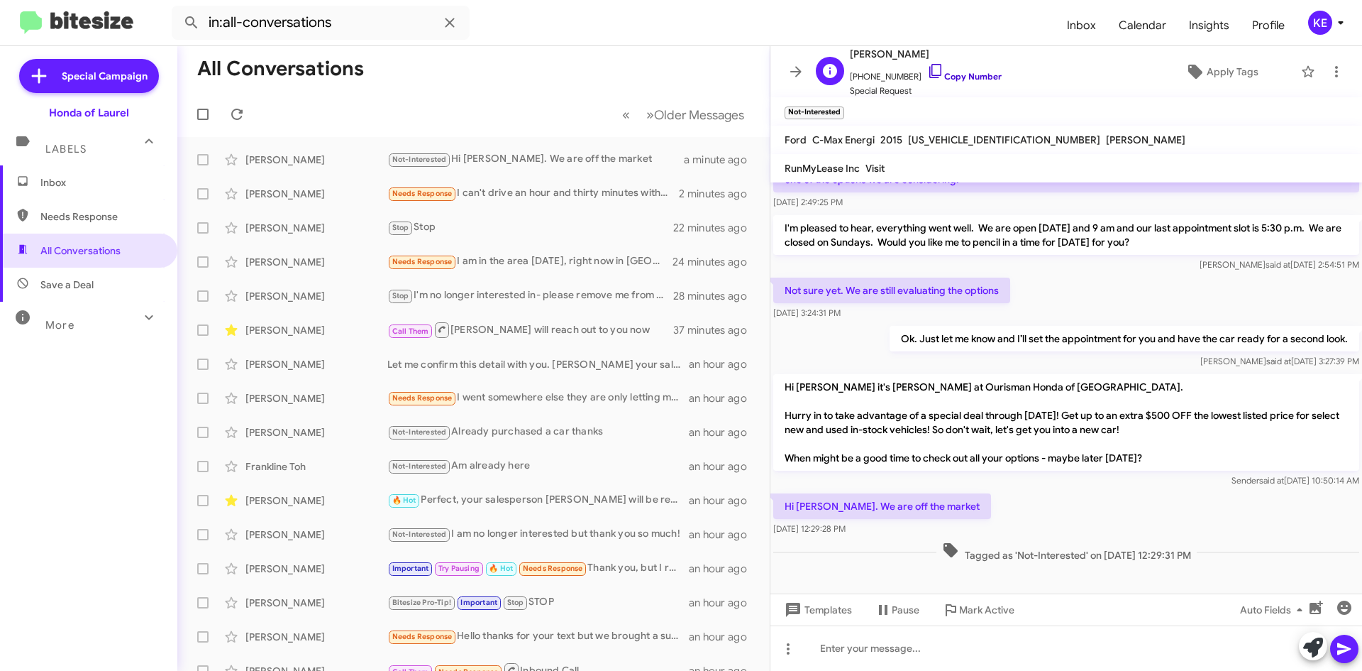
click at [930, 69] on icon at bounding box center [935, 70] width 17 height 17
drag, startPoint x: 935, startPoint y: 509, endPoint x: 786, endPoint y: 497, distance: 149.6
click at [786, 499] on p "Hi [PERSON_NAME]. We are off the market" at bounding box center [882, 506] width 218 height 26
copy p "Hi [PERSON_NAME]. We are off the market"
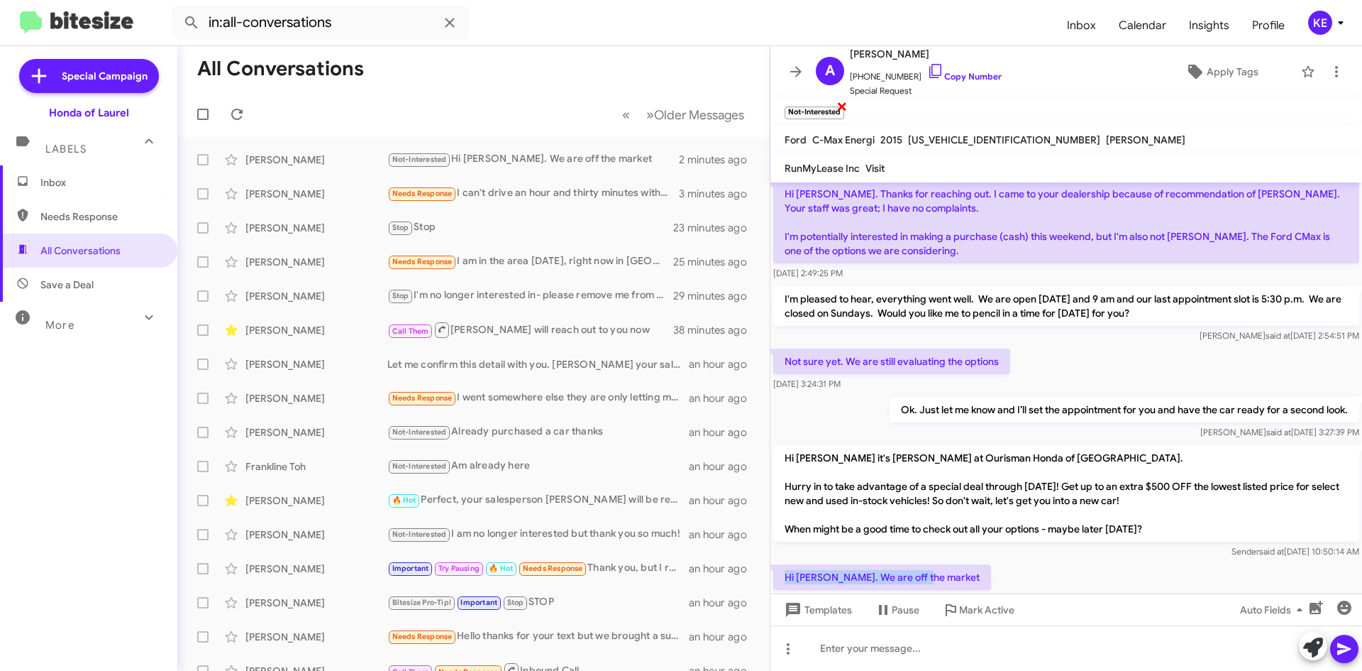
scroll to position [0, 0]
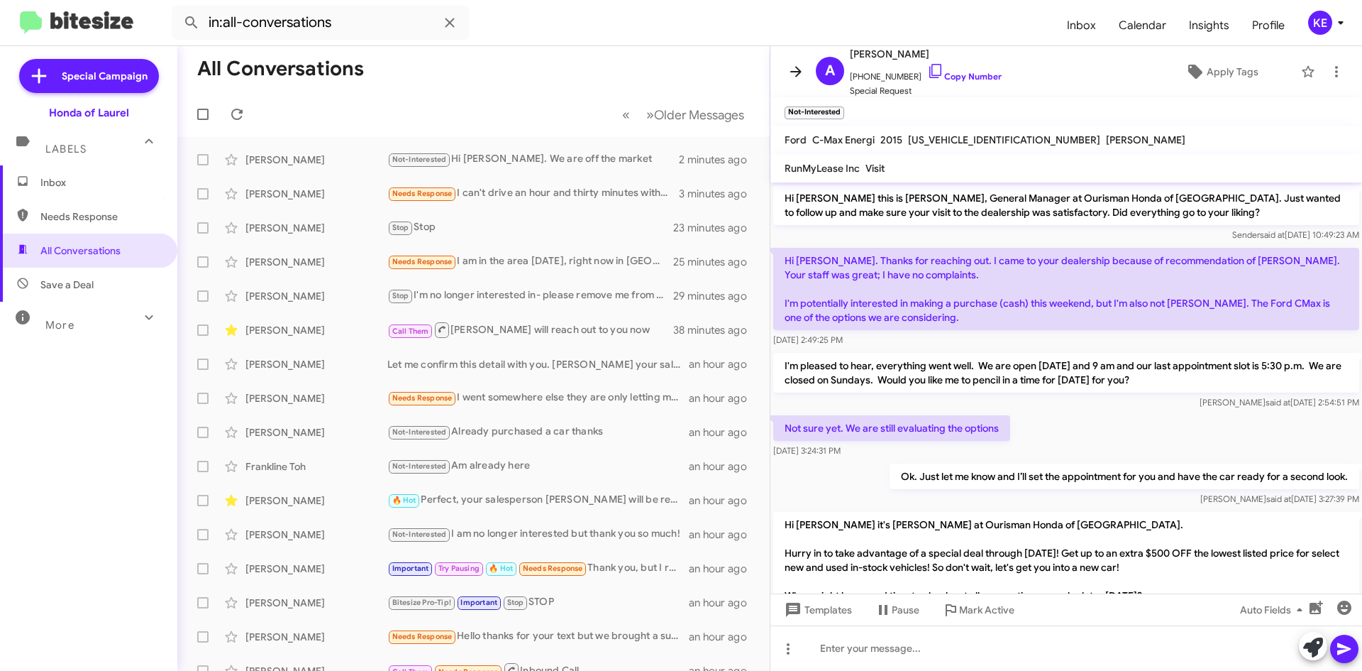
click at [795, 72] on icon at bounding box center [795, 71] width 11 height 11
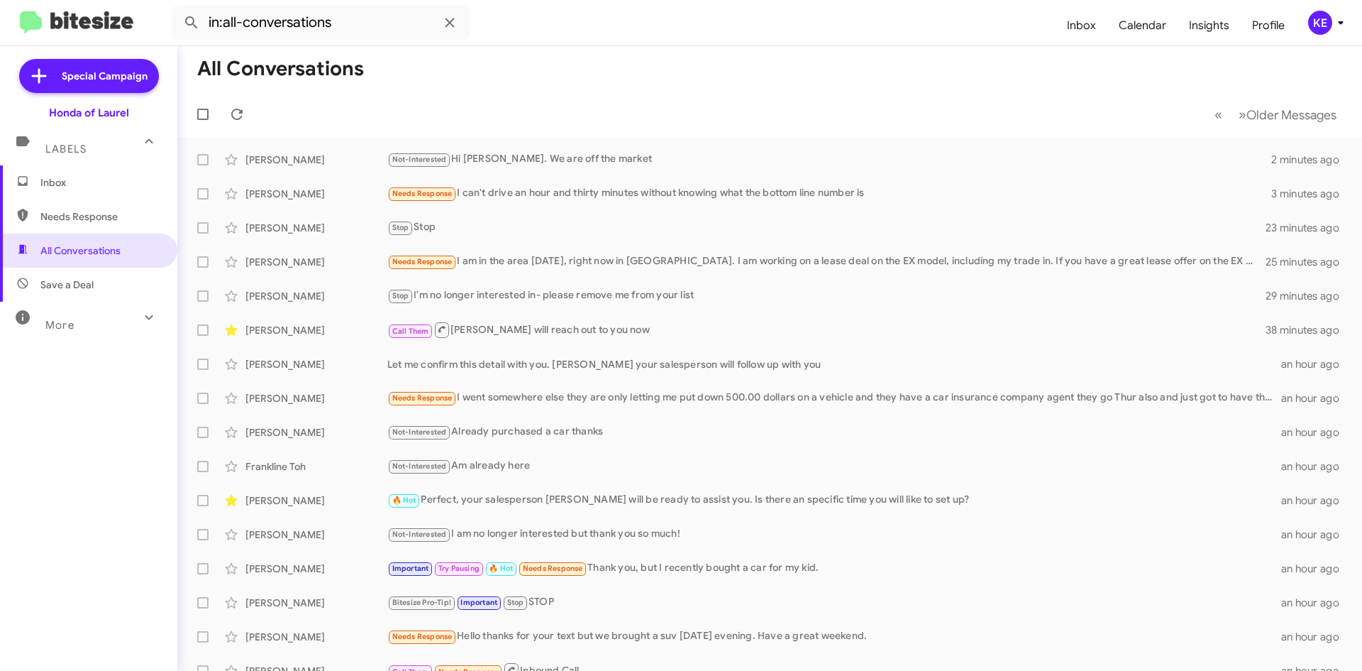
click at [78, 177] on span "Inbox" at bounding box center [100, 182] width 121 height 14
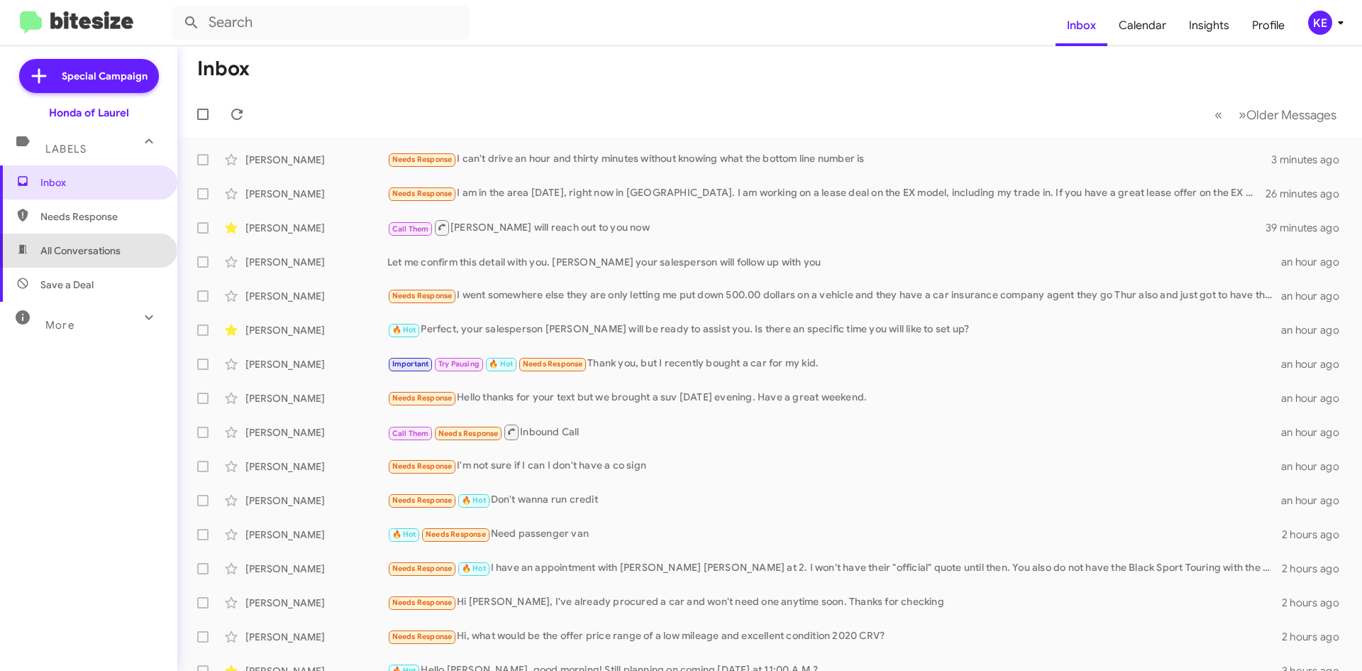
click at [87, 255] on span "All Conversations" at bounding box center [80, 250] width 80 height 14
type input "in:all-conversations"
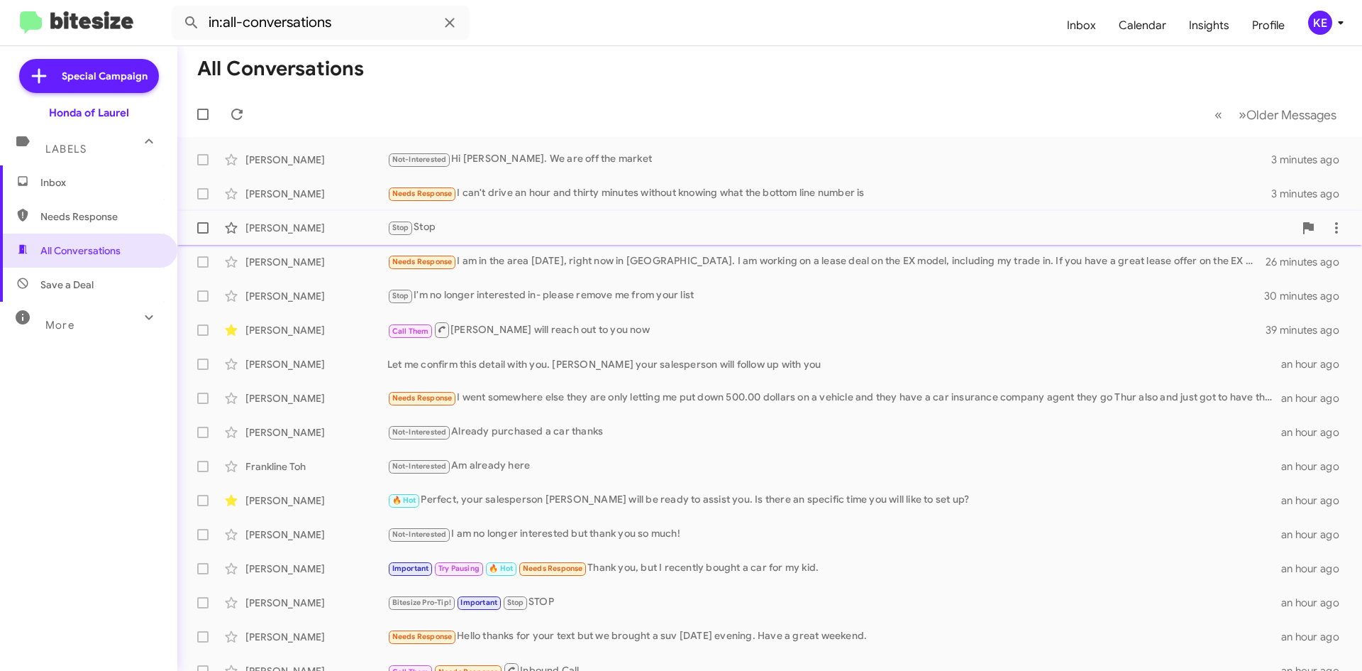
click at [490, 231] on div "Stop Stop" at bounding box center [840, 227] width 907 height 16
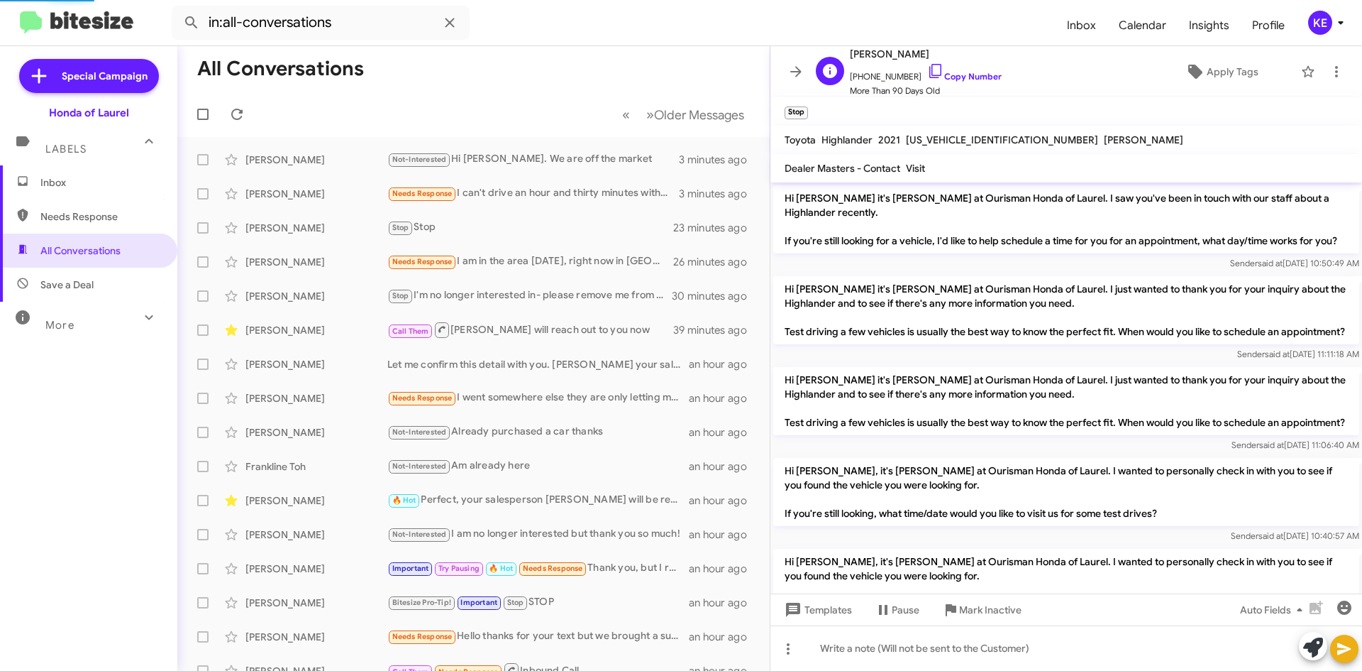
scroll to position [1491, 0]
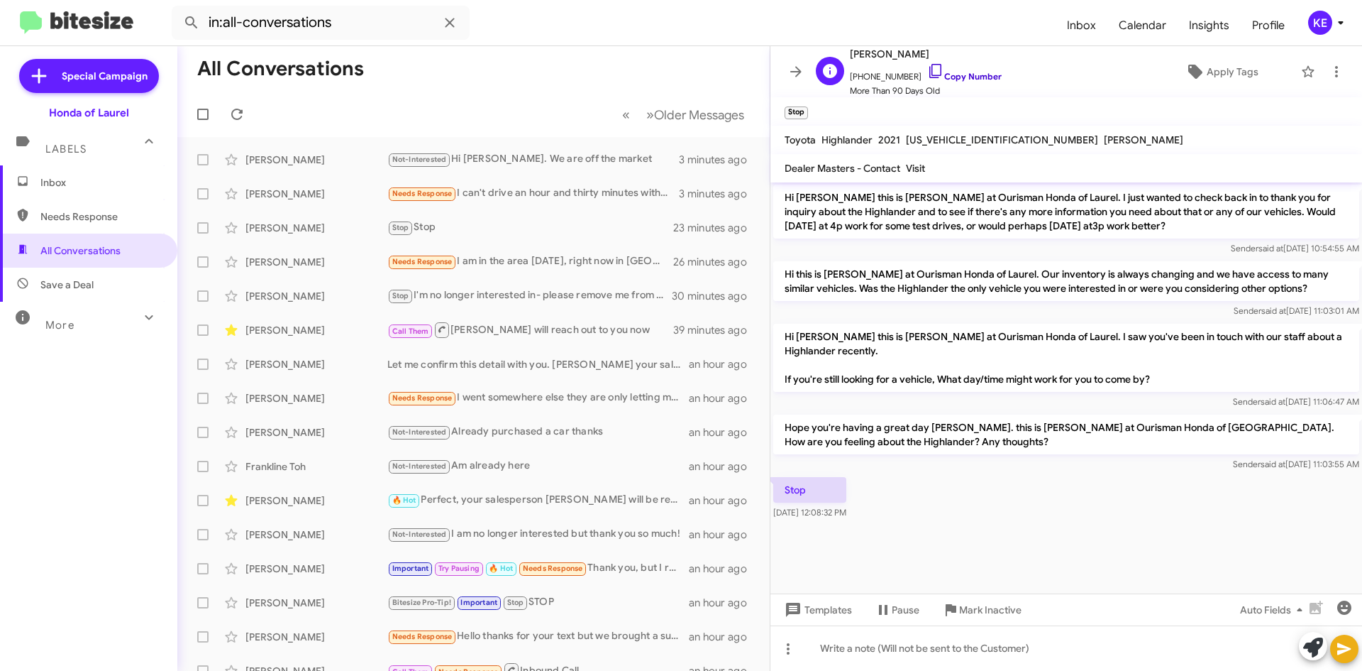
click at [927, 68] on icon at bounding box center [935, 70] width 17 height 17
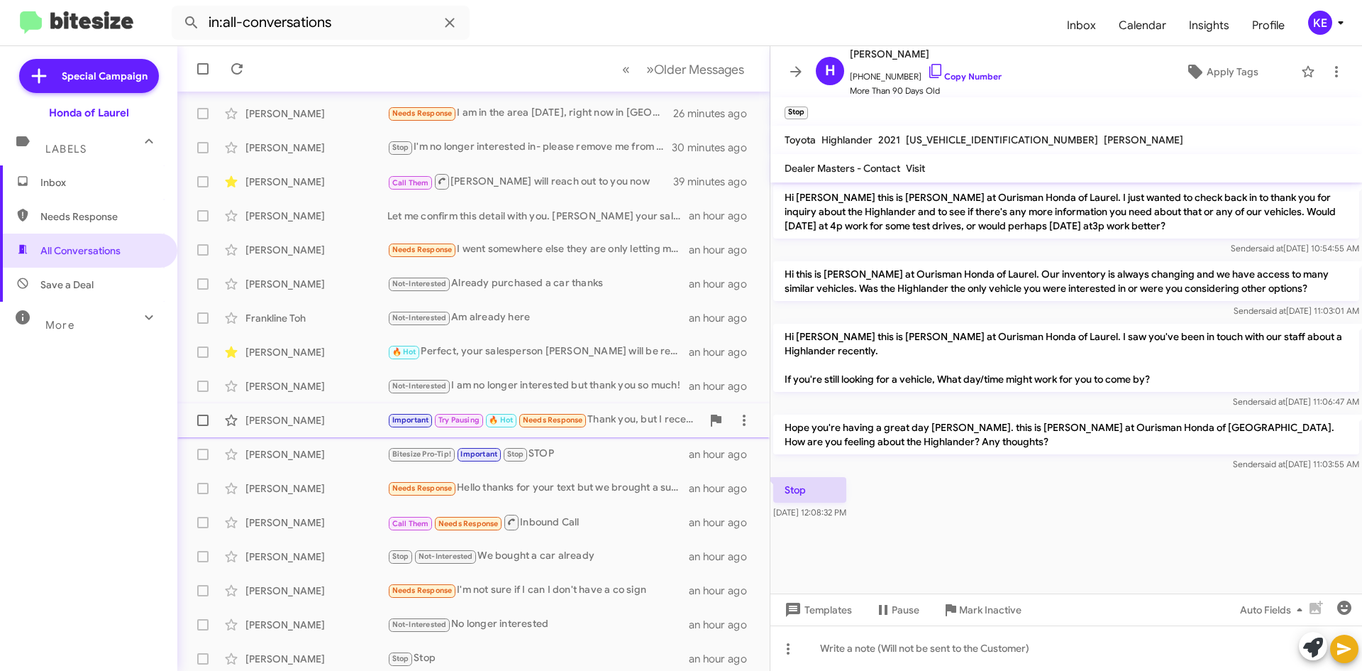
scroll to position [153, 0]
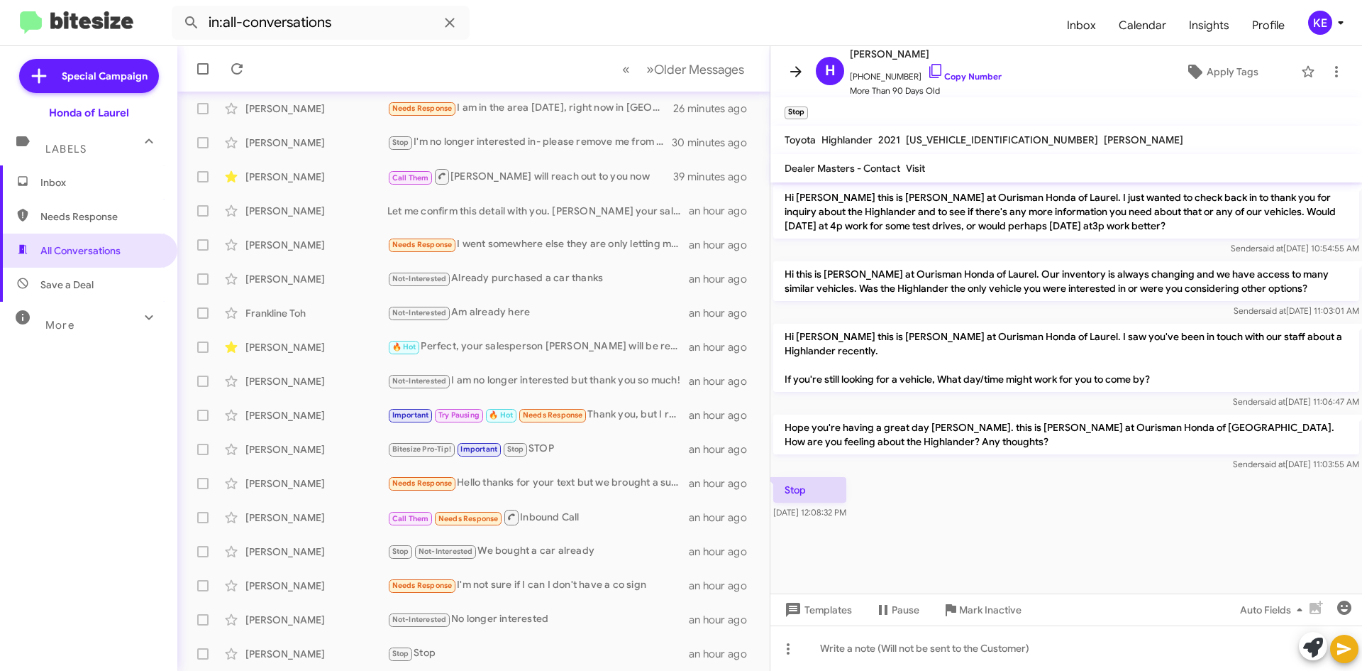
click at [791, 77] on icon at bounding box center [796, 71] width 17 height 17
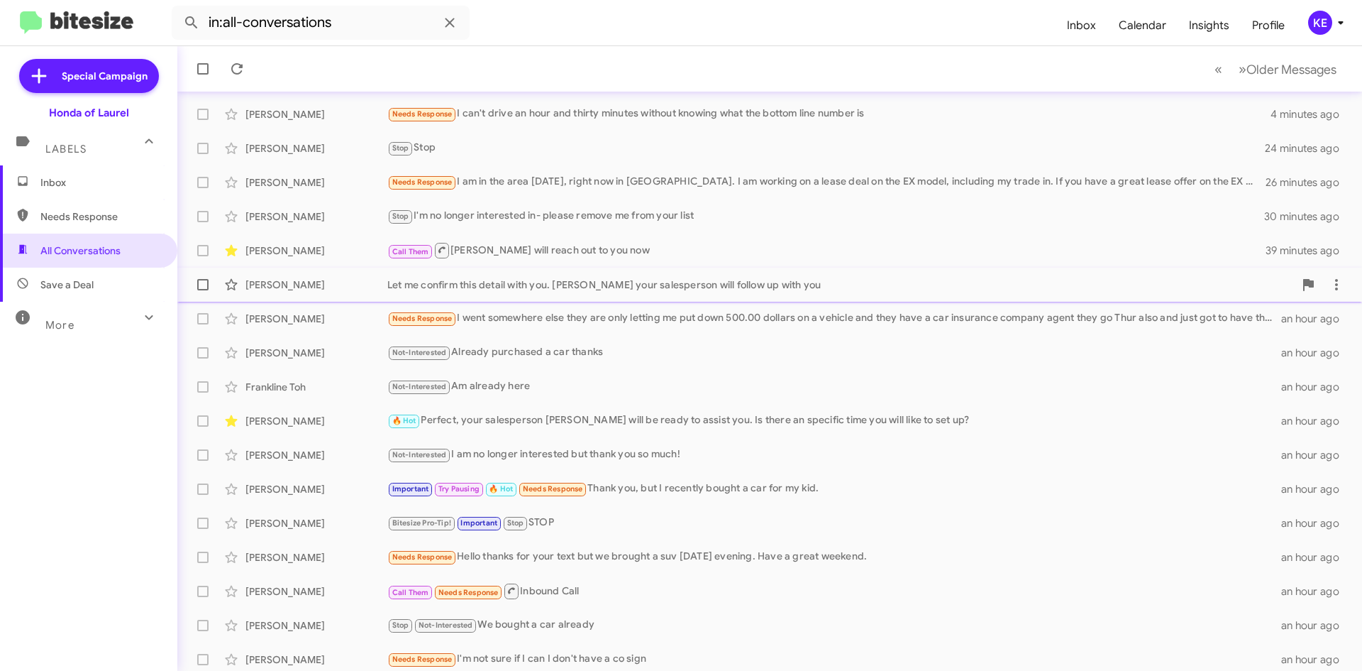
scroll to position [153, 0]
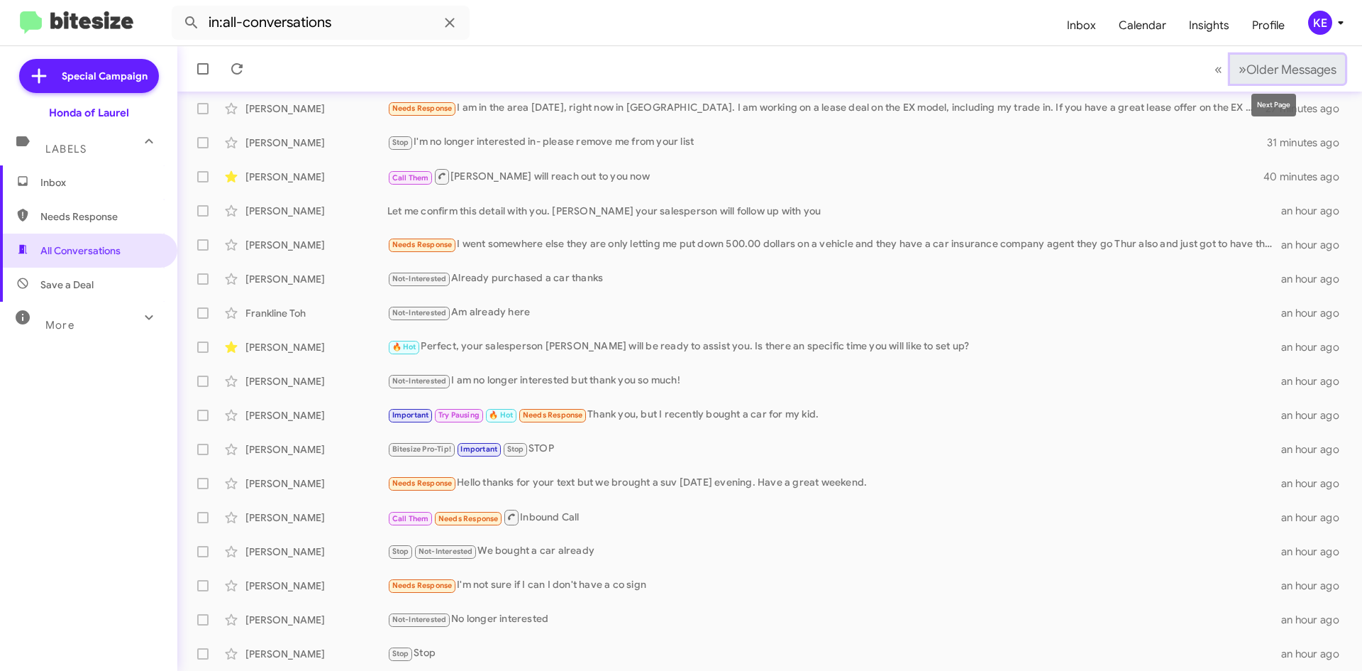
click at [1239, 75] on span "»" at bounding box center [1243, 69] width 8 height 18
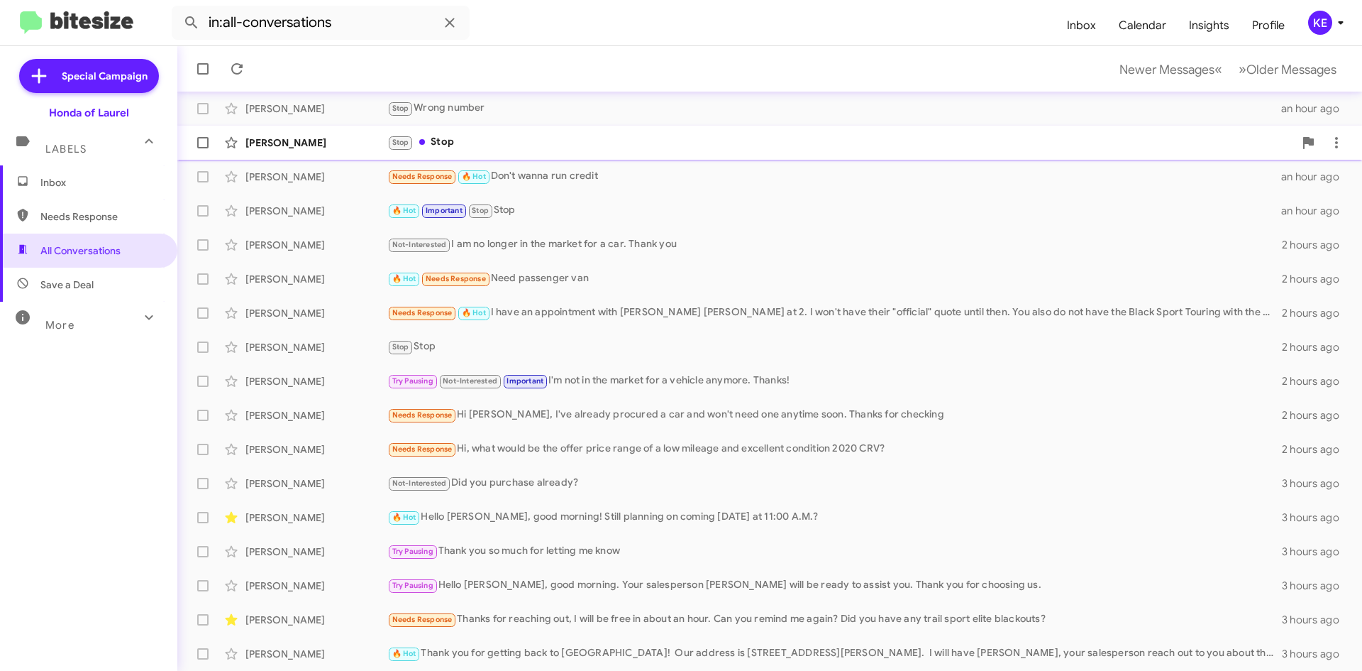
click at [316, 143] on div "[PERSON_NAME]" at bounding box center [317, 143] width 142 height 14
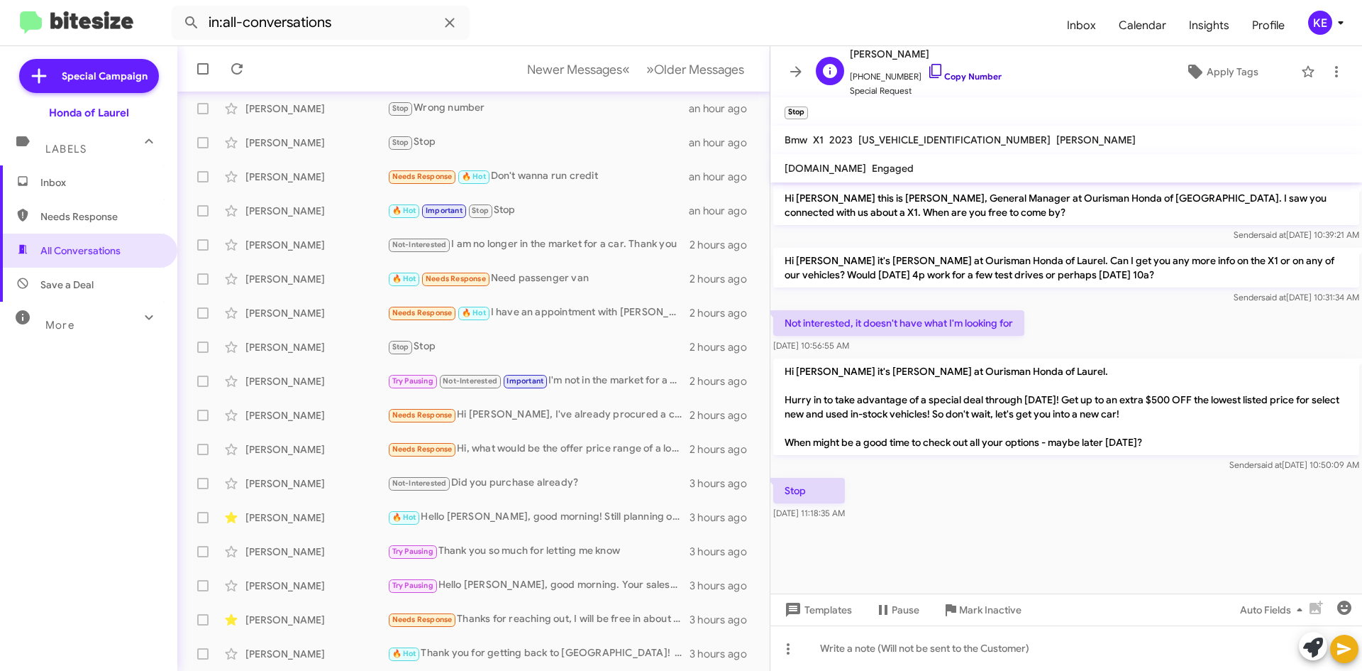
click at [927, 72] on icon at bounding box center [935, 70] width 17 height 17
click at [789, 72] on icon at bounding box center [796, 71] width 17 height 17
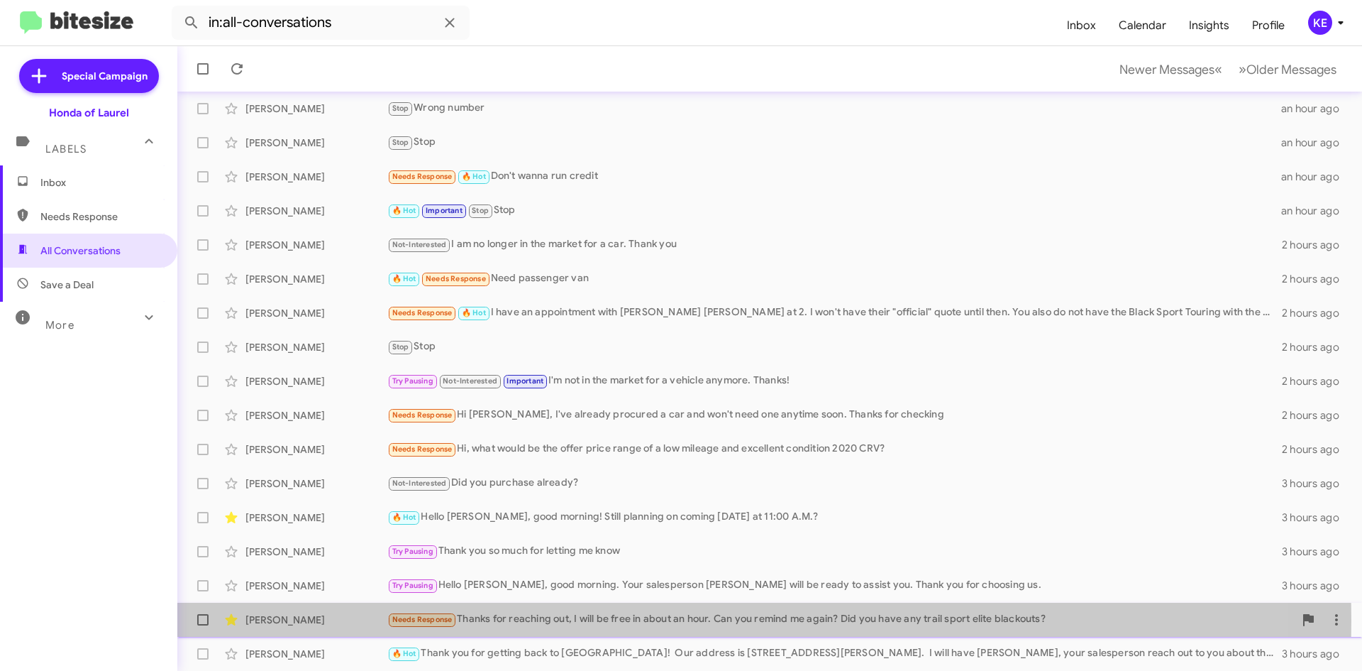
click at [599, 621] on div "Needs Response Thanks for reaching out, I will be free in about an hour. Can yo…" at bounding box center [840, 619] width 907 height 16
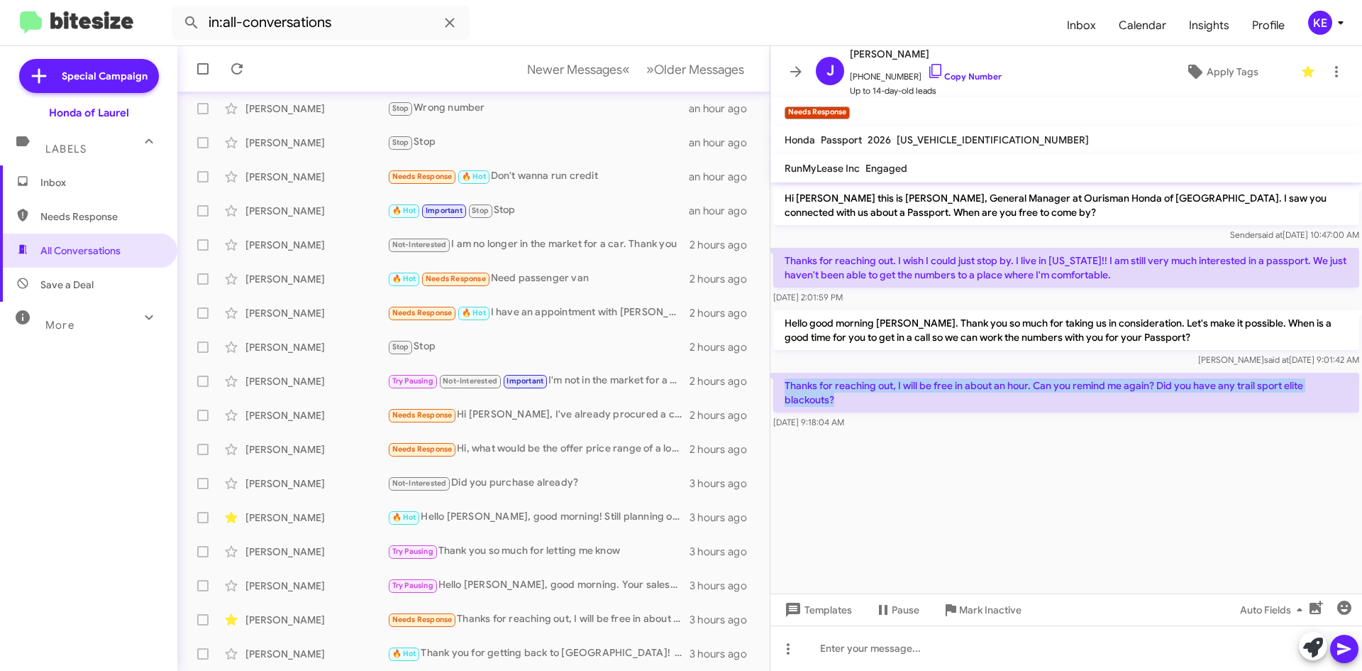
drag, startPoint x: 849, startPoint y: 402, endPoint x: 781, endPoint y: 381, distance: 70.7
click at [781, 381] on p "Thanks for reaching out, I will be free in about an hour. Can you remind me aga…" at bounding box center [1066, 393] width 586 height 40
copy p "Thanks for reaching out, I will be free in about an hour. Can you remind me aga…"
click at [800, 75] on icon at bounding box center [796, 71] width 17 height 17
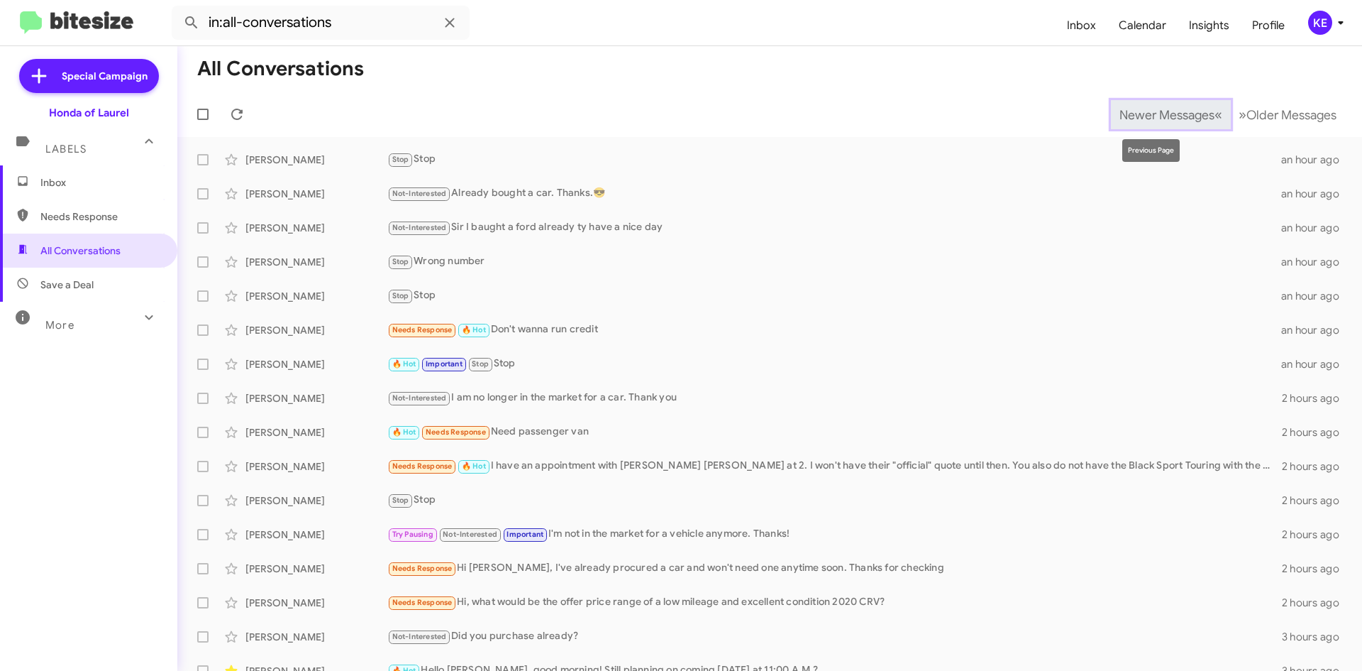
click at [1174, 111] on span "Newer Messages" at bounding box center [1167, 115] width 95 height 16
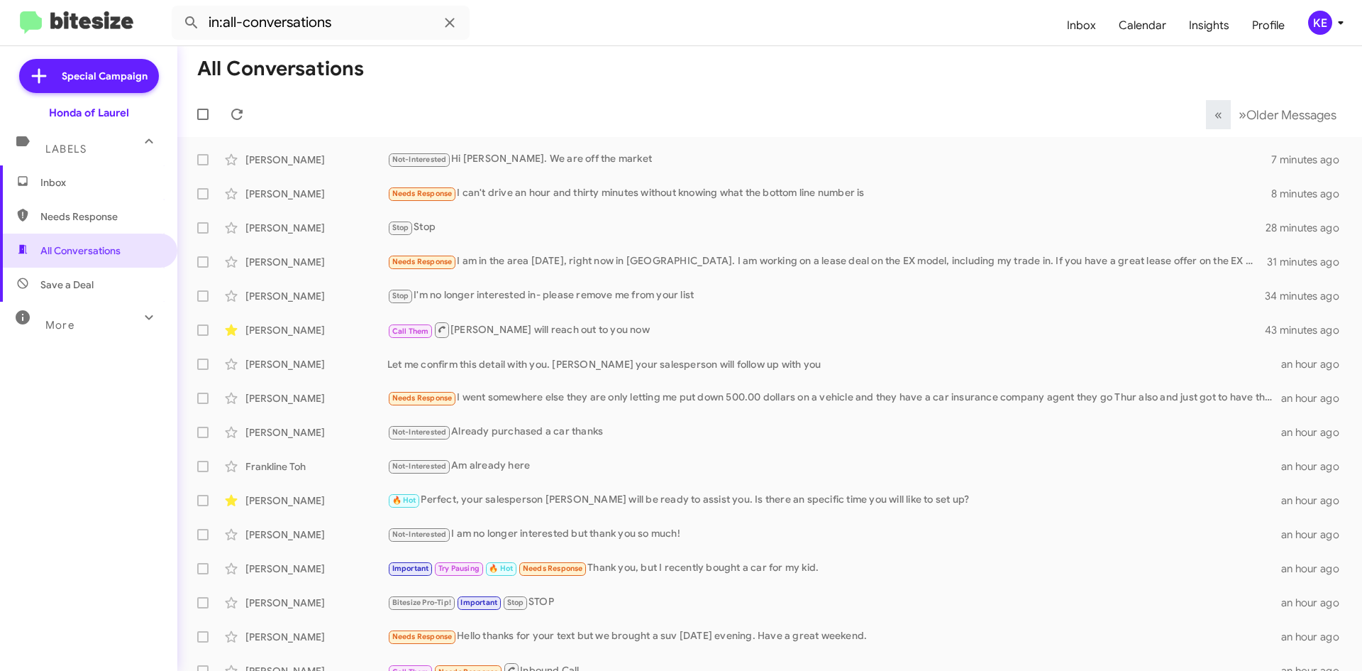
click at [89, 191] on span "Inbox" at bounding box center [88, 182] width 177 height 34
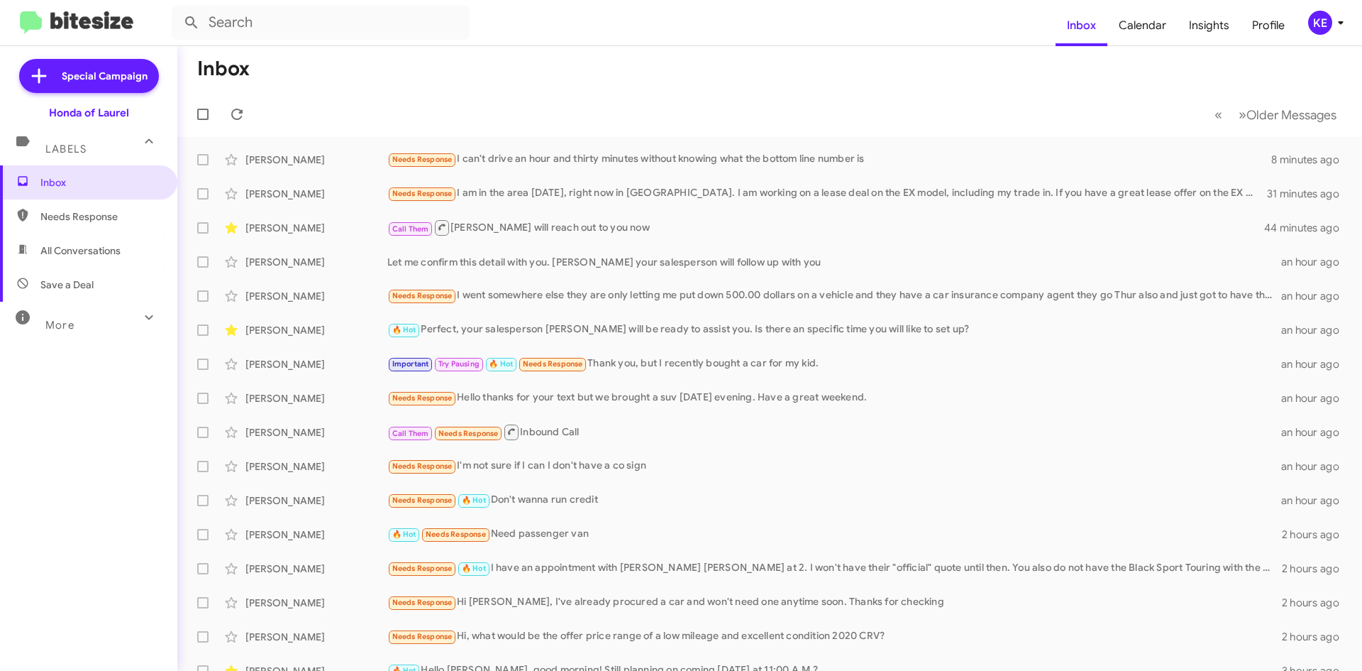
click at [116, 246] on span "All Conversations" at bounding box center [80, 250] width 80 height 14
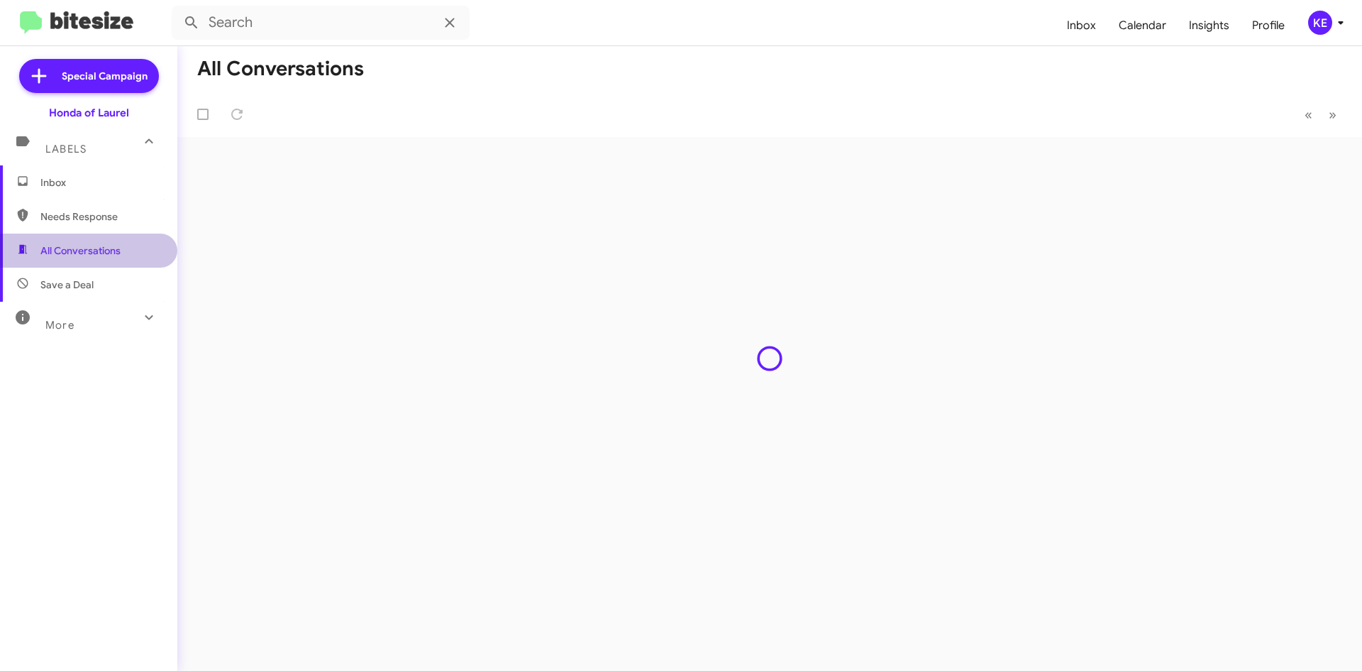
type input "in:all-conversations"
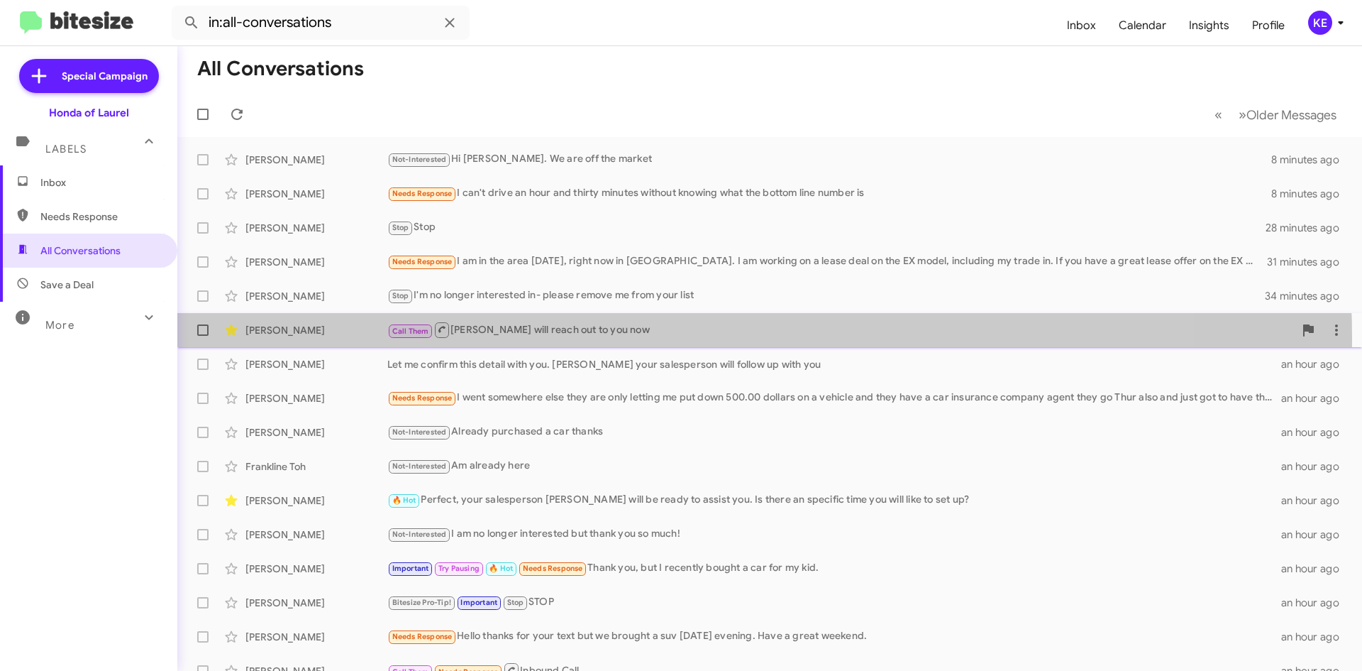
click at [642, 337] on div "Call Them [PERSON_NAME] will reach out to you now" at bounding box center [840, 330] width 907 height 18
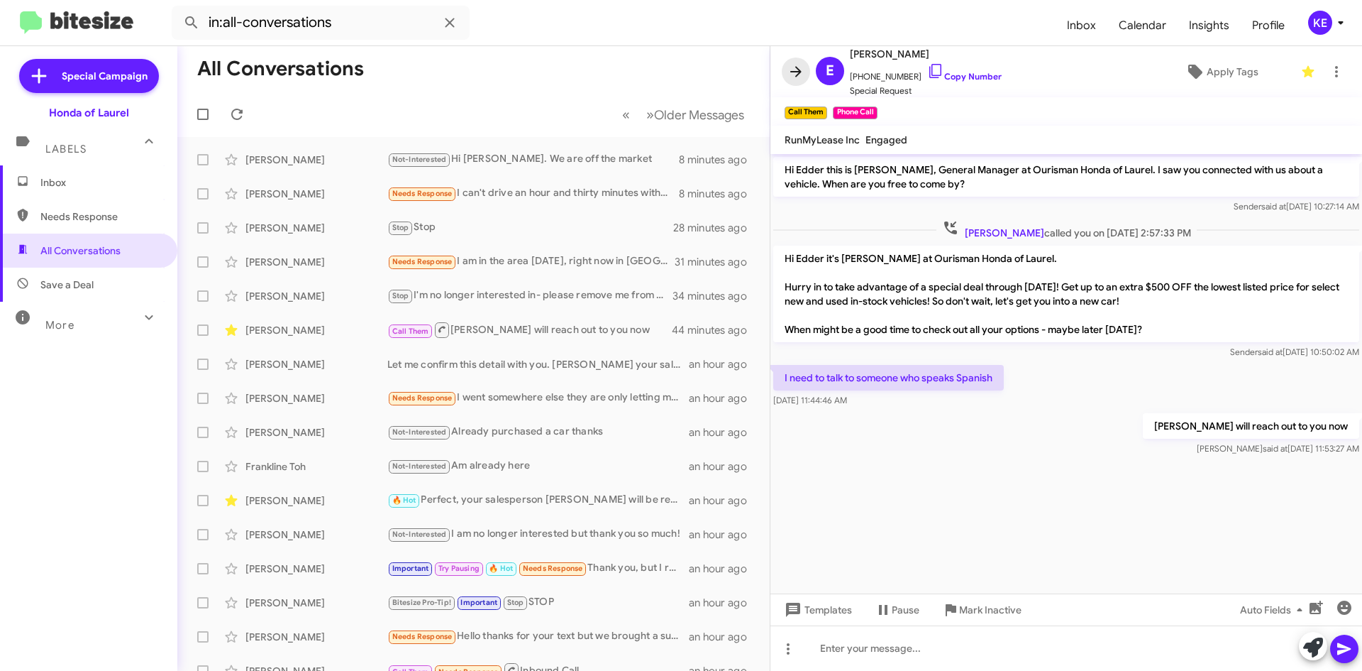
click at [796, 71] on icon at bounding box center [795, 71] width 11 height 11
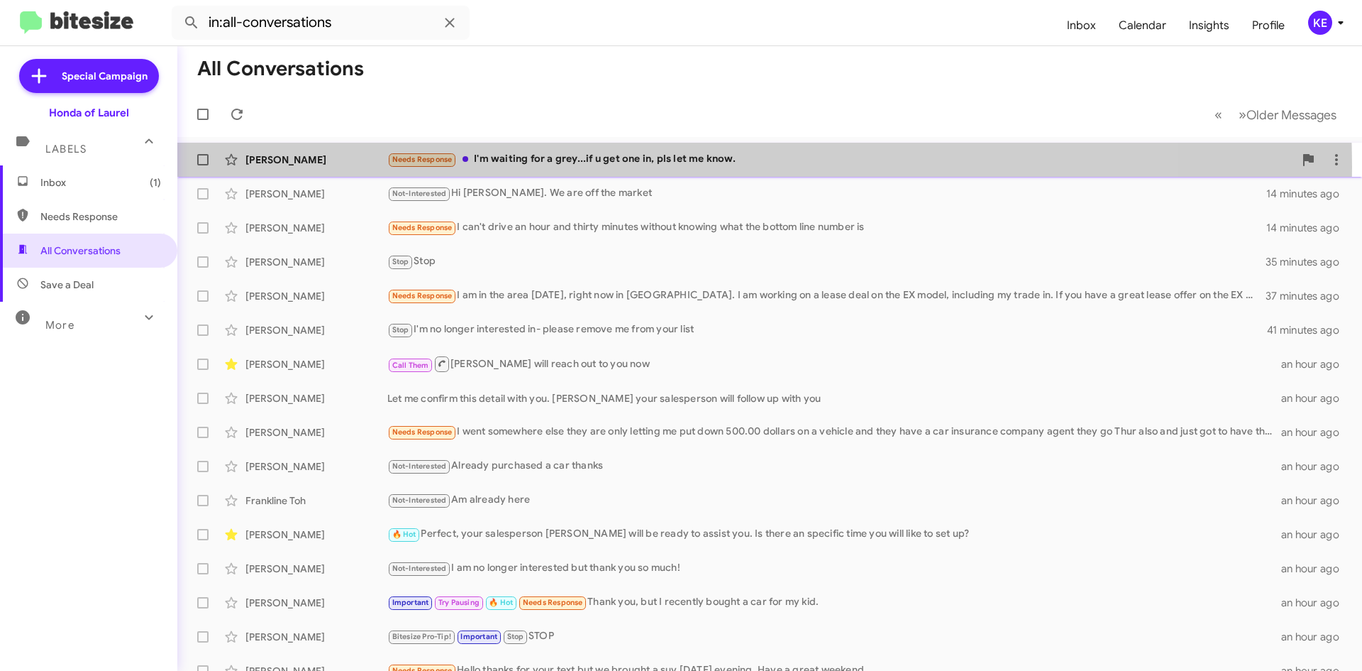
click at [544, 167] on div "Needs Response I'm waiting for a grey...if u get one in, pls let me know." at bounding box center [840, 159] width 907 height 16
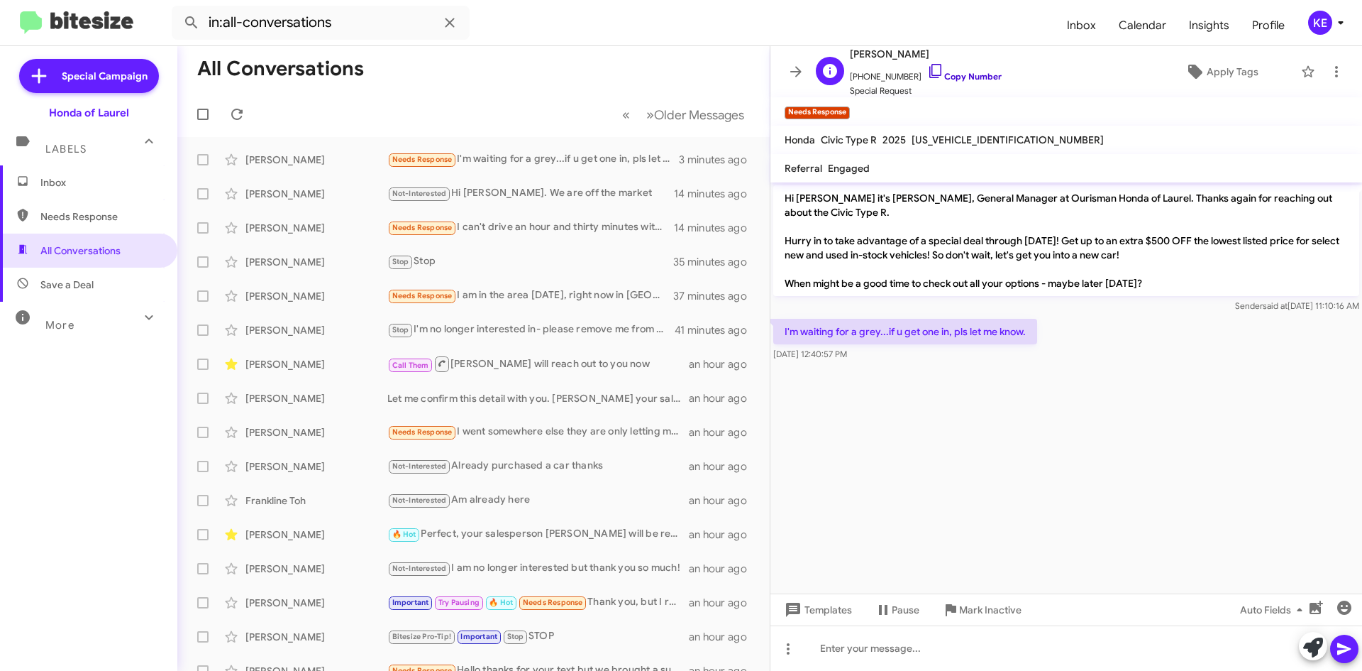
click at [927, 76] on icon at bounding box center [935, 70] width 17 height 17
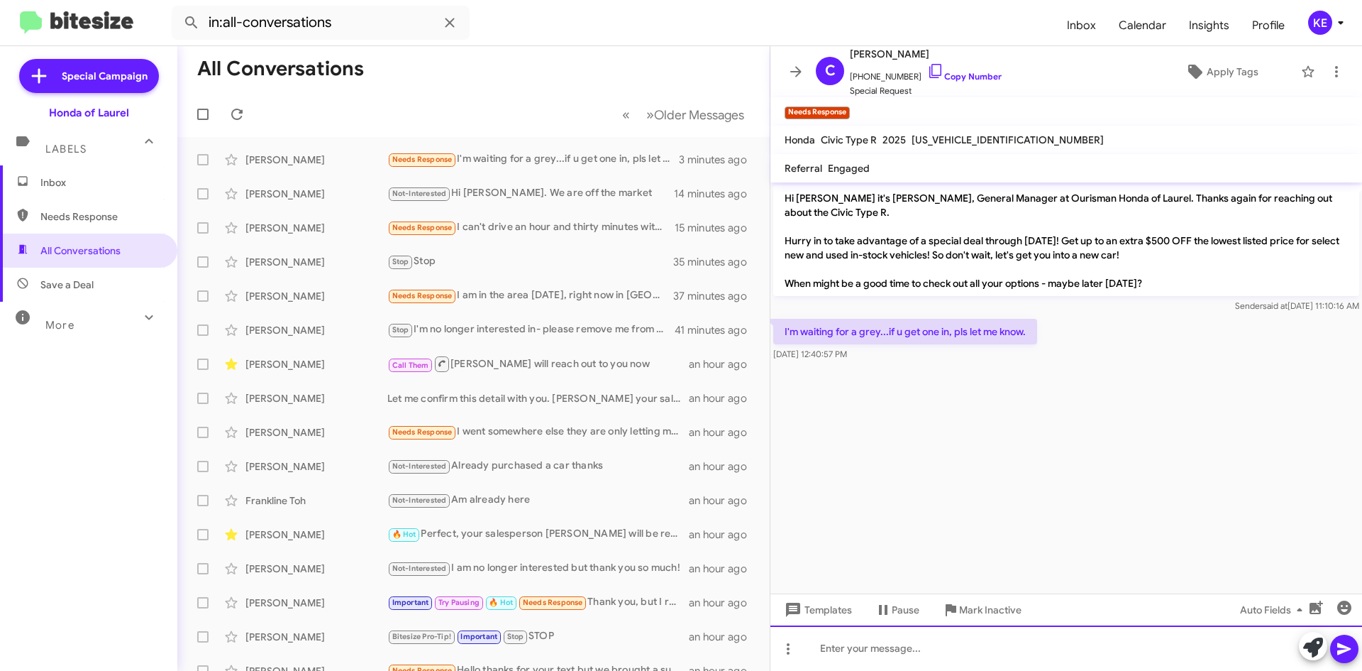
click at [970, 649] on div at bounding box center [1067, 647] width 592 height 45
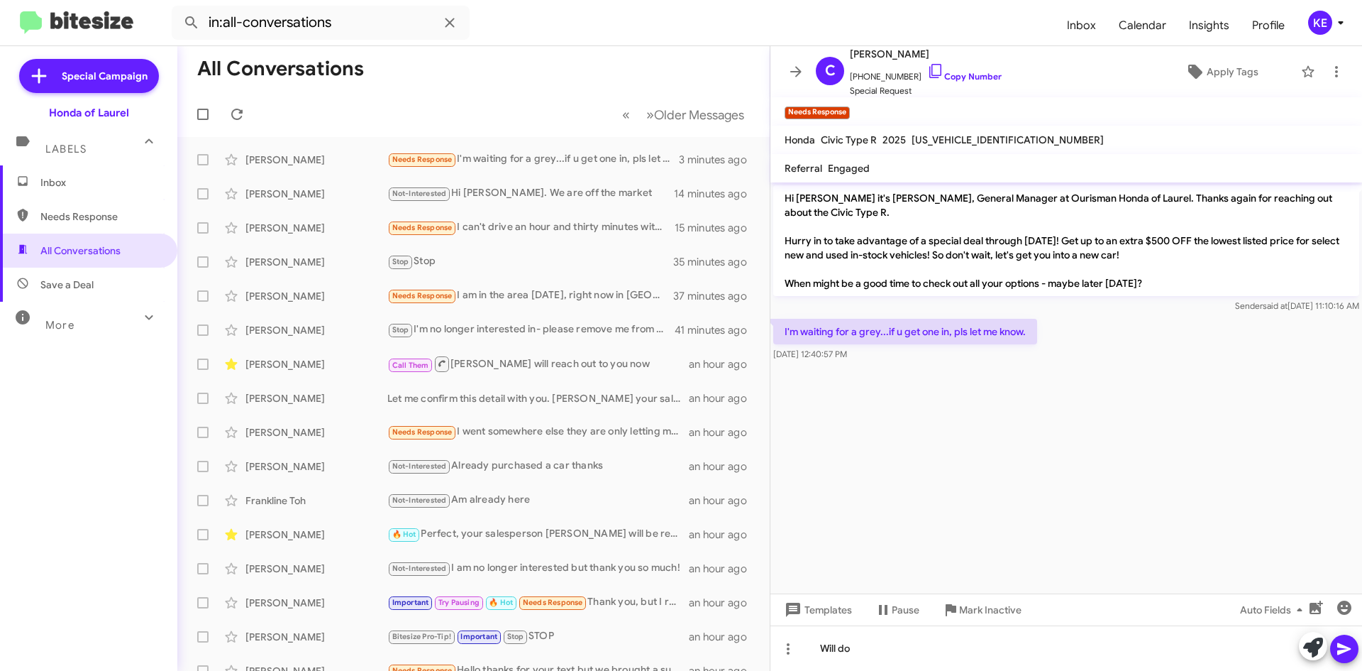
click at [1348, 649] on icon at bounding box center [1344, 649] width 13 height 12
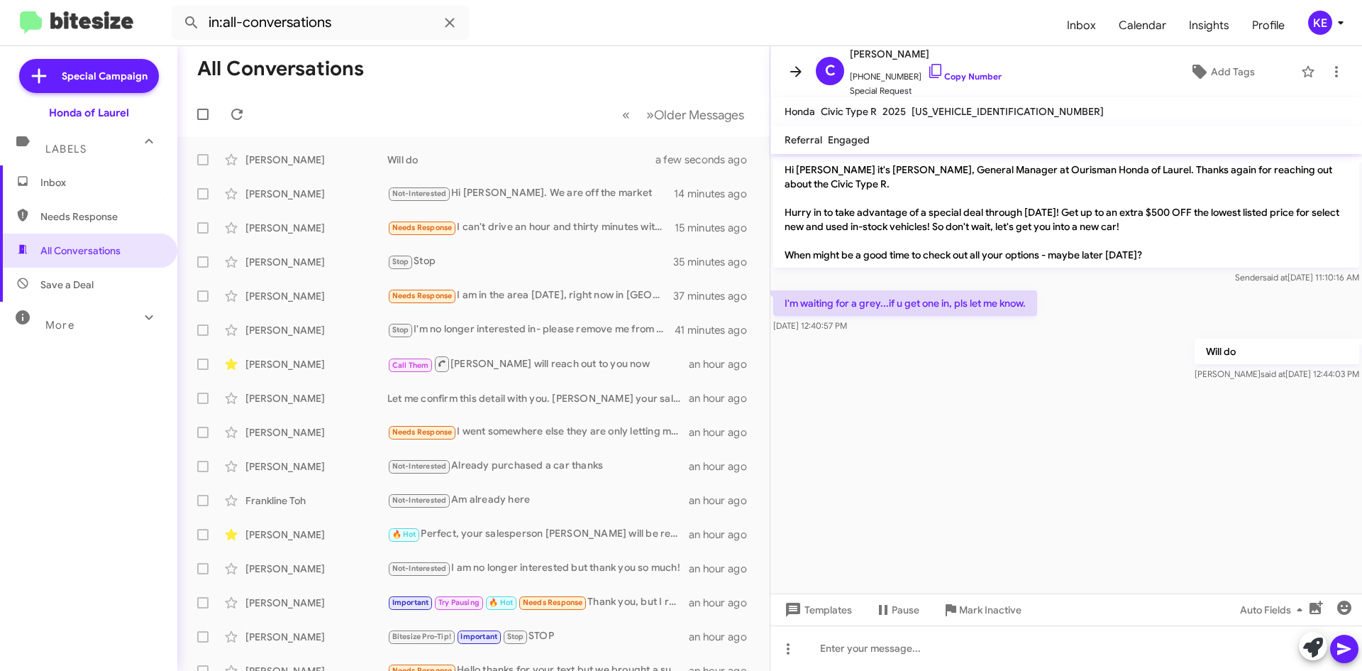
click at [793, 82] on button at bounding box center [796, 71] width 28 height 28
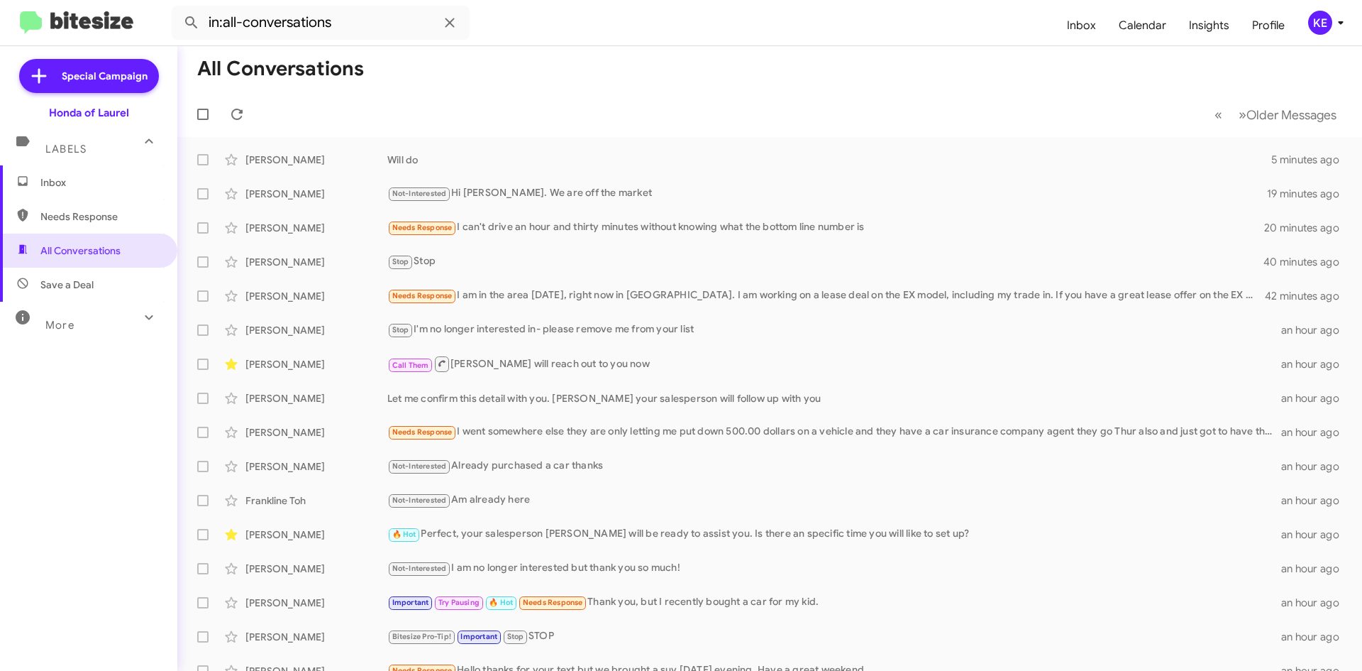
click at [69, 182] on span "Inbox" at bounding box center [100, 182] width 121 height 14
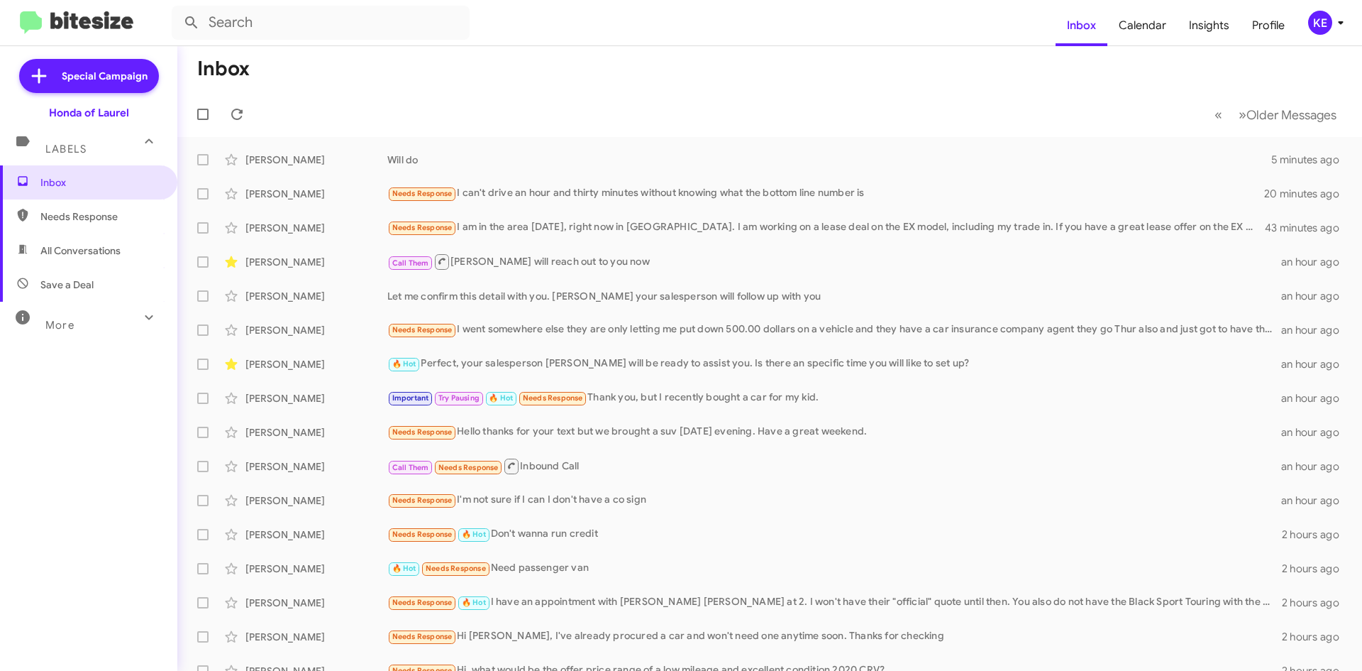
click at [38, 252] on span "All Conversations" at bounding box center [88, 250] width 177 height 34
type input "in:all-conversations"
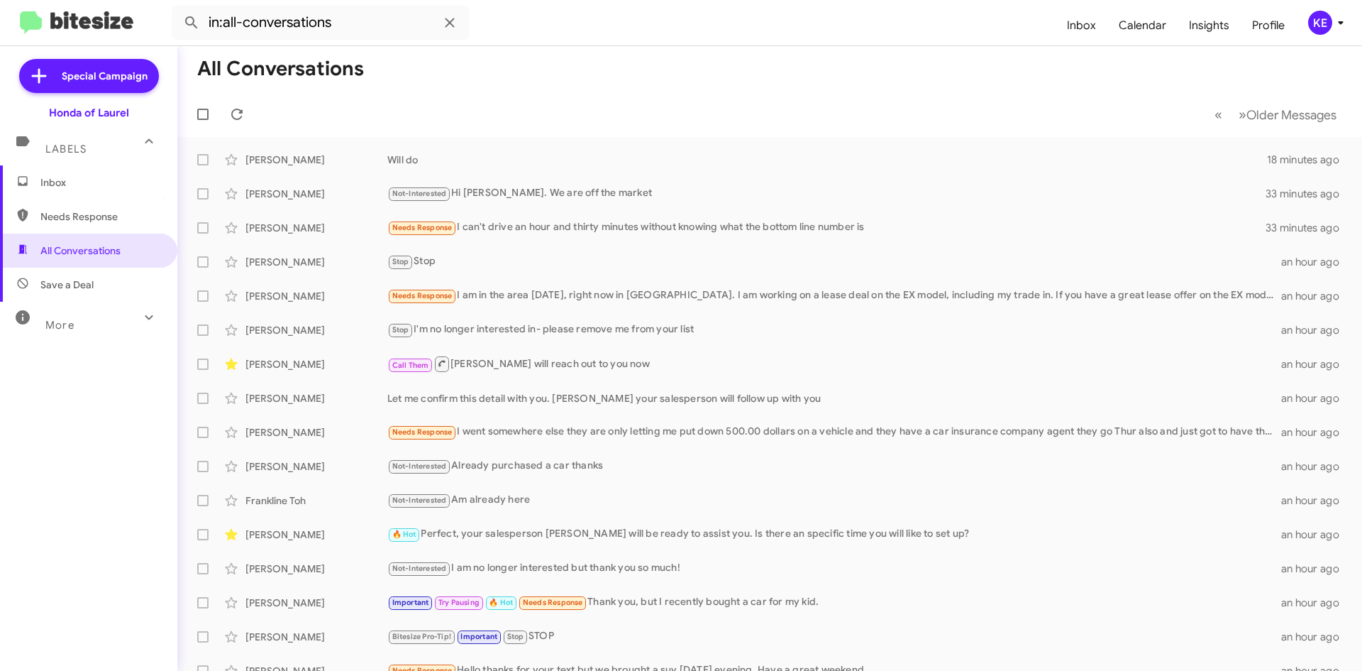
click at [84, 184] on span "Inbox" at bounding box center [100, 182] width 121 height 14
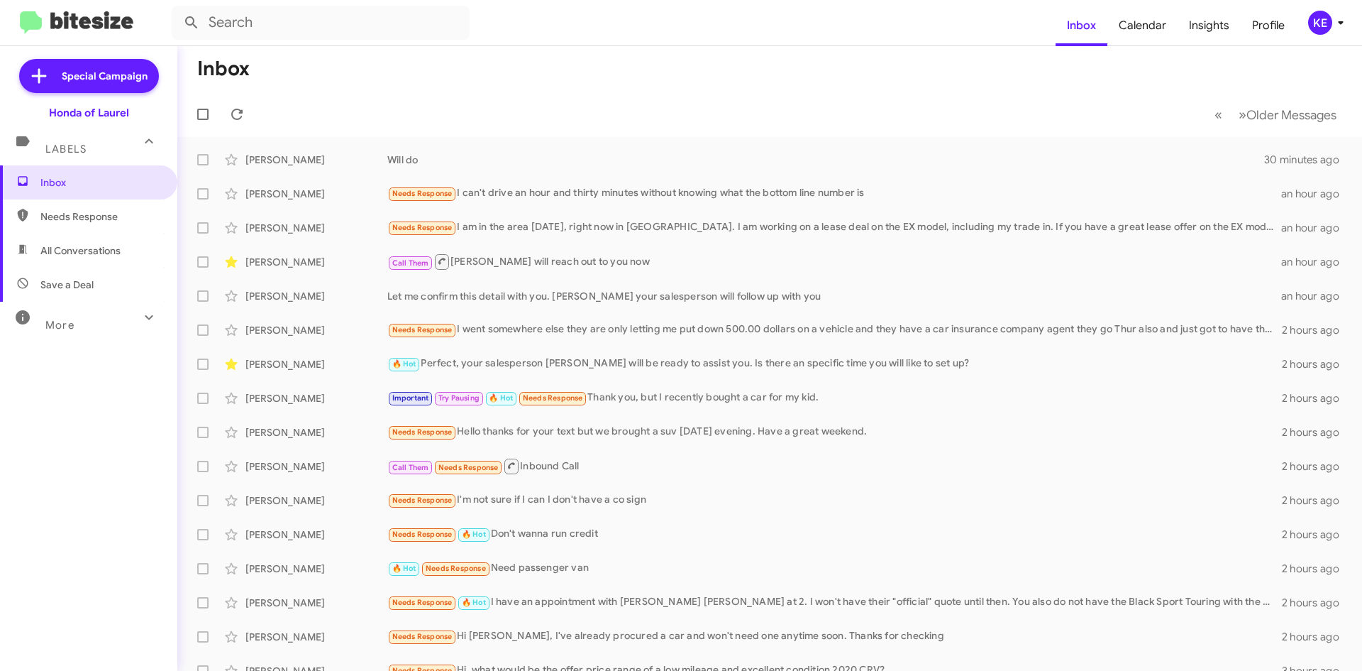
click at [46, 248] on span "All Conversations" at bounding box center [80, 250] width 80 height 14
type input "in:all-conversations"
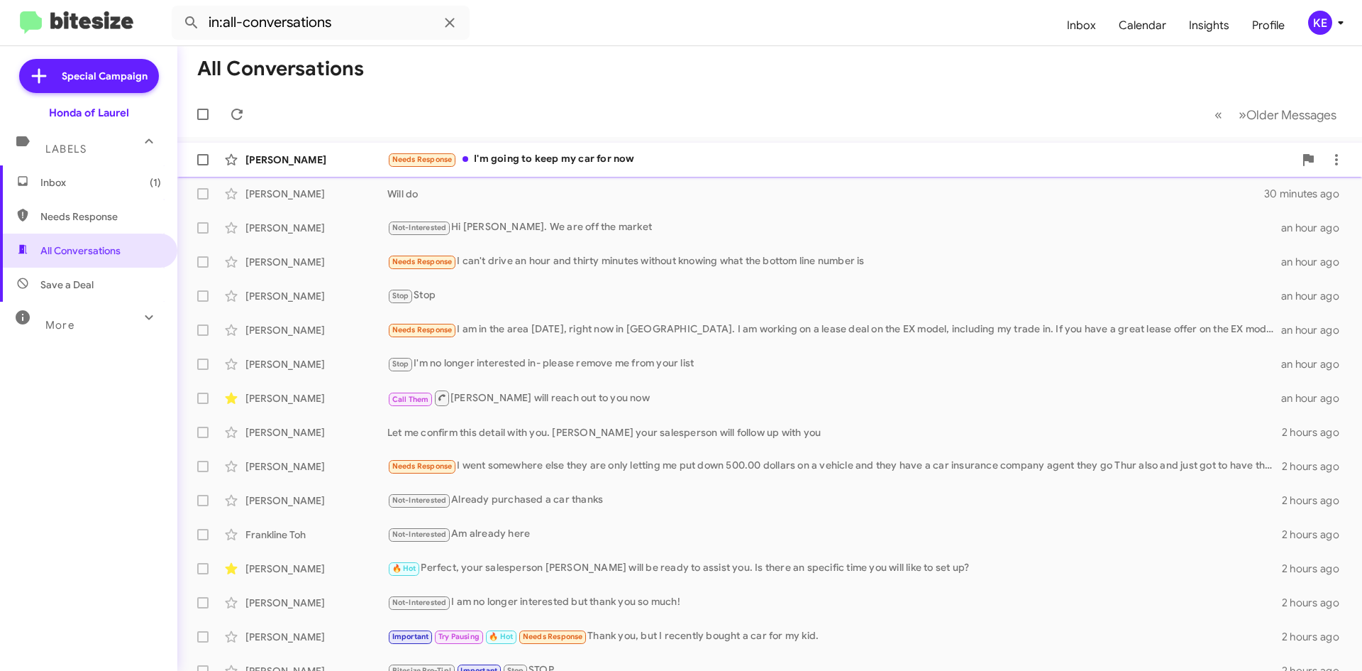
click at [302, 161] on div "[PERSON_NAME]" at bounding box center [317, 160] width 142 height 14
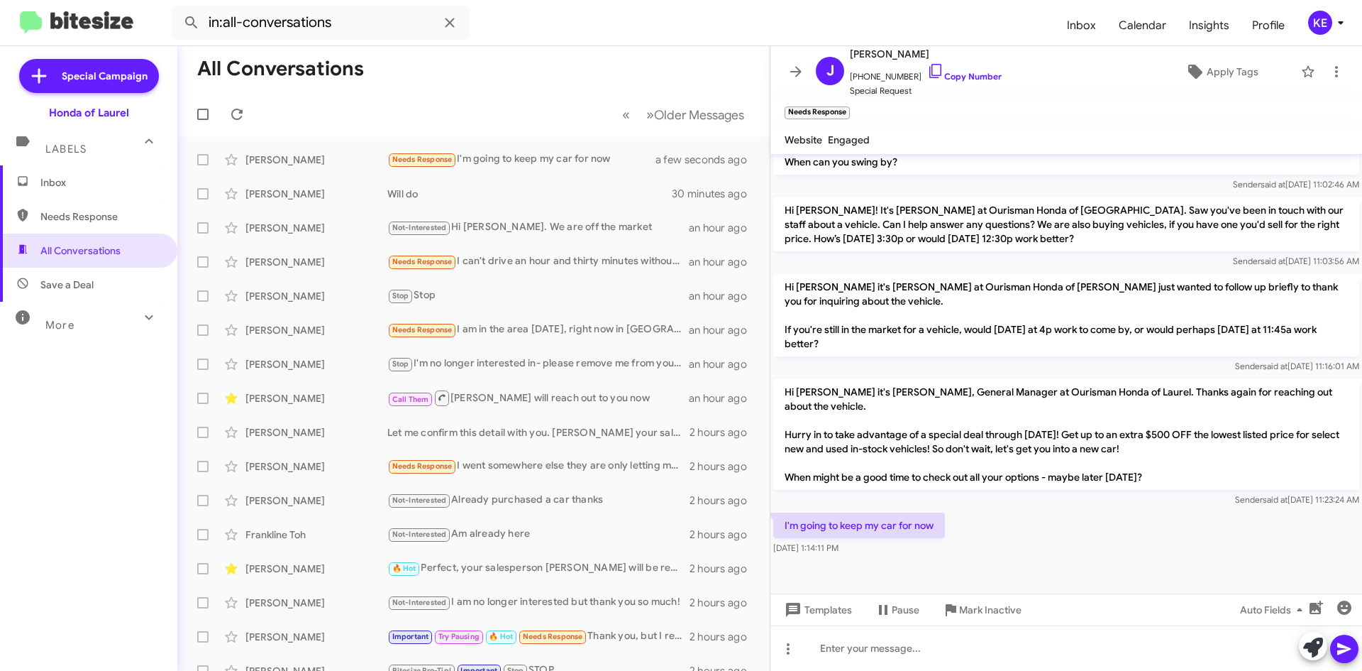
scroll to position [519, 0]
click at [72, 181] on span "Inbox" at bounding box center [100, 182] width 121 height 14
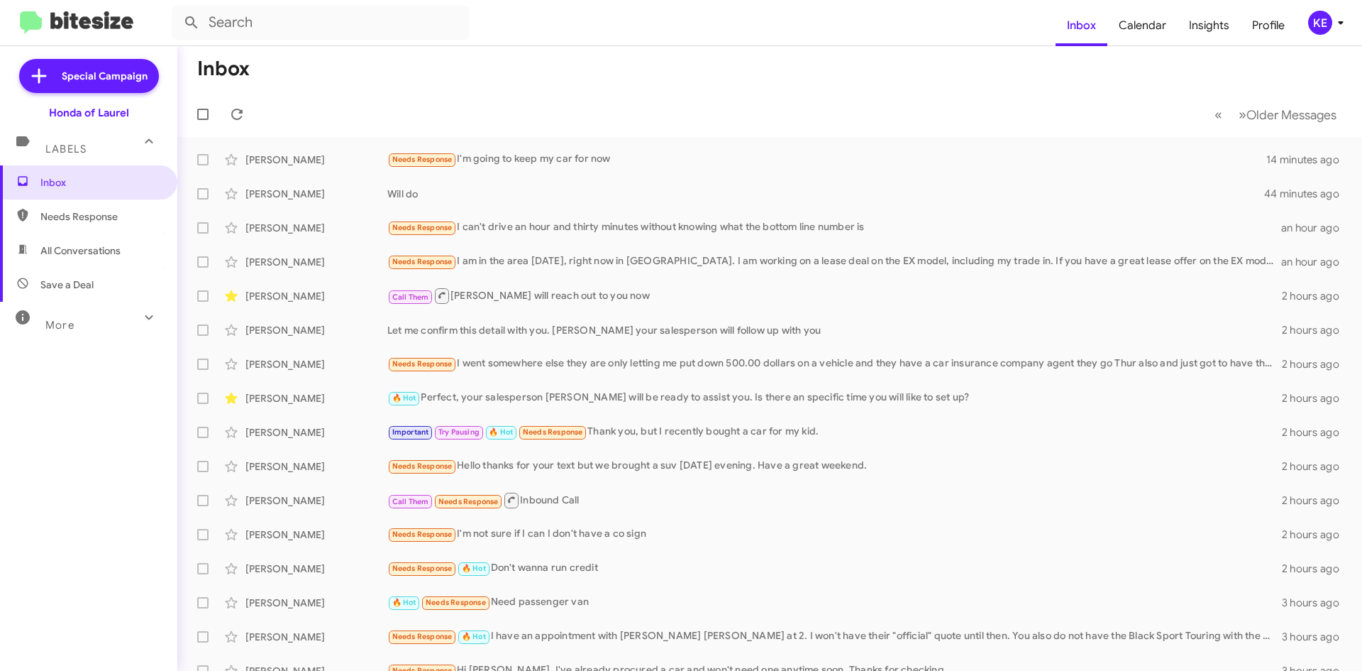
click at [64, 253] on span "All Conversations" at bounding box center [80, 250] width 80 height 14
type input "in:all-conversations"
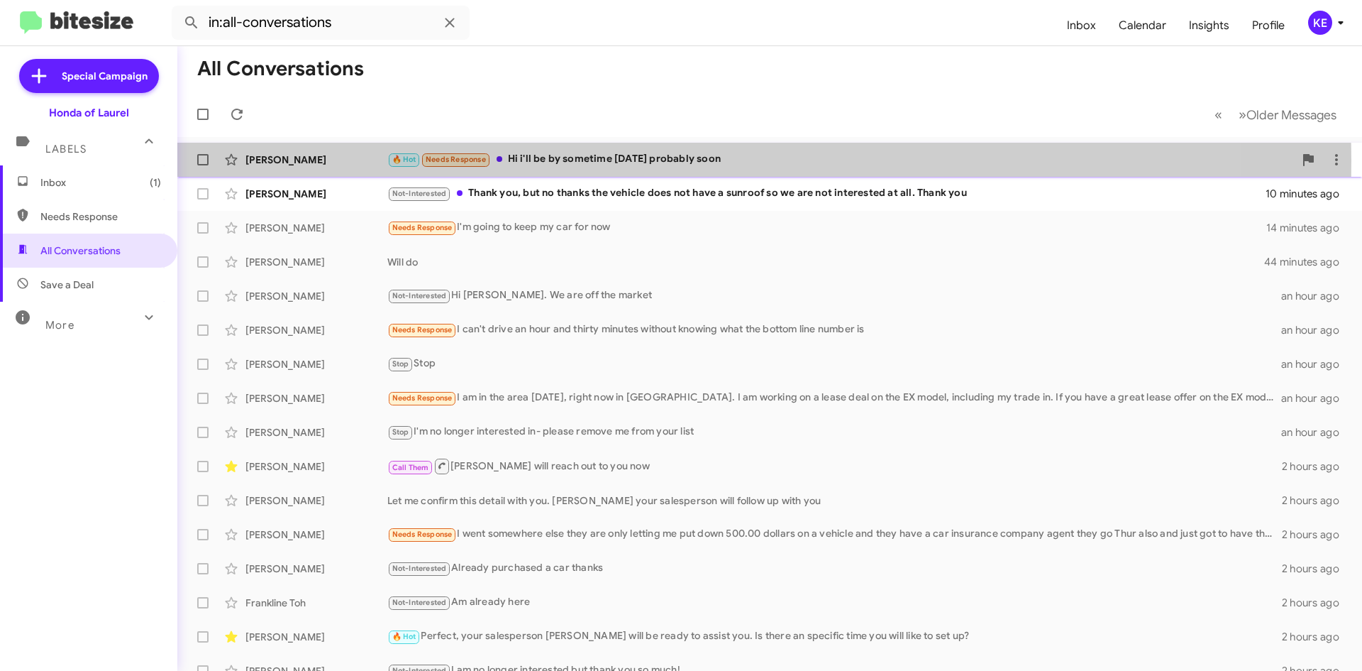
click at [305, 160] on div "[PERSON_NAME]" at bounding box center [317, 160] width 142 height 14
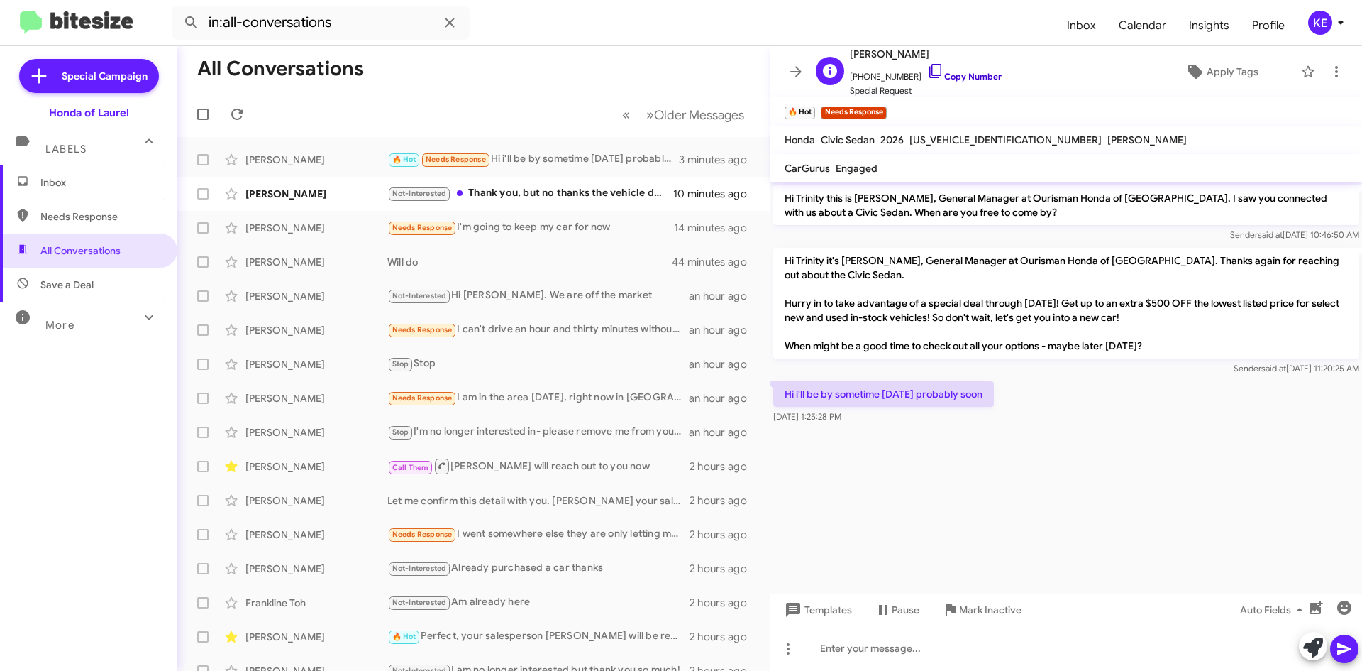
click at [927, 70] on icon at bounding box center [935, 70] width 17 height 17
drag, startPoint x: 978, startPoint y: 390, endPoint x: 781, endPoint y: 388, distance: 198.0
click at [782, 394] on p "Hi i'll be by sometime [DATE] probably soon" at bounding box center [883, 394] width 221 height 26
copy p "Hi i'll be by sometime [DATE] probably soon"
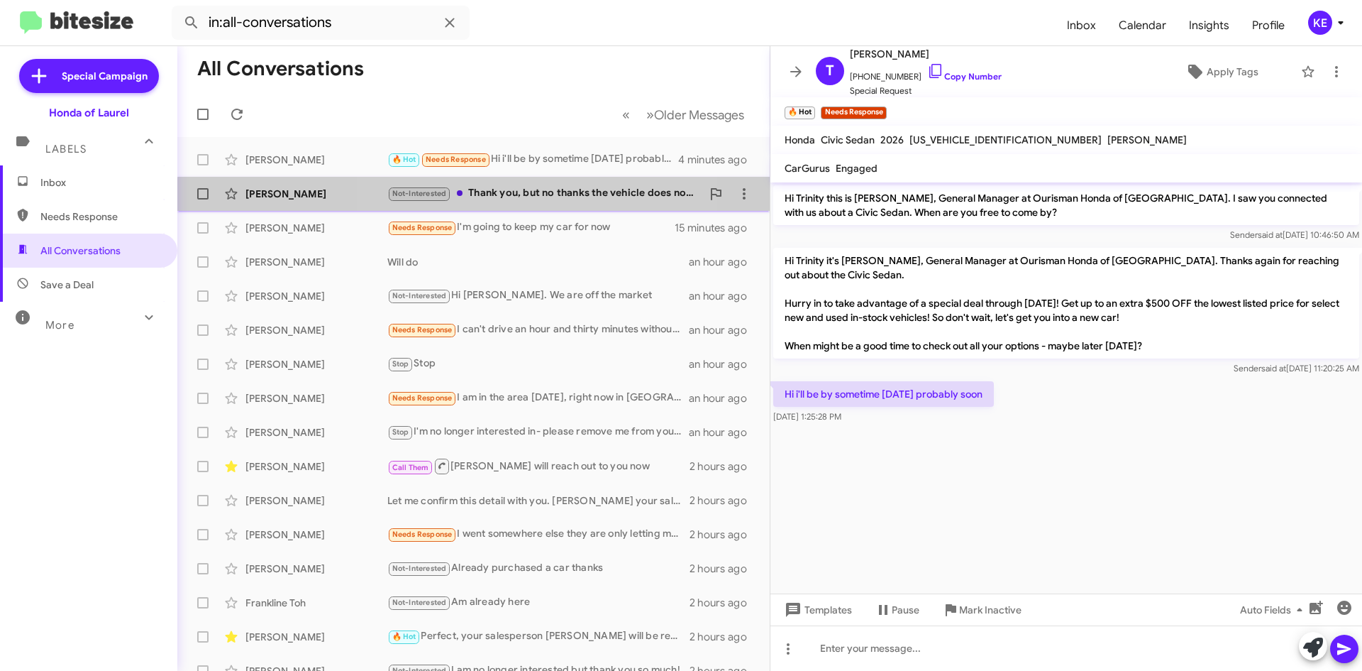
click at [523, 209] on span "[PERSON_NAME] Not-Interested Thank you, but no thanks the vehicle does not have…" at bounding box center [473, 194] width 592 height 34
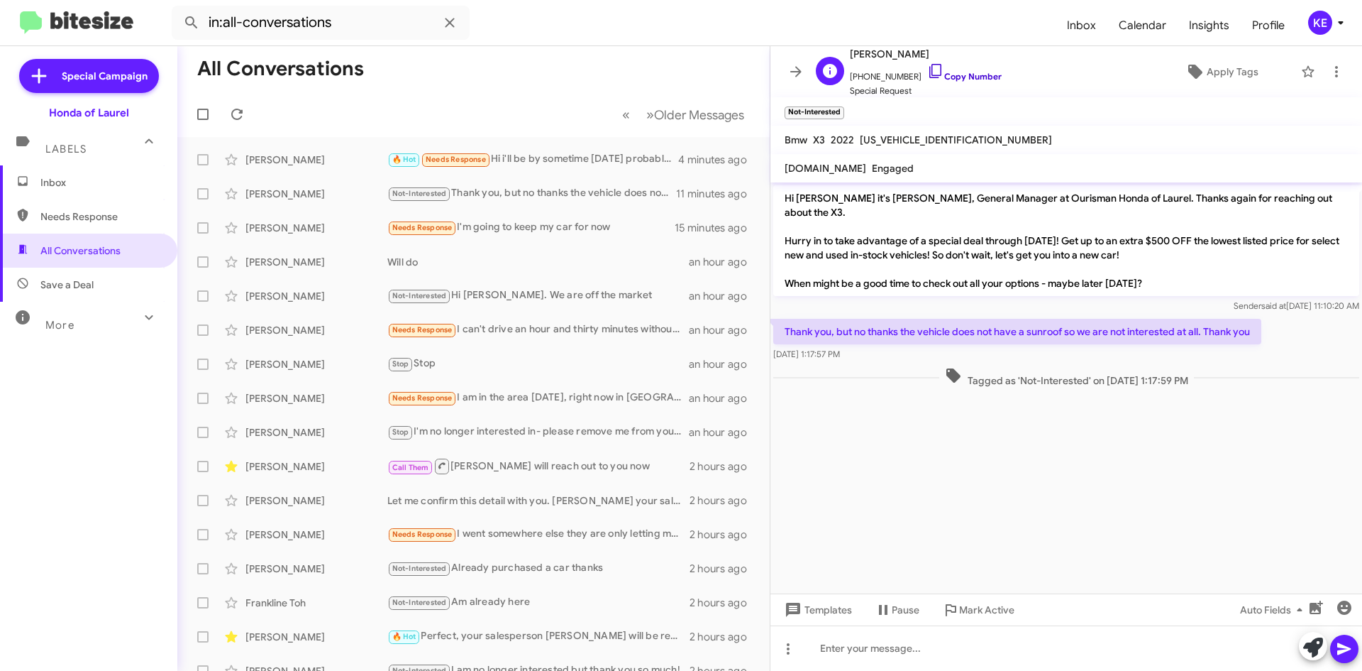
click at [927, 67] on icon at bounding box center [935, 70] width 17 height 17
click at [785, 64] on span at bounding box center [796, 71] width 28 height 17
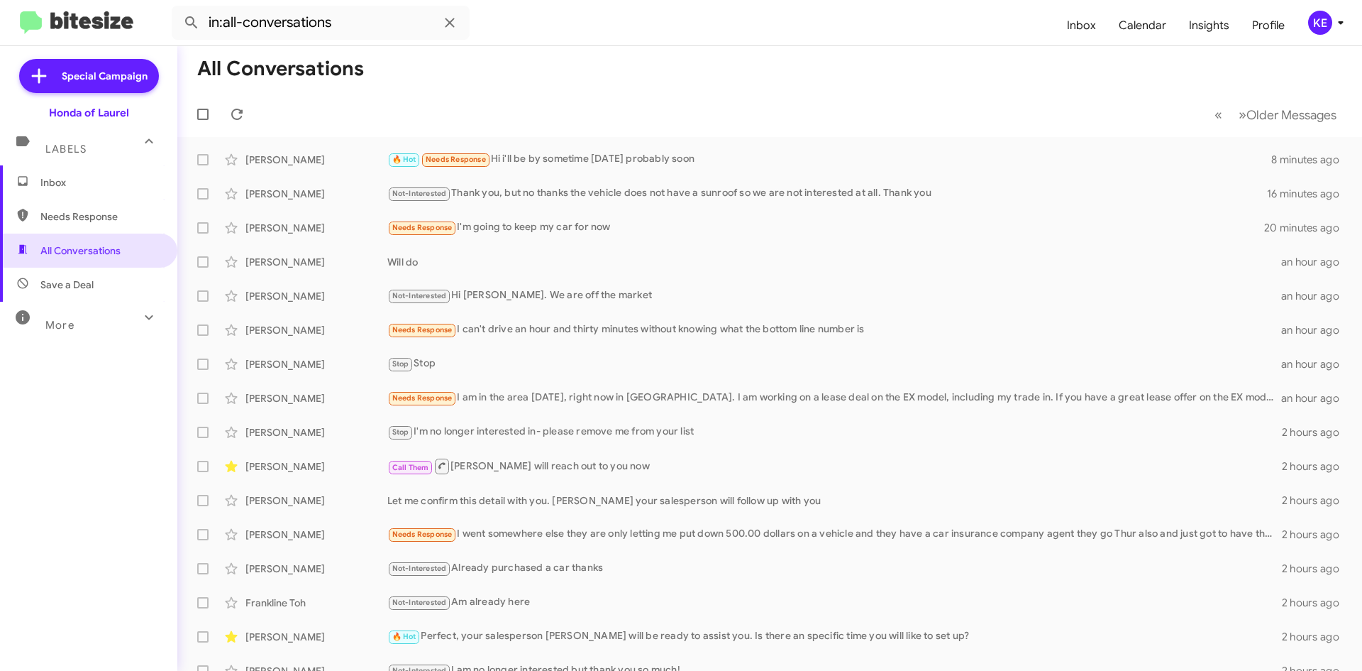
click at [76, 181] on span "Inbox" at bounding box center [100, 182] width 121 height 14
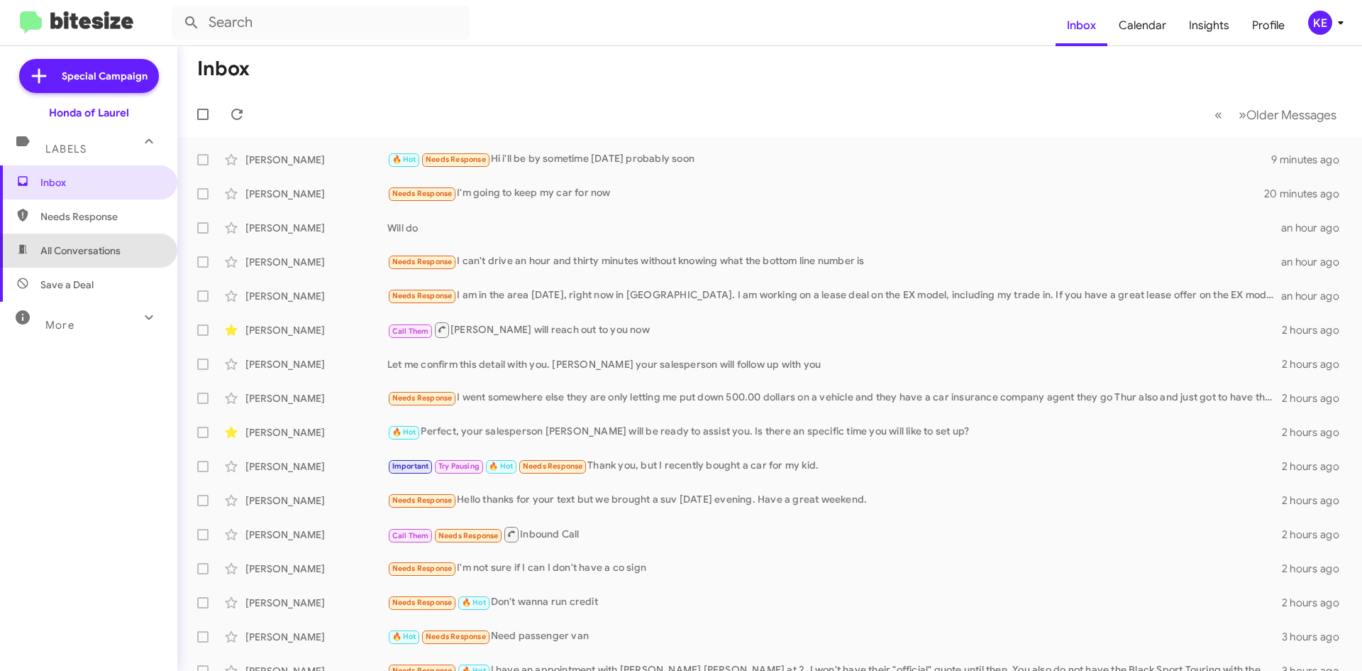
click at [89, 256] on span "All Conversations" at bounding box center [80, 250] width 80 height 14
type input "in:all-conversations"
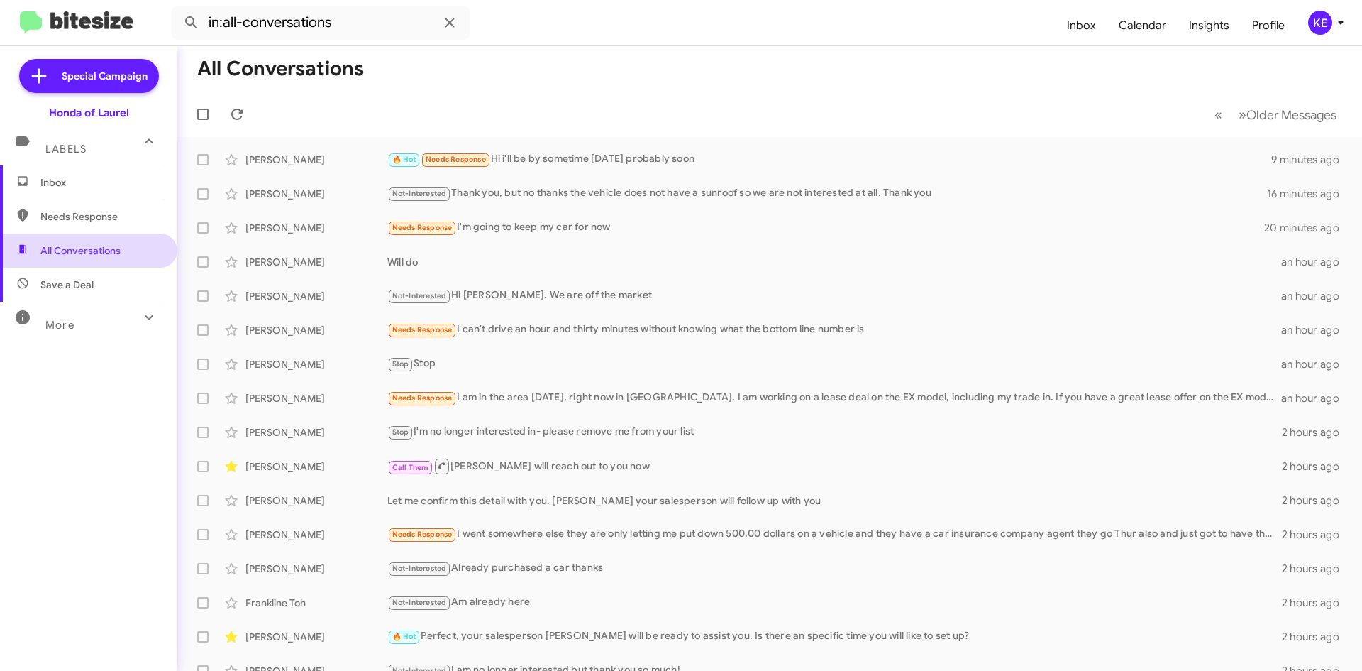
click at [76, 254] on span "All Conversations" at bounding box center [80, 250] width 80 height 14
click at [53, 186] on span "Inbox" at bounding box center [100, 182] width 121 height 14
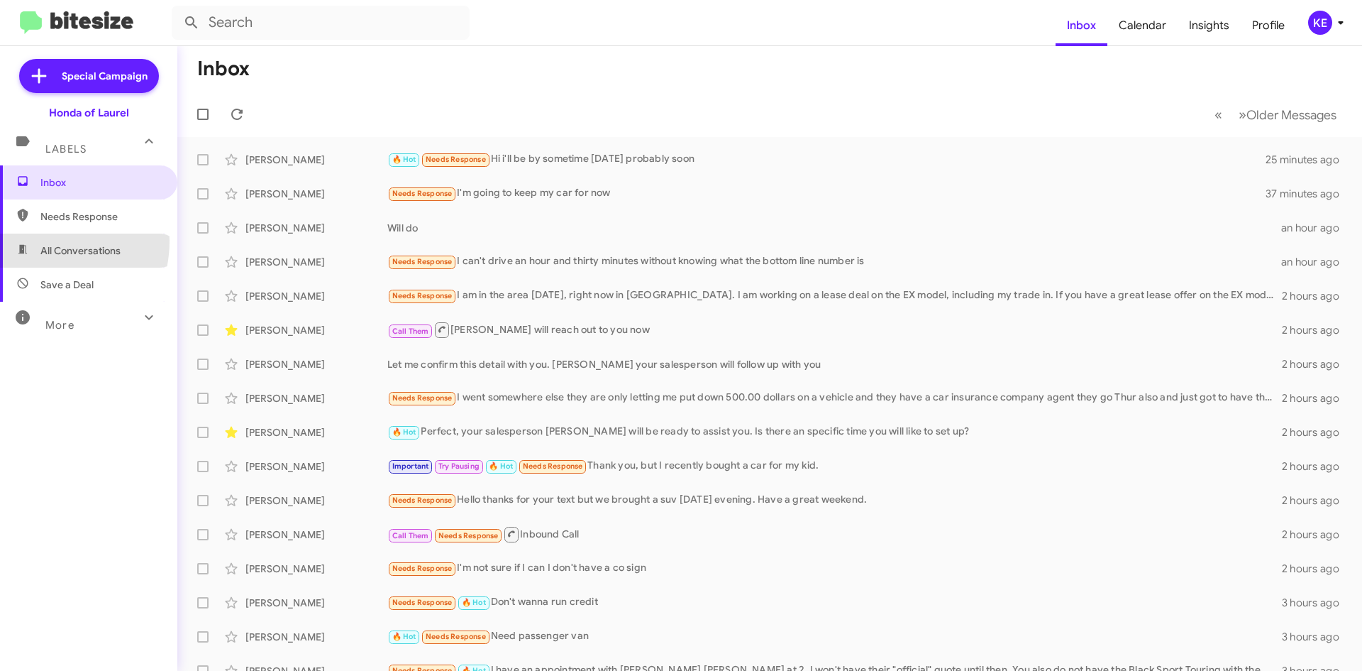
click at [33, 241] on span "All Conversations" at bounding box center [88, 250] width 177 height 34
type input "in:all-conversations"
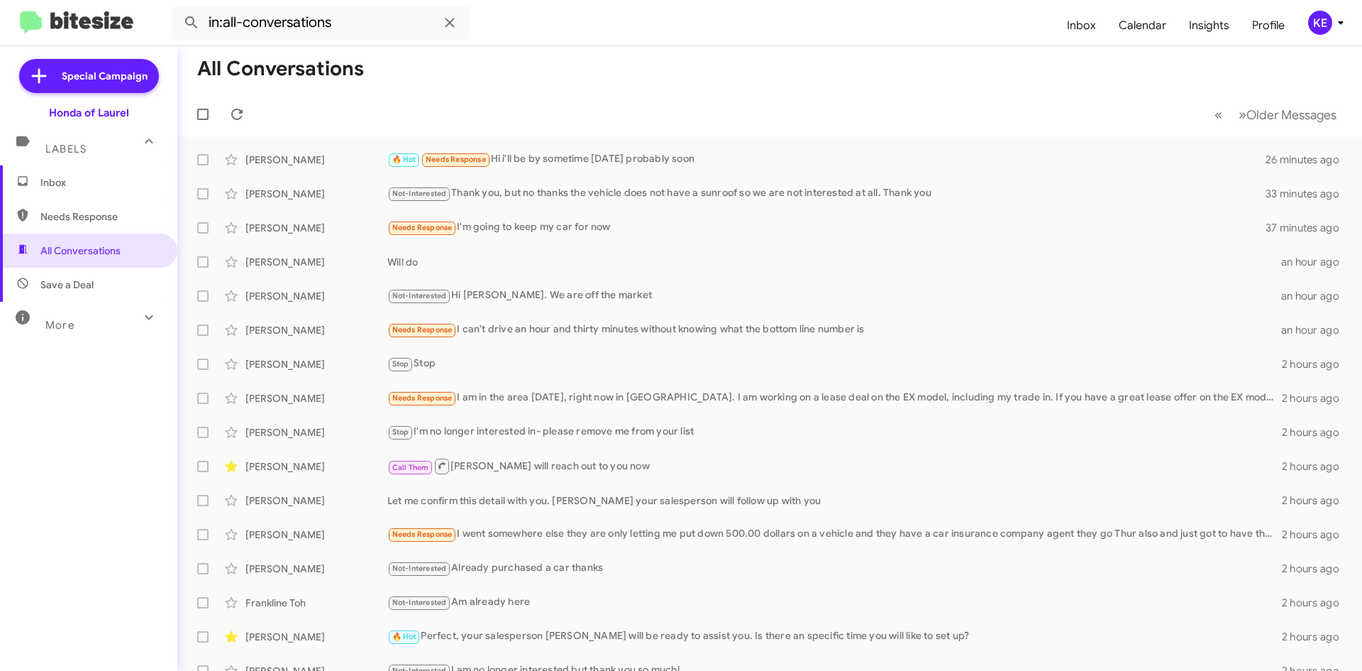
click at [82, 178] on span "Inbox" at bounding box center [100, 182] width 121 height 14
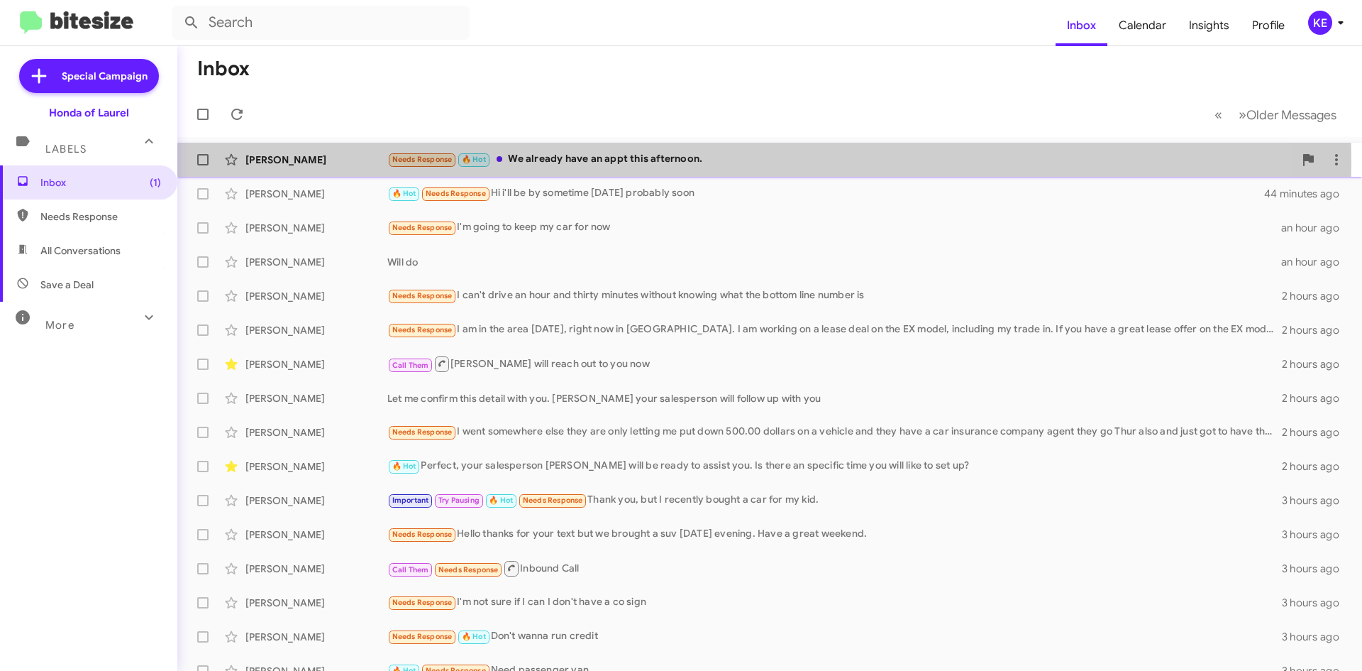
click at [600, 162] on div "Needs Response 🔥 Hot We already have an appt this afternoon." at bounding box center [840, 159] width 907 height 16
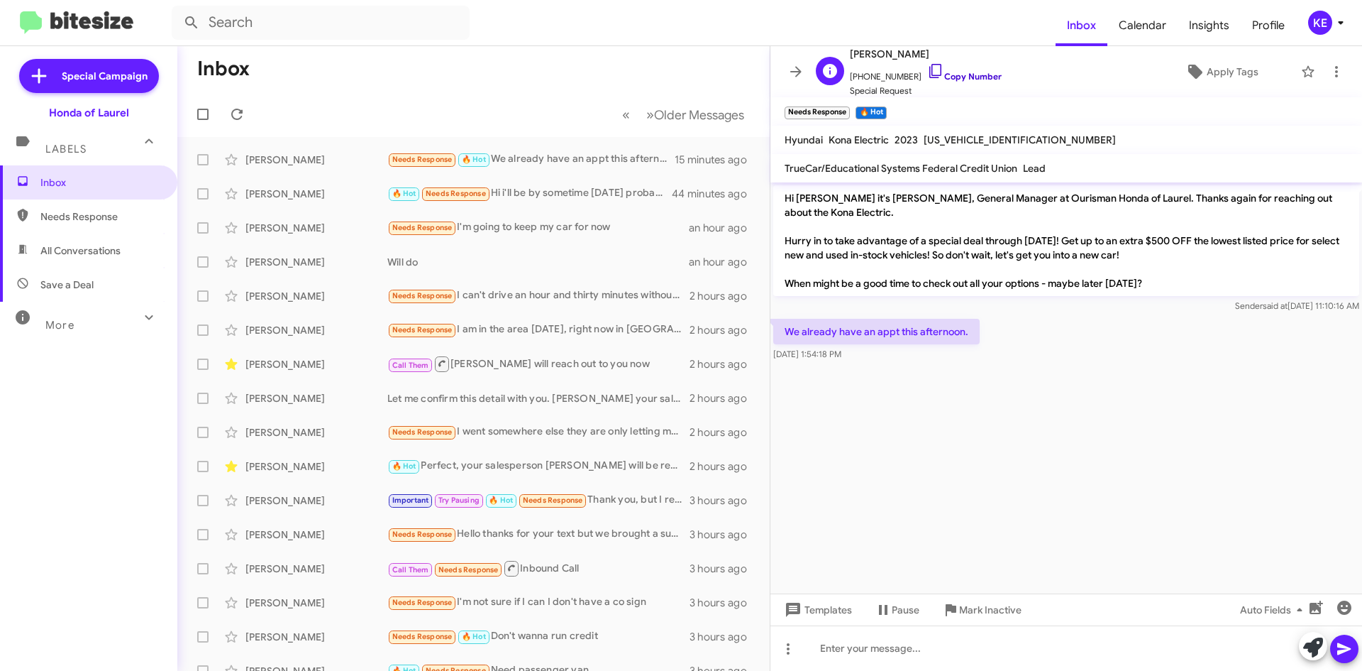
click at [927, 67] on icon at bounding box center [935, 70] width 17 height 17
click at [67, 248] on span "All Conversations" at bounding box center [80, 250] width 80 height 14
type input "in:all-conversations"
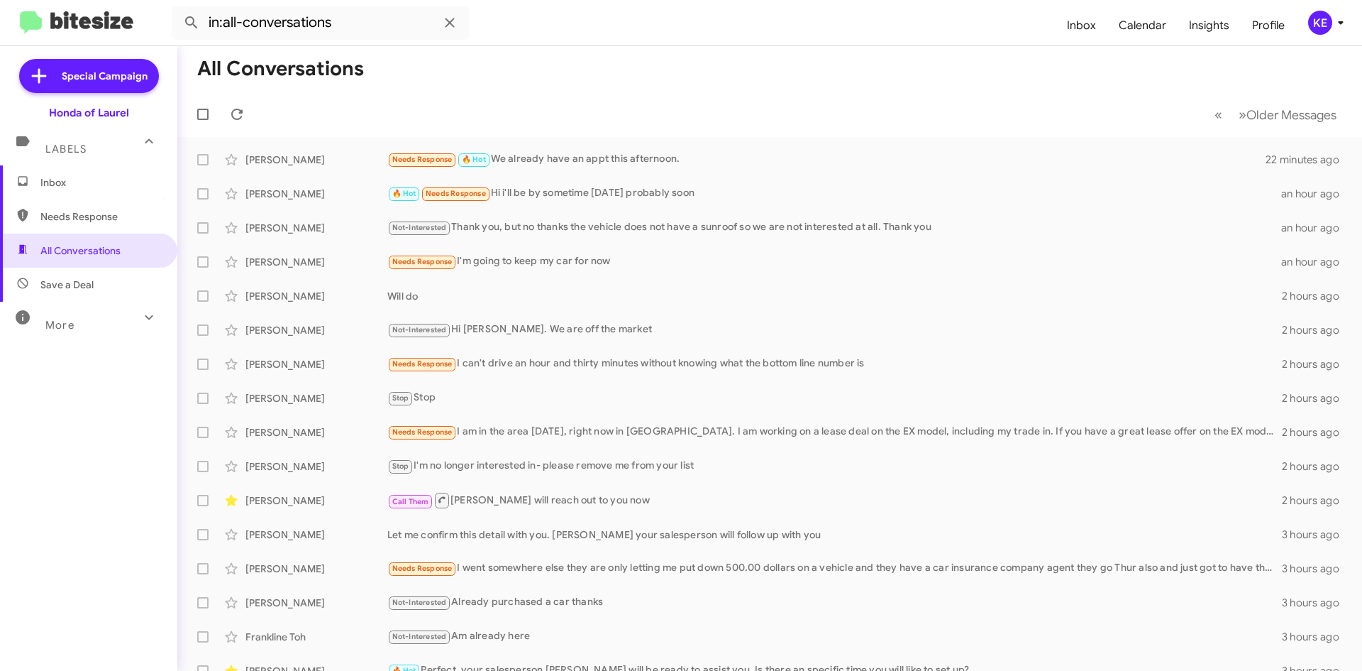
click at [74, 180] on span "Inbox" at bounding box center [100, 182] width 121 height 14
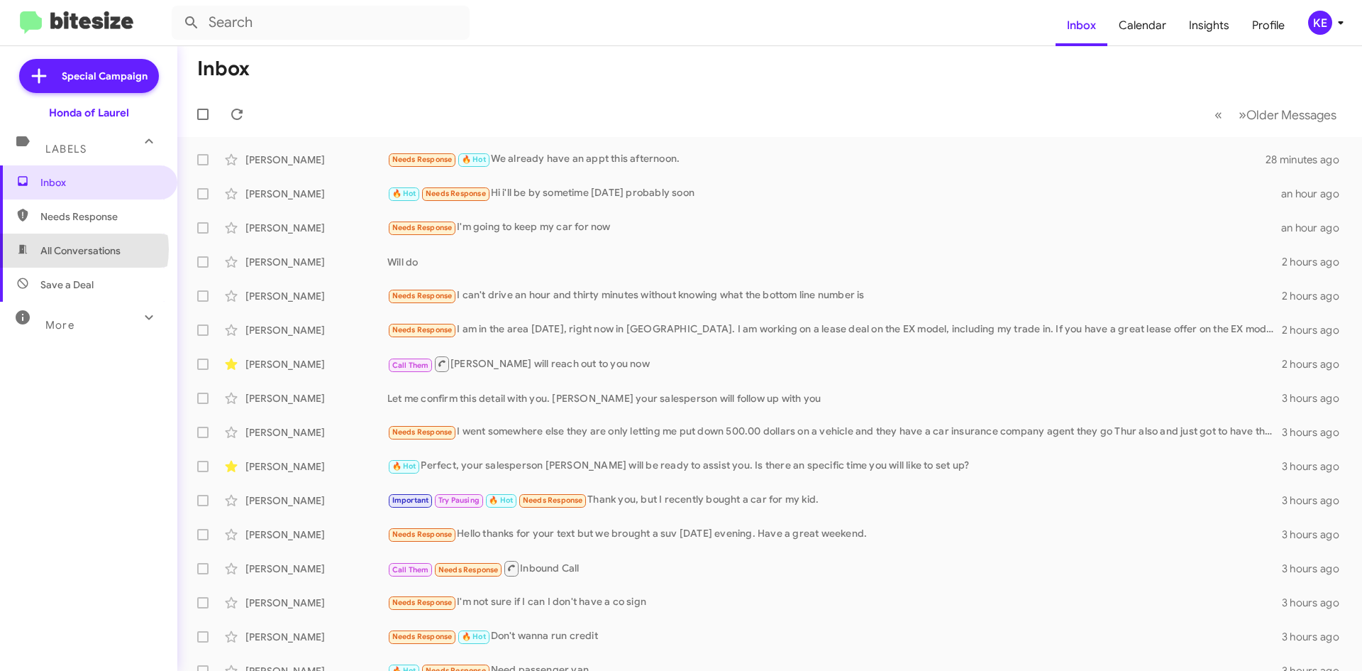
click at [77, 249] on span "All Conversations" at bounding box center [80, 250] width 80 height 14
type input "in:all-conversations"
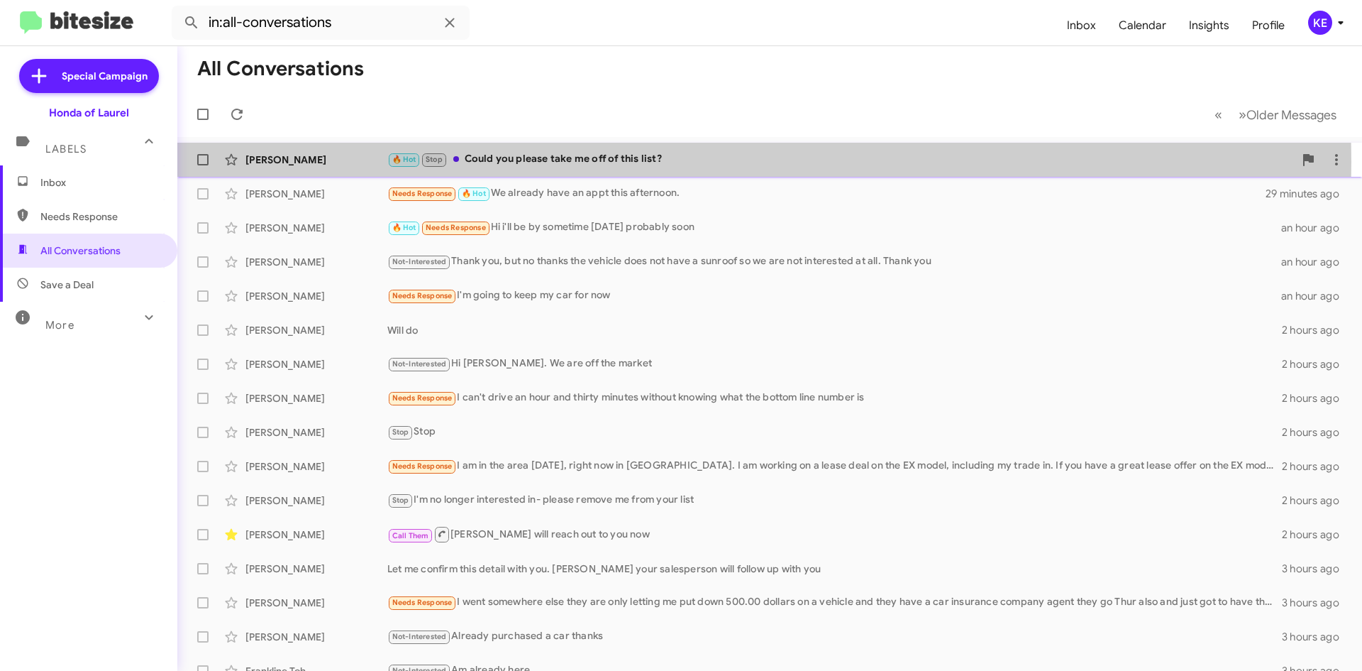
click at [334, 162] on div "[PERSON_NAME]" at bounding box center [317, 160] width 142 height 14
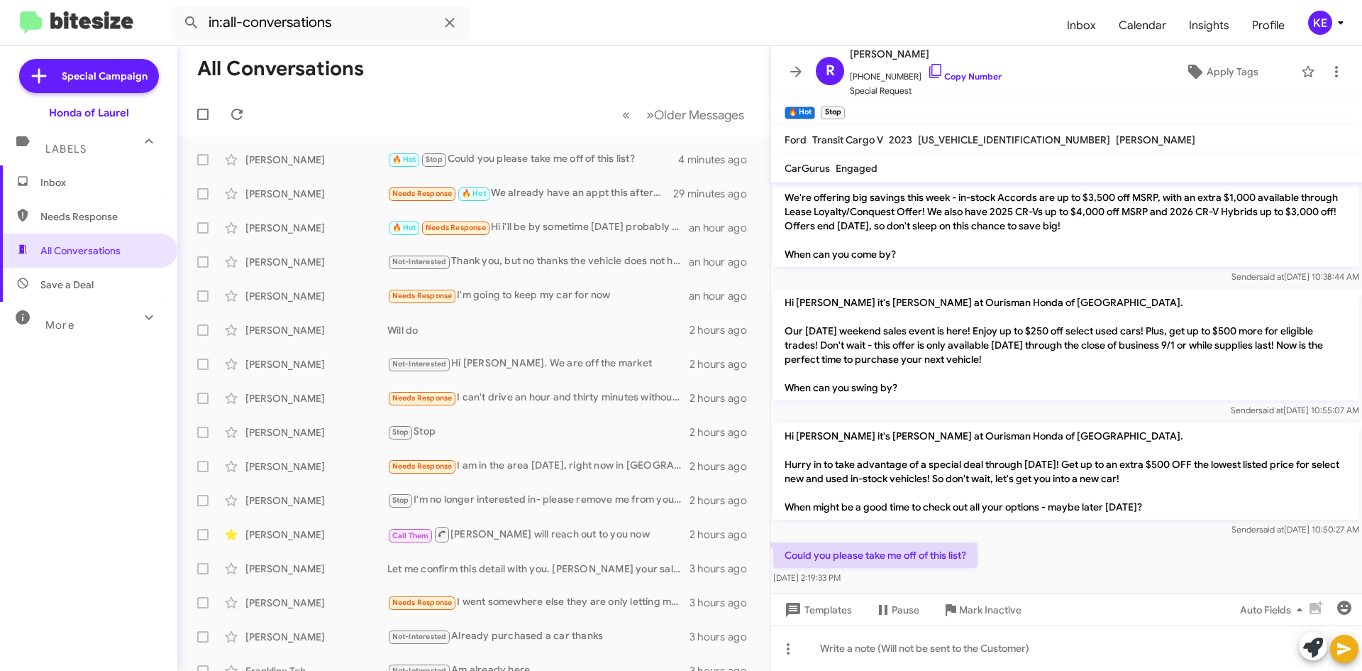
scroll to position [273, 0]
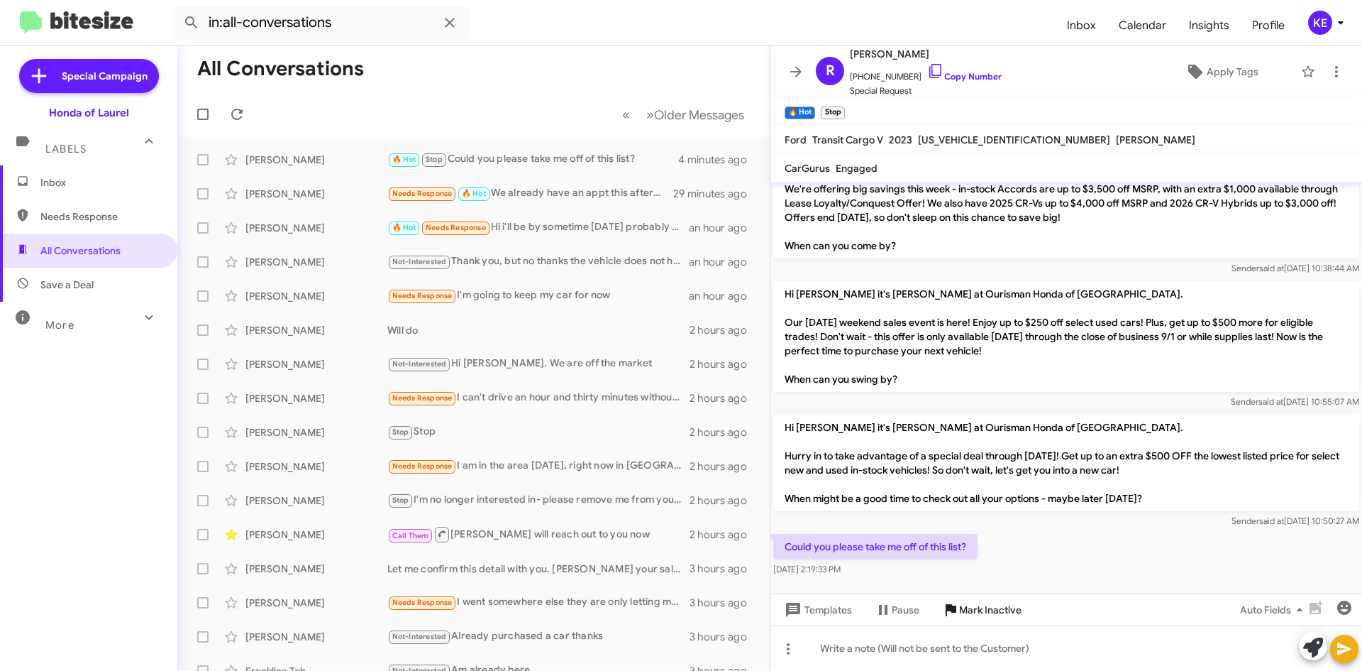
click at [947, 605] on icon at bounding box center [951, 610] width 11 height 12
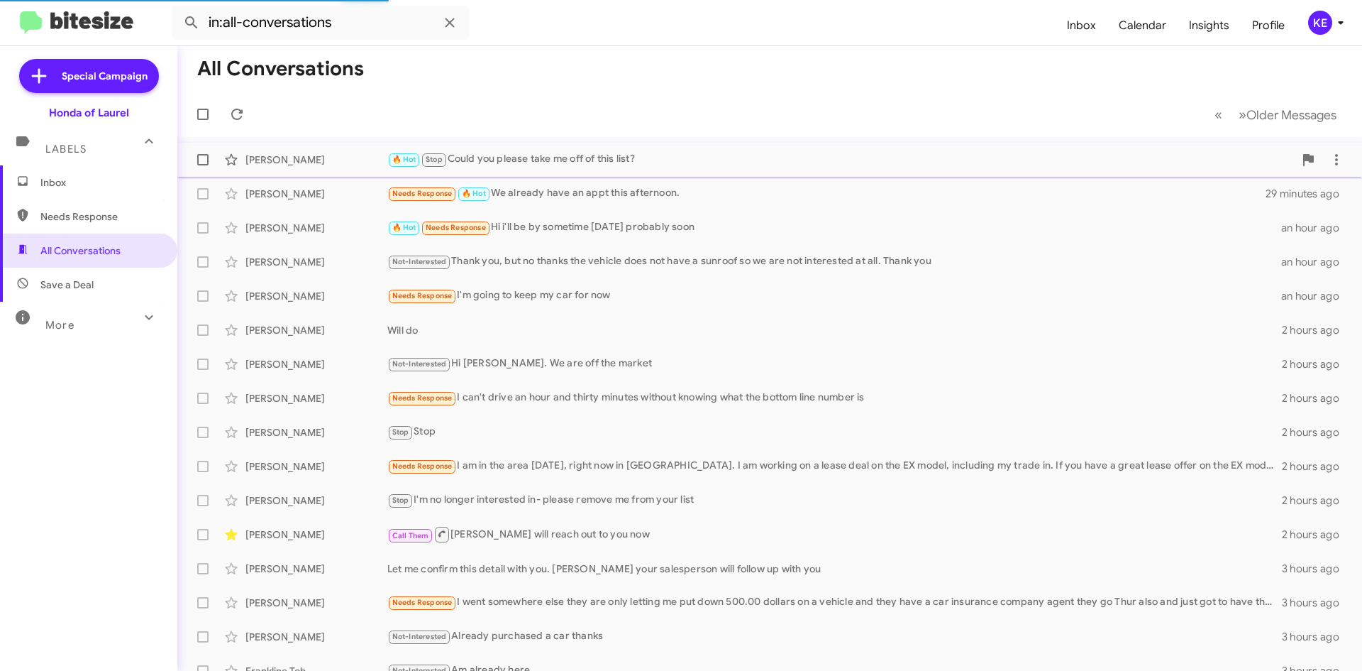
click at [301, 167] on div "[PERSON_NAME] 🔥 Hot Stop Could you please take me off of this list? 4 minutes a…" at bounding box center [770, 159] width 1162 height 28
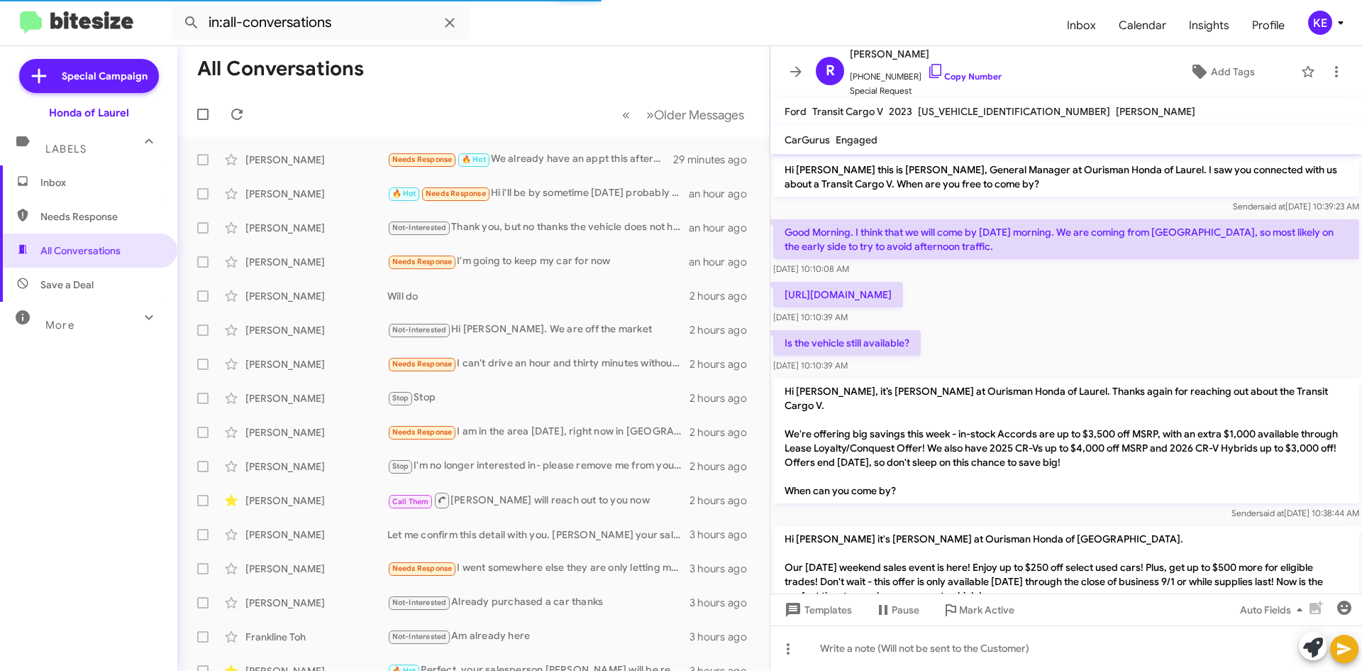
scroll to position [275, 0]
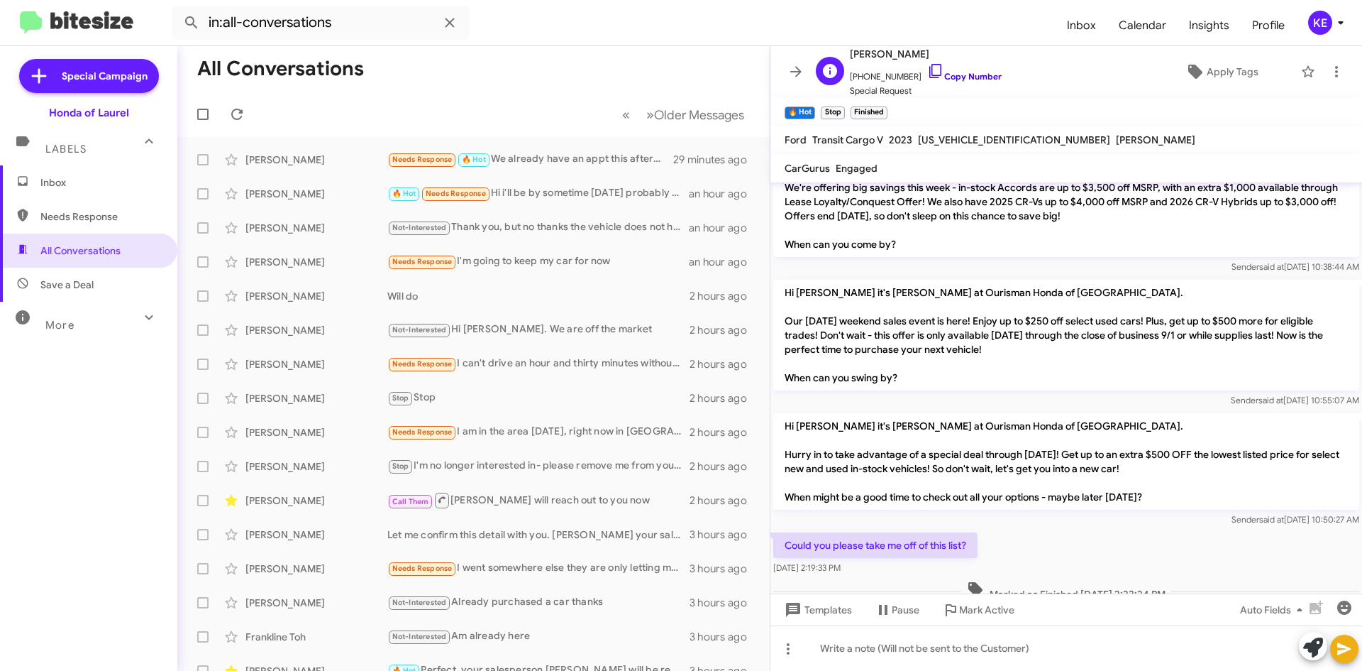
click at [927, 68] on icon at bounding box center [935, 70] width 17 height 17
drag, startPoint x: 978, startPoint y: 529, endPoint x: 779, endPoint y: 526, distance: 198.7
click at [783, 532] on p "Could you please take me off of this list?" at bounding box center [875, 545] width 204 height 26
copy p "Could you please take me off of this list?"
click at [798, 71] on icon at bounding box center [795, 71] width 11 height 11
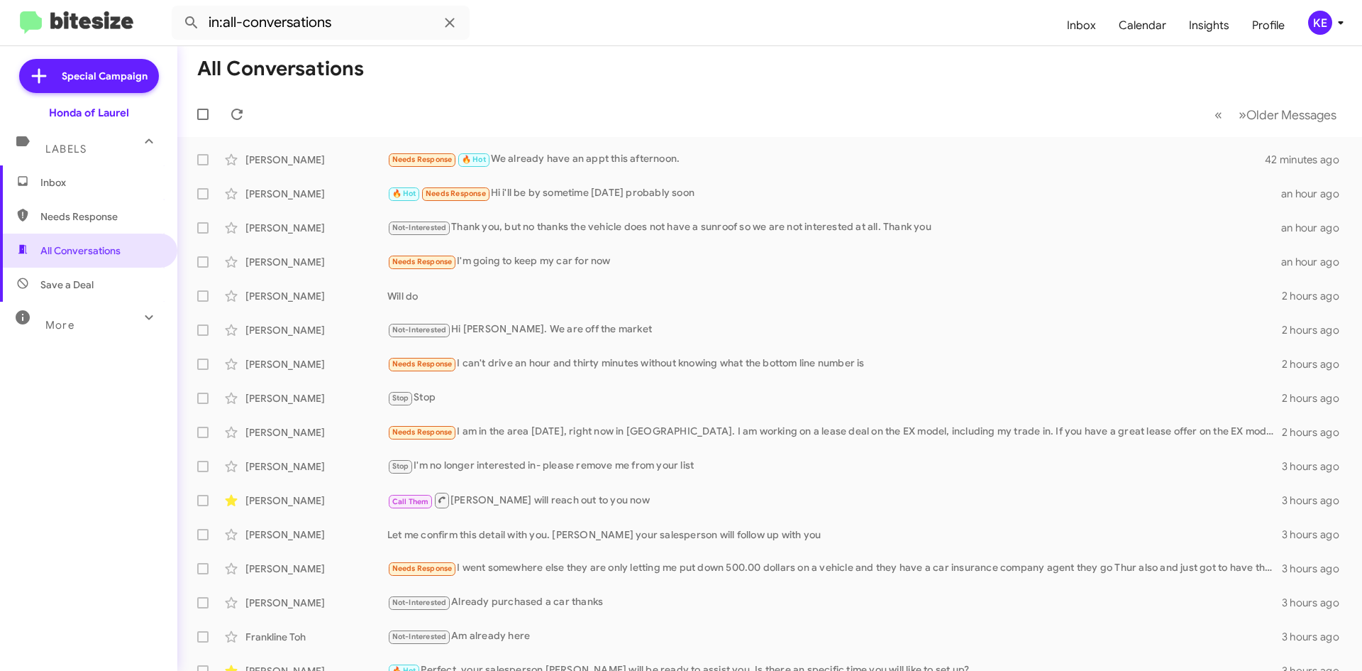
click at [70, 185] on span "Inbox" at bounding box center [100, 182] width 121 height 14
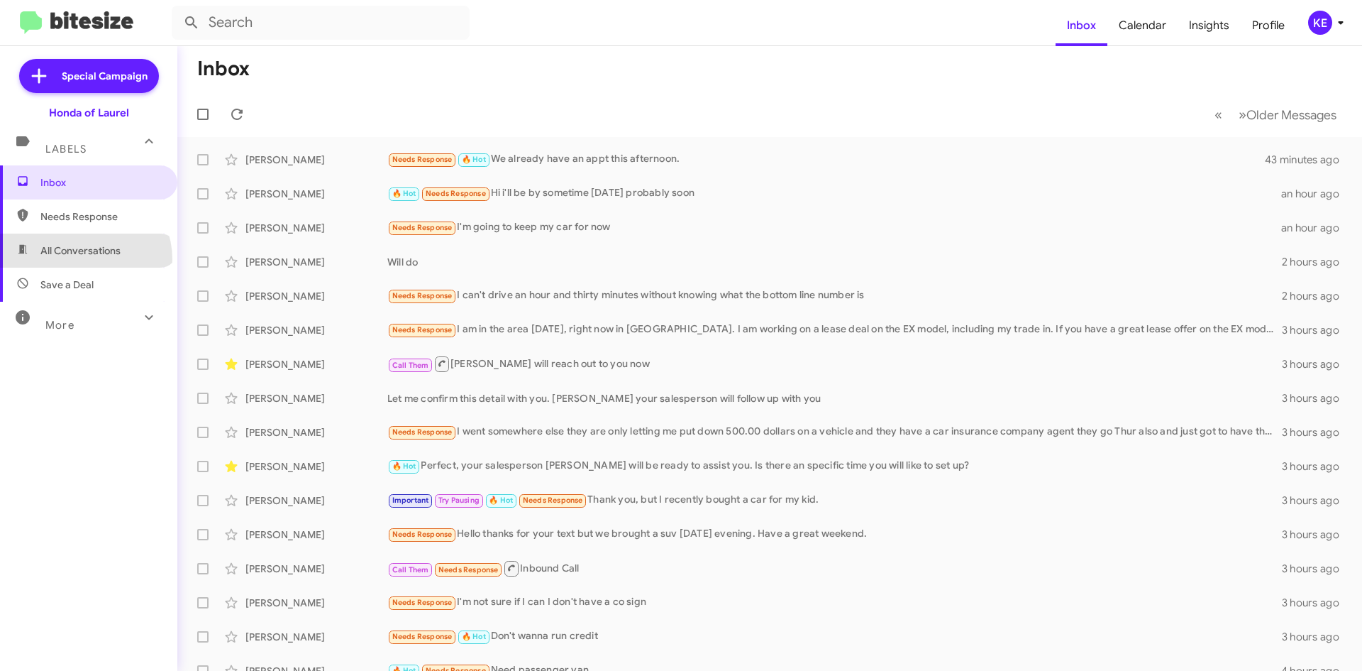
click at [87, 261] on span "All Conversations" at bounding box center [88, 250] width 177 height 34
type input "in:all-conversations"
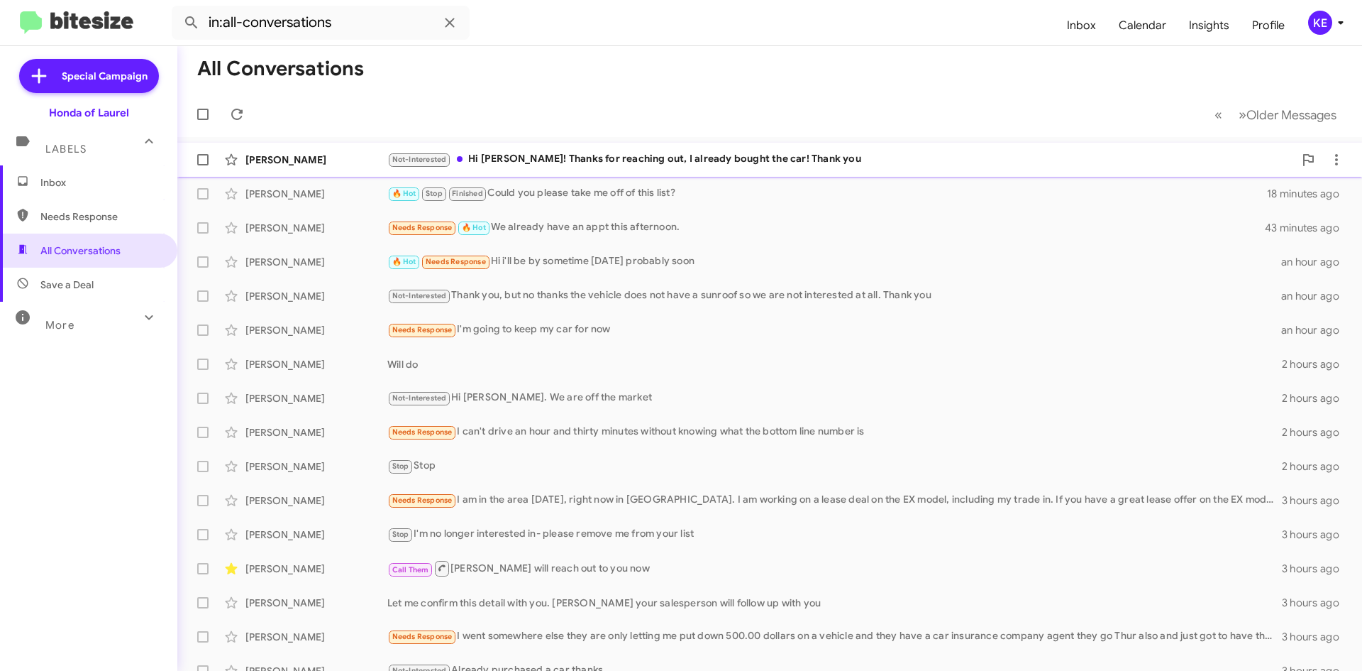
click at [541, 155] on div "Not-Interested Hi [PERSON_NAME]! Thanks for reaching out, I already bought the …" at bounding box center [840, 159] width 907 height 16
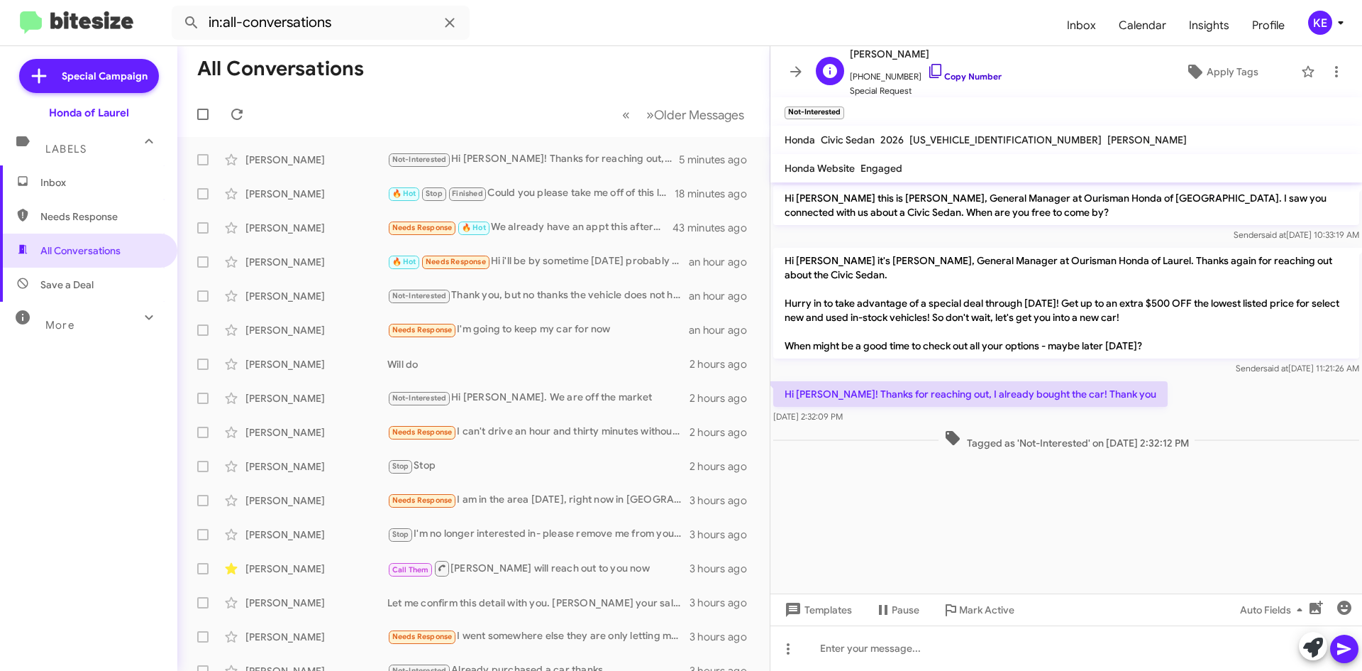
click at [927, 67] on icon at bounding box center [935, 70] width 17 height 17
